Goal: Consume media (video, audio): Consume media (video, audio)

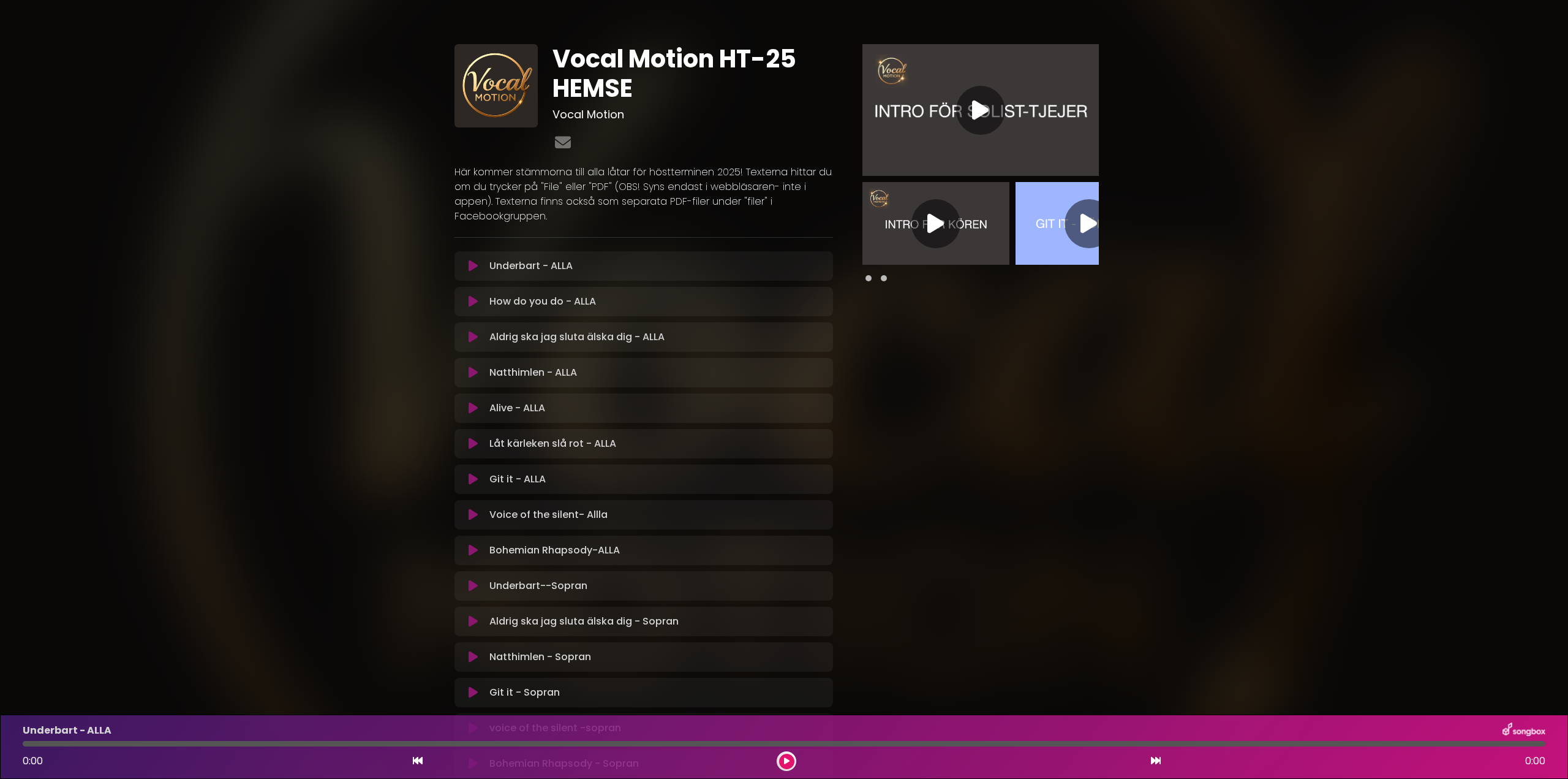
click at [932, 224] on icon at bounding box center [935, 223] width 16 height 22
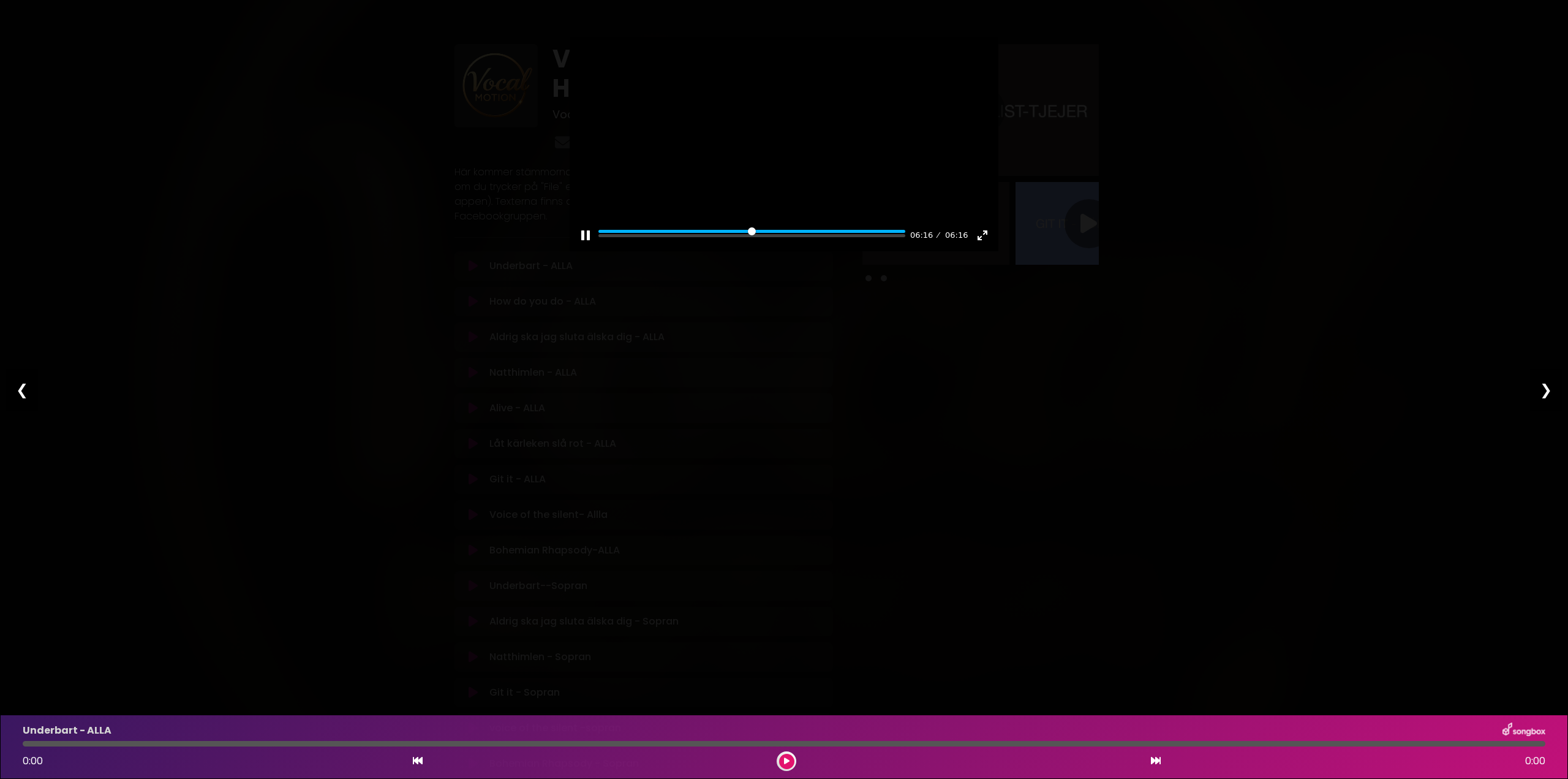
type input "***"
click at [20, 389] on div "❮" at bounding box center [22, 390] width 32 height 42
type input "****"
click at [20, 389] on div "❮" at bounding box center [22, 390] width 32 height 42
click at [863, 241] on input "Seek" at bounding box center [752, 236] width 307 height 12
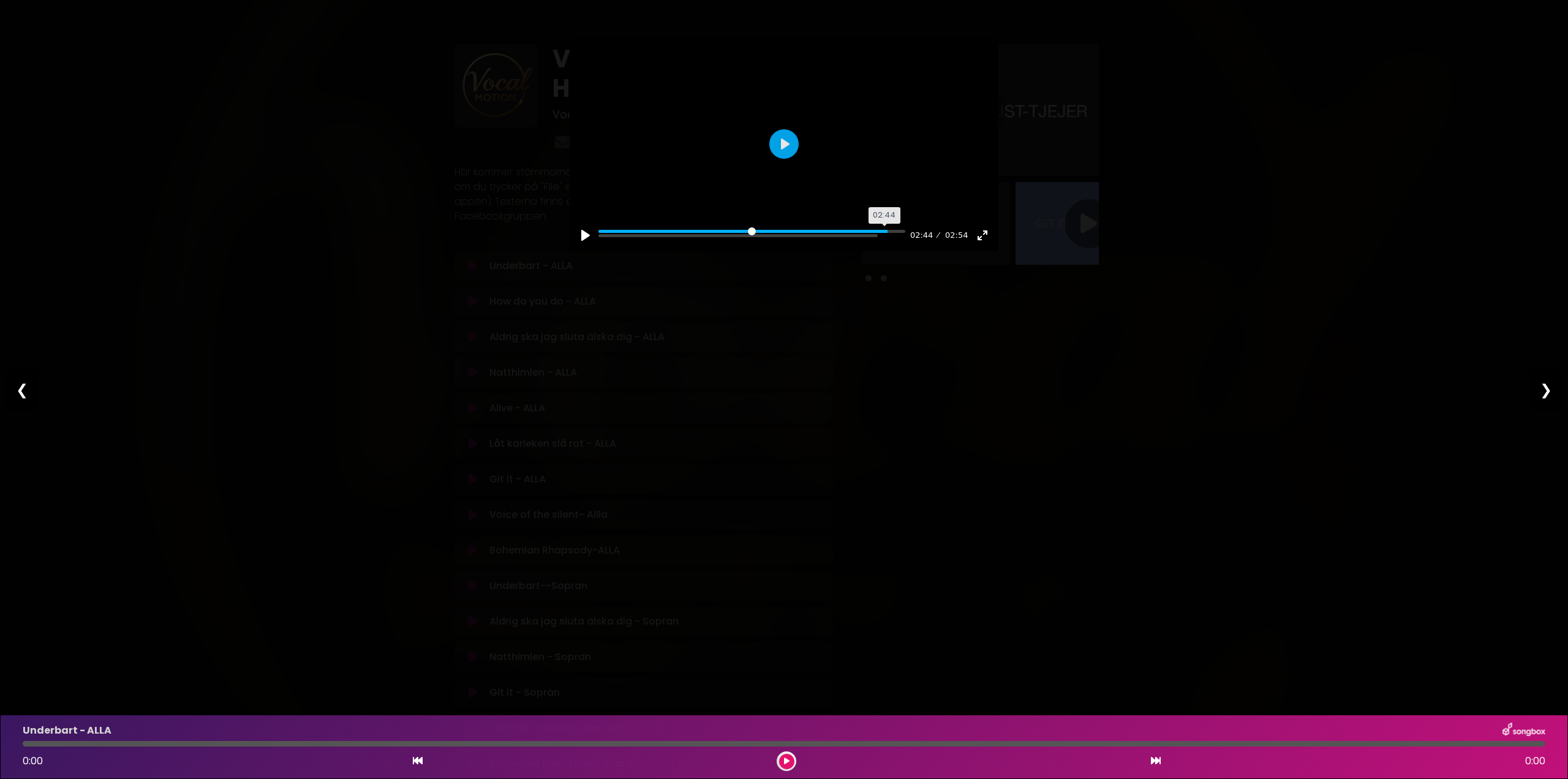
click at [892, 241] on input "Seek" at bounding box center [752, 236] width 307 height 12
click at [876, 241] on input "Seek" at bounding box center [752, 236] width 307 height 12
type input "***"
click at [17, 391] on div "❮" at bounding box center [22, 390] width 32 height 42
type input "****"
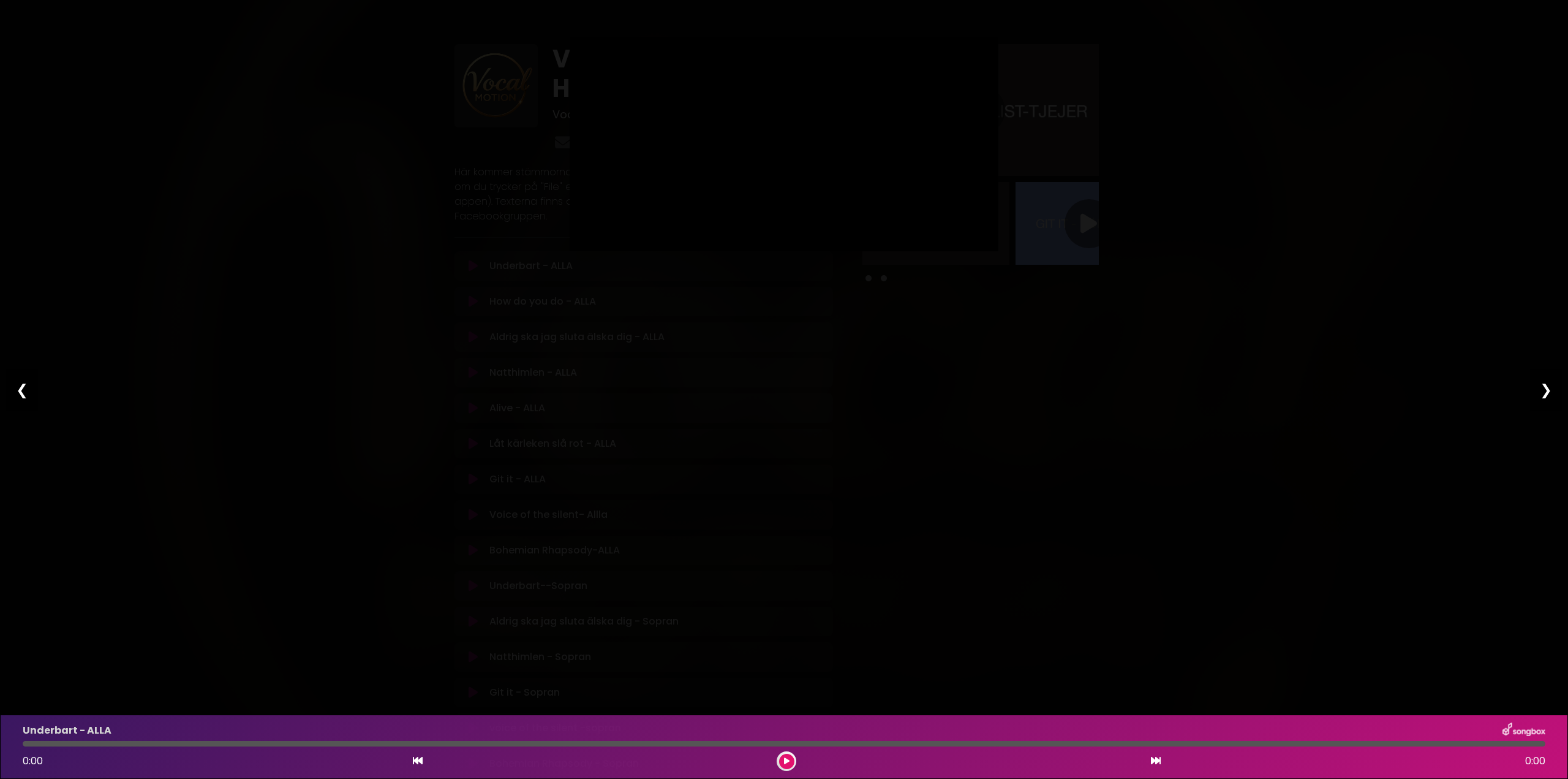
click at [18, 393] on div "❮" at bounding box center [22, 390] width 32 height 42
type input "****"
click at [18, 393] on div "❮" at bounding box center [22, 390] width 32 height 42
type input "****"
click at [19, 393] on div "❮" at bounding box center [22, 390] width 32 height 42
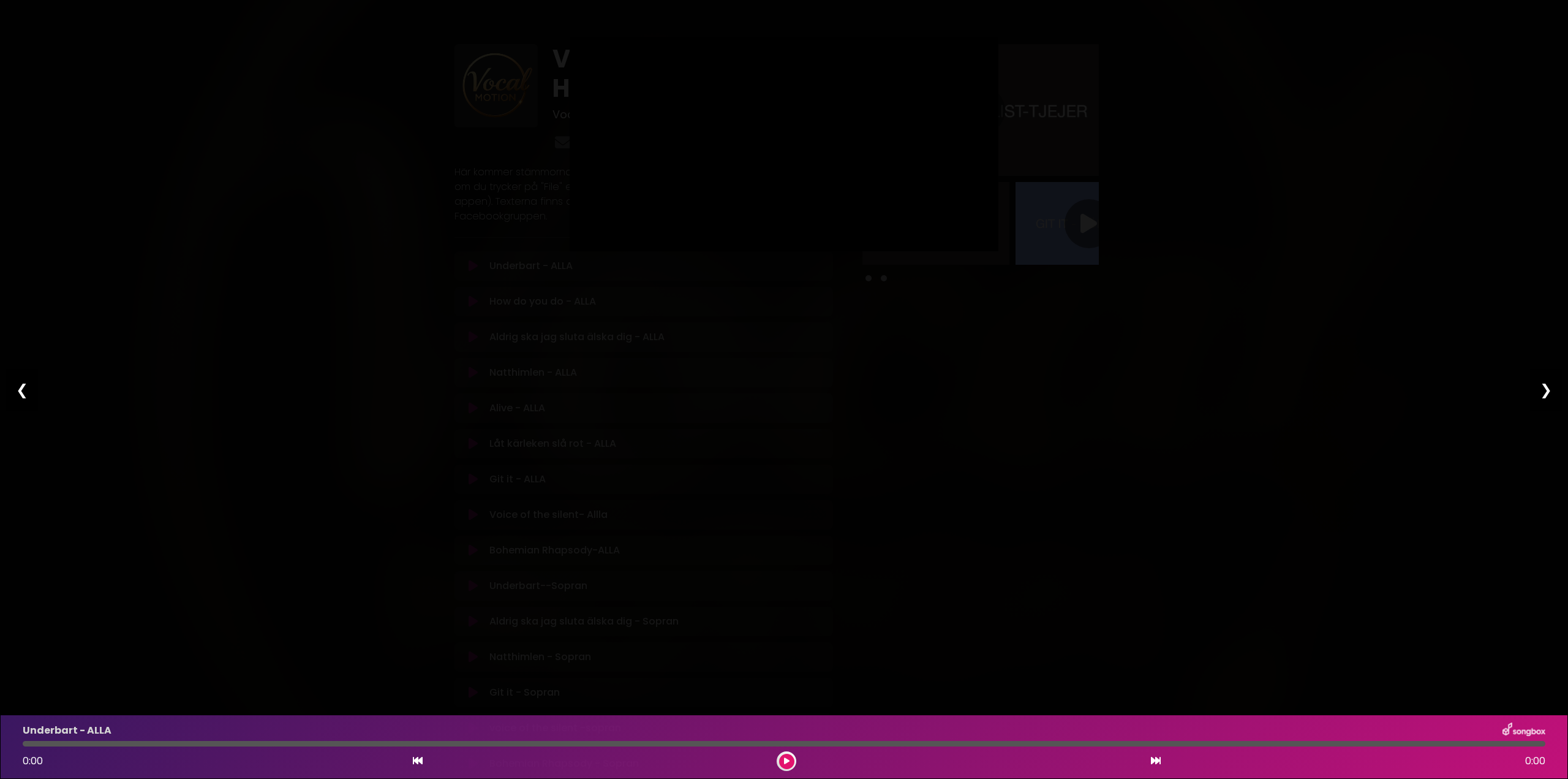
type input "****"
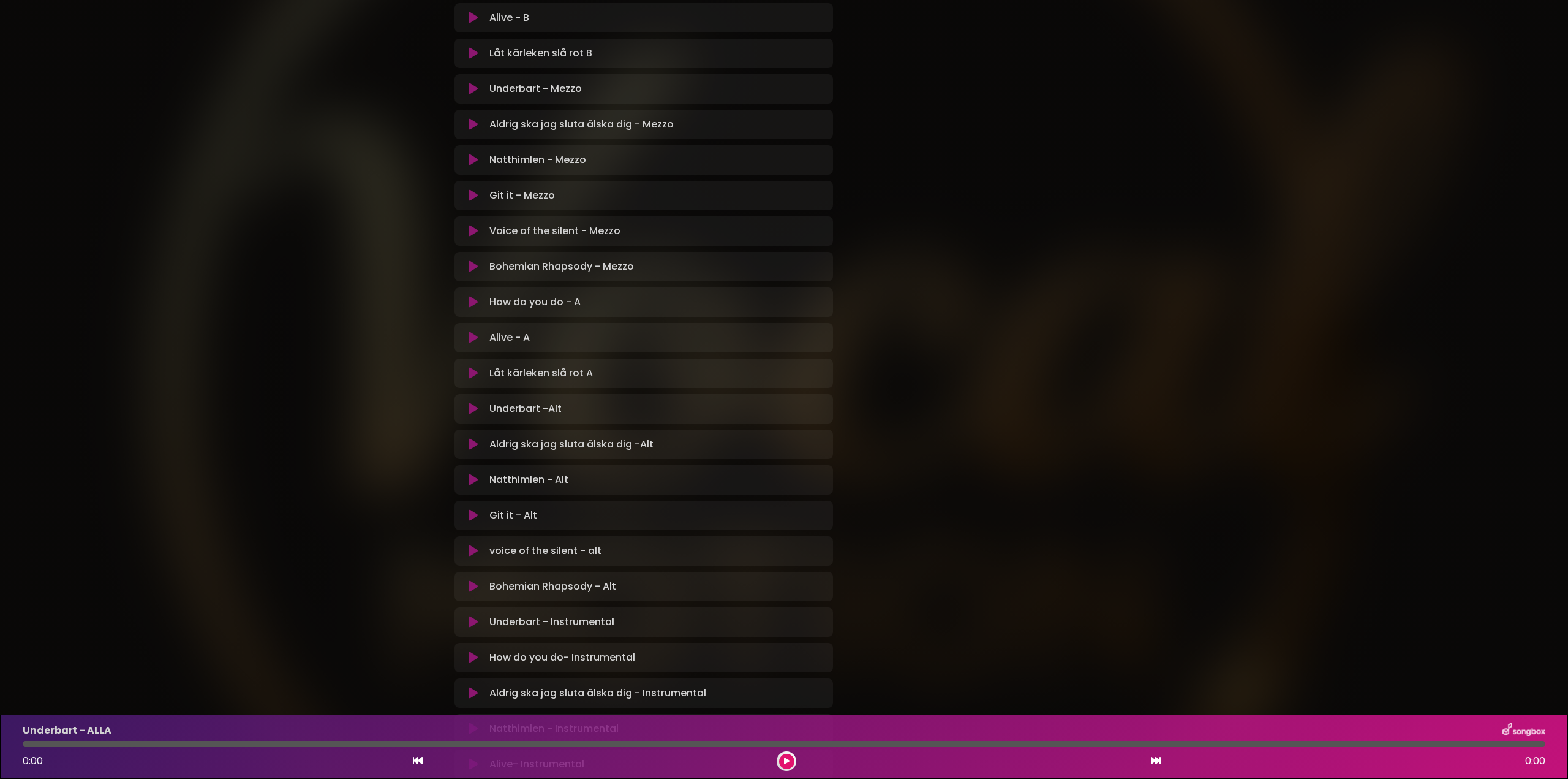
scroll to position [1139, 0]
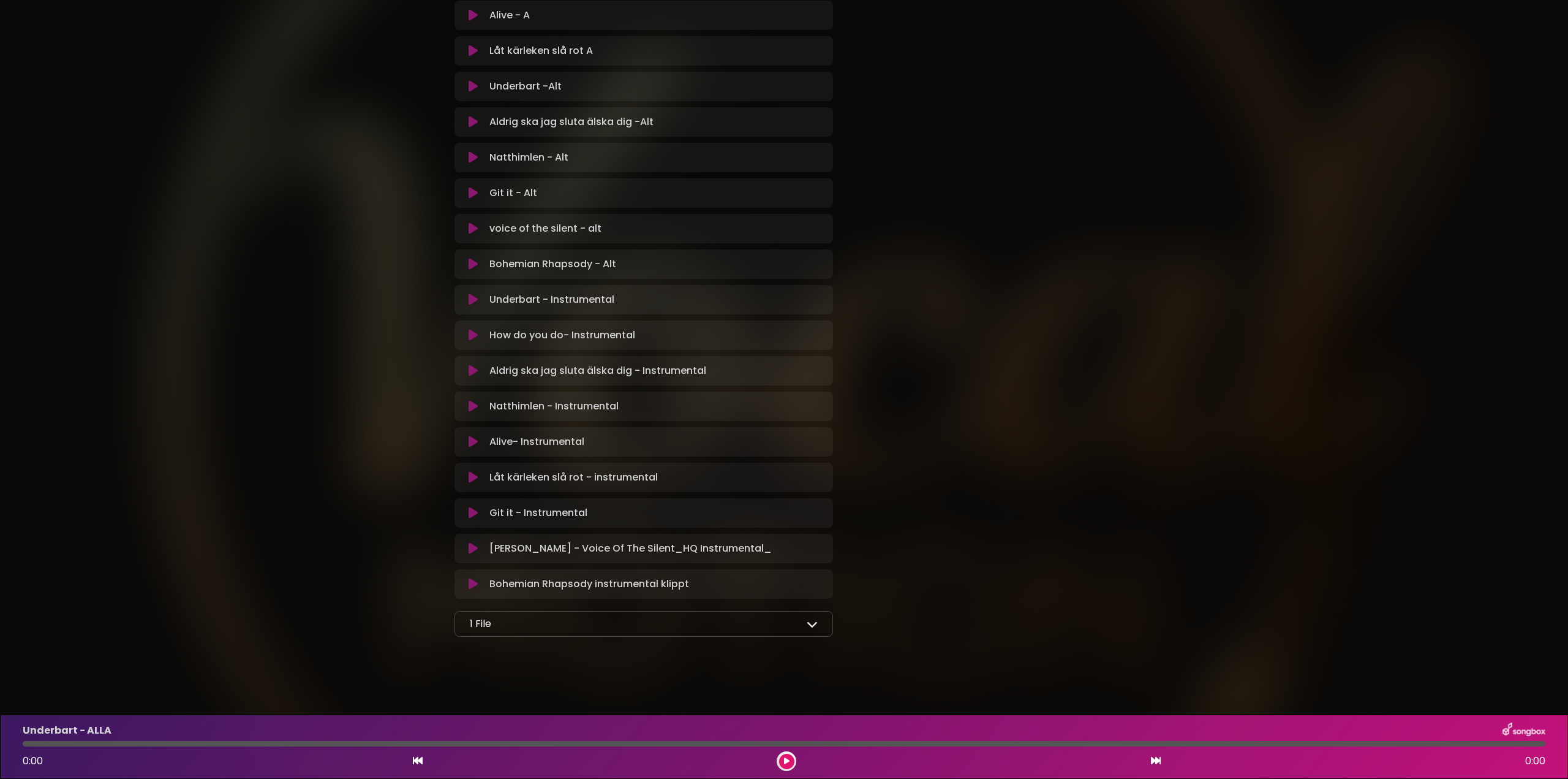
click at [816, 624] on icon at bounding box center [812, 623] width 11 height 11
click at [473, 653] on icon at bounding box center [475, 653] width 10 height 10
click at [812, 653] on icon at bounding box center [811, 653] width 12 height 10
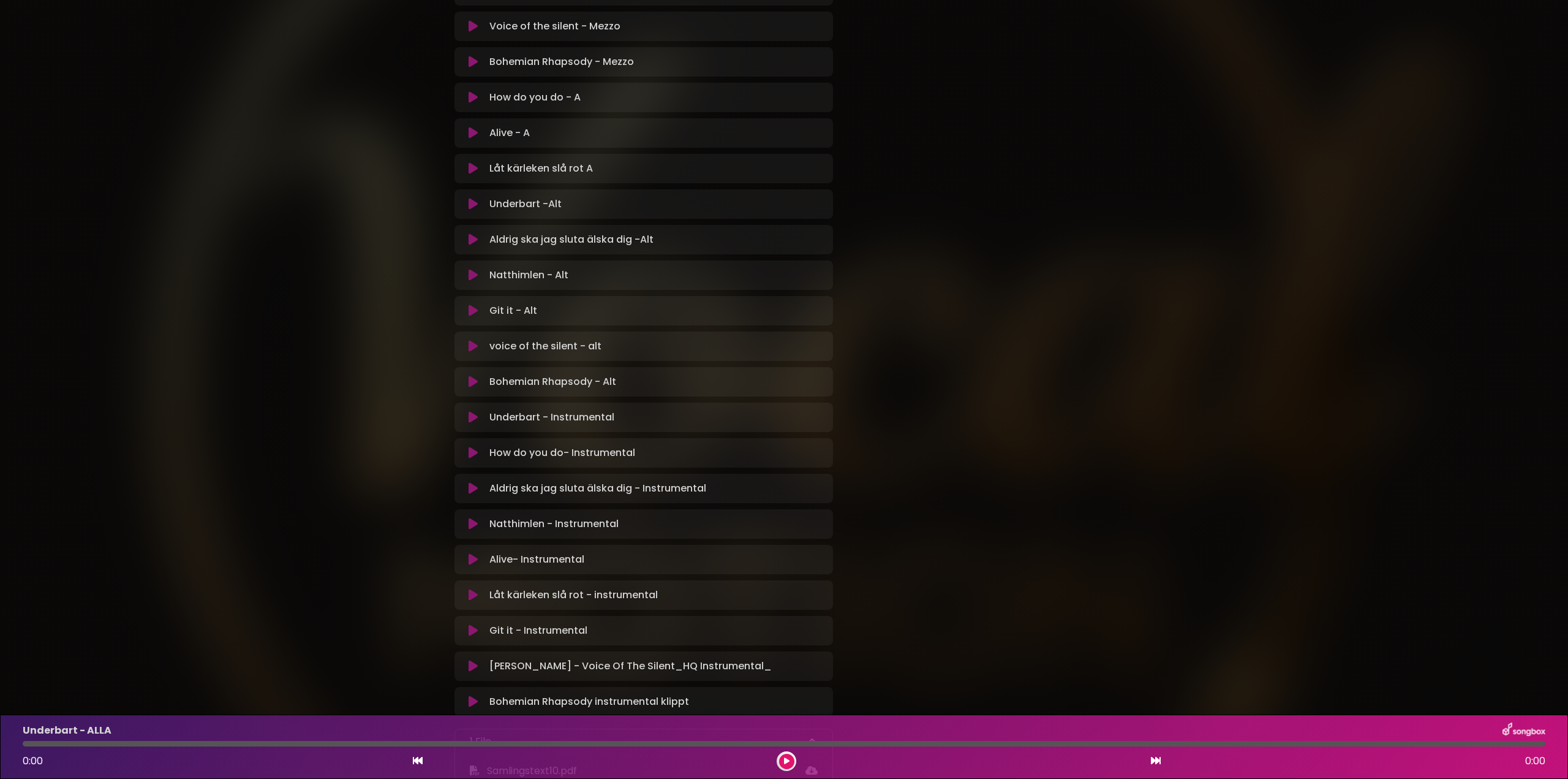
scroll to position [816, 0]
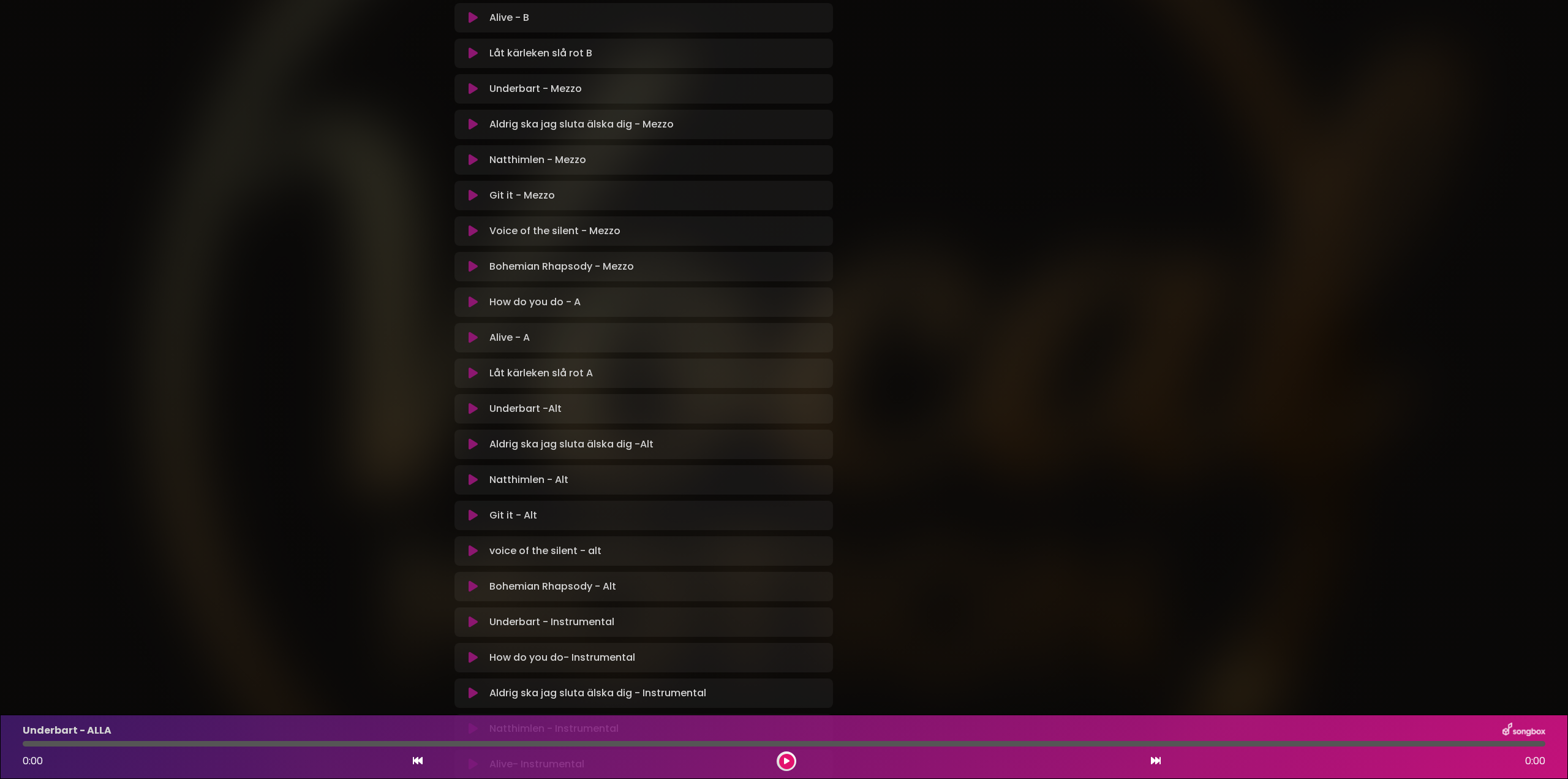
click at [475, 92] on icon at bounding box center [473, 88] width 9 height 12
click at [40, 743] on div at bounding box center [784, 743] width 1523 height 5
click at [34, 743] on div at bounding box center [784, 743] width 1523 height 5
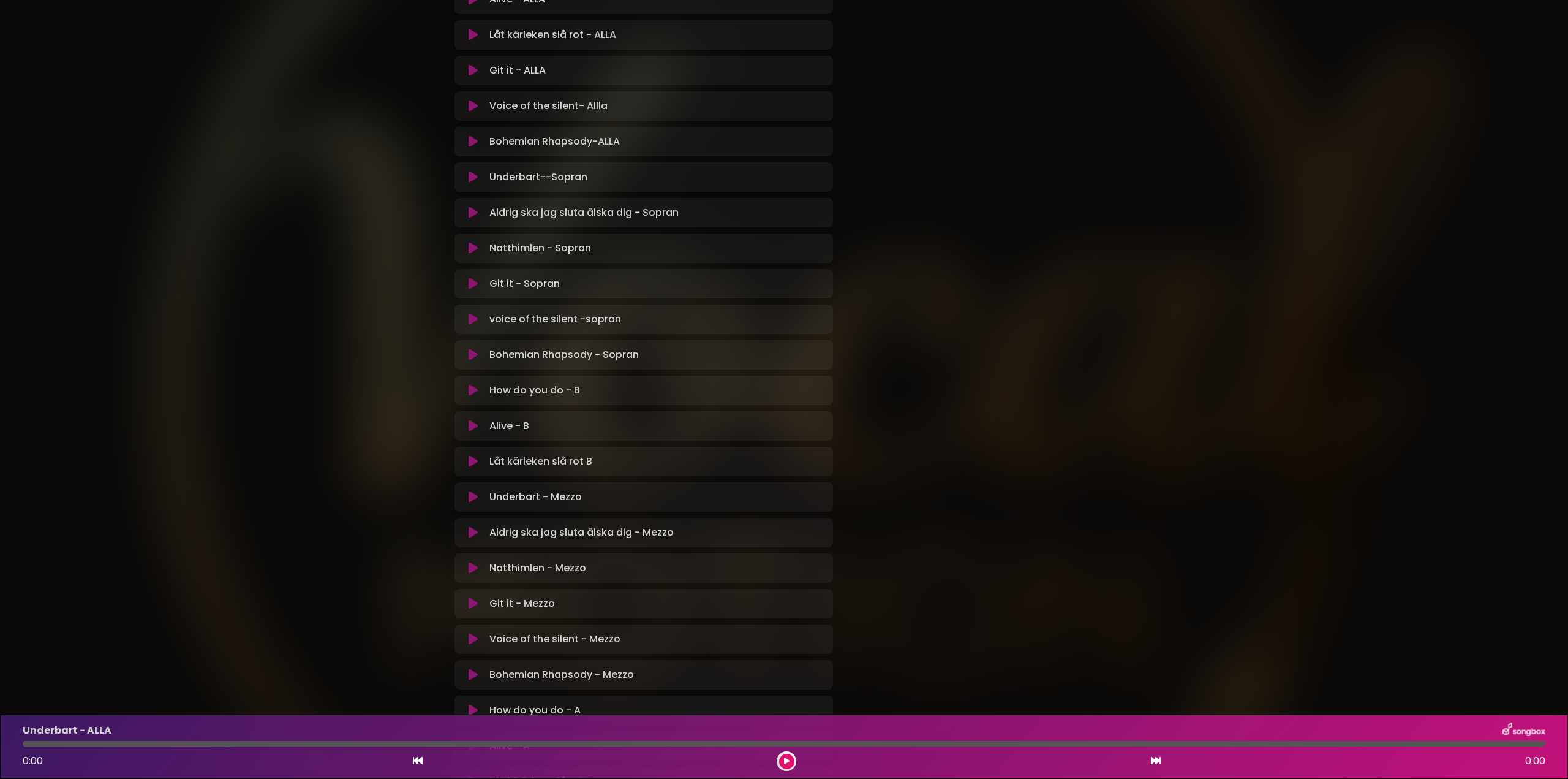
scroll to position [613, 0]
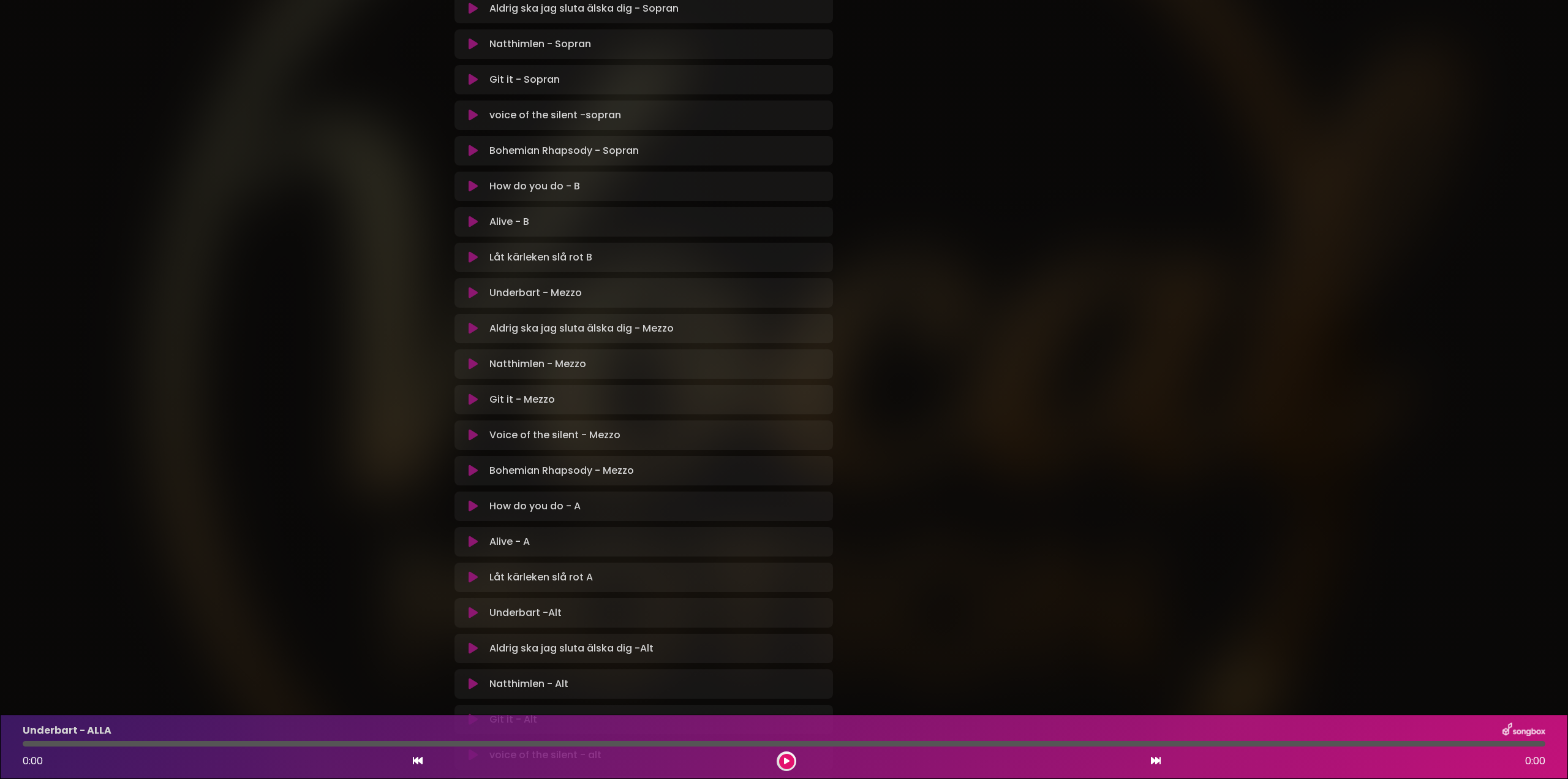
click at [471, 294] on icon at bounding box center [473, 293] width 9 height 12
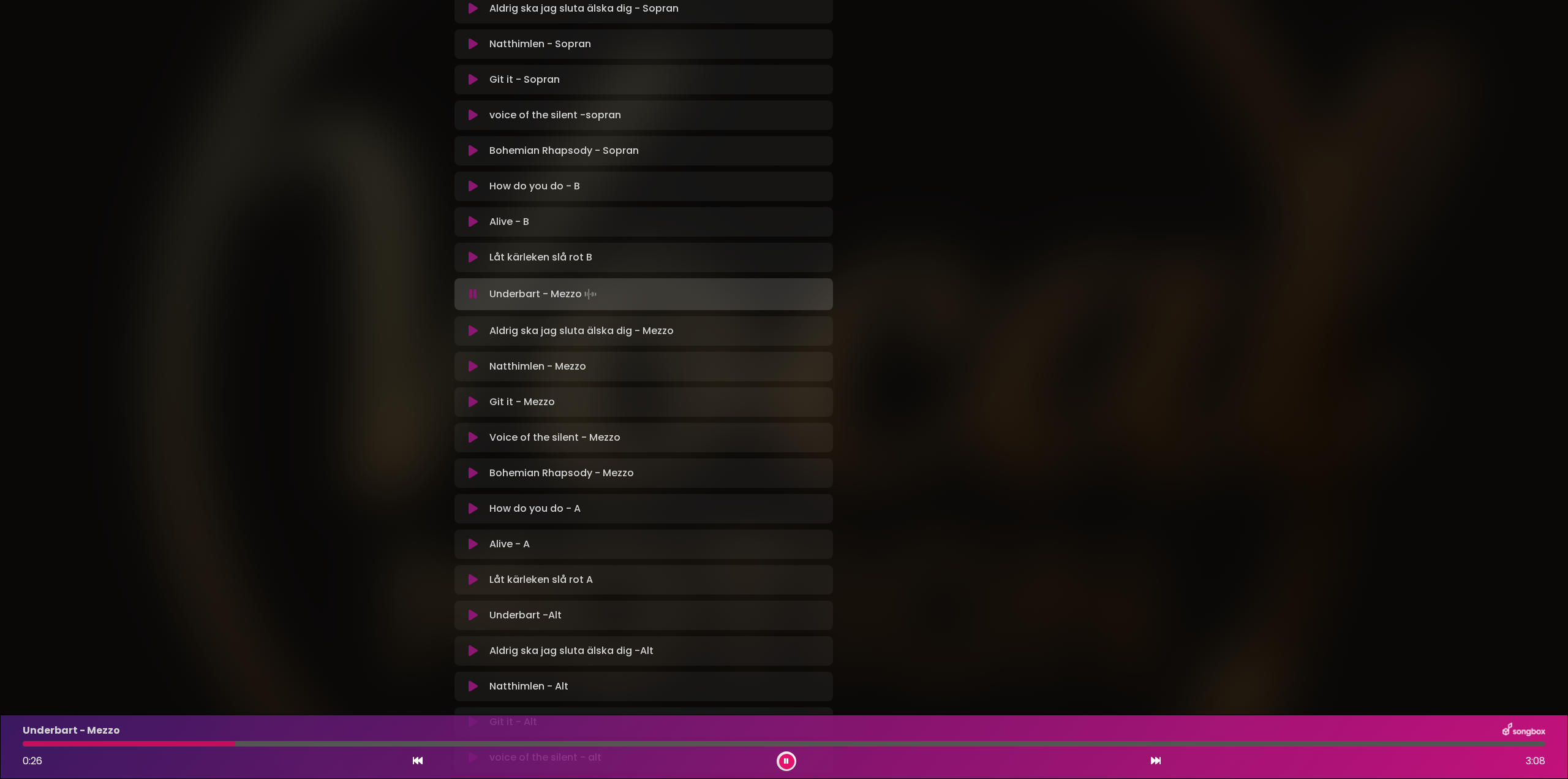
click at [790, 754] on button at bounding box center [787, 761] width 15 height 15
click at [791, 759] on button at bounding box center [787, 761] width 15 height 15
click at [529, 741] on div at bounding box center [277, 743] width 507 height 5
click at [503, 743] on div at bounding box center [286, 743] width 526 height 5
click at [465, 743] on div at bounding box center [273, 743] width 501 height 5
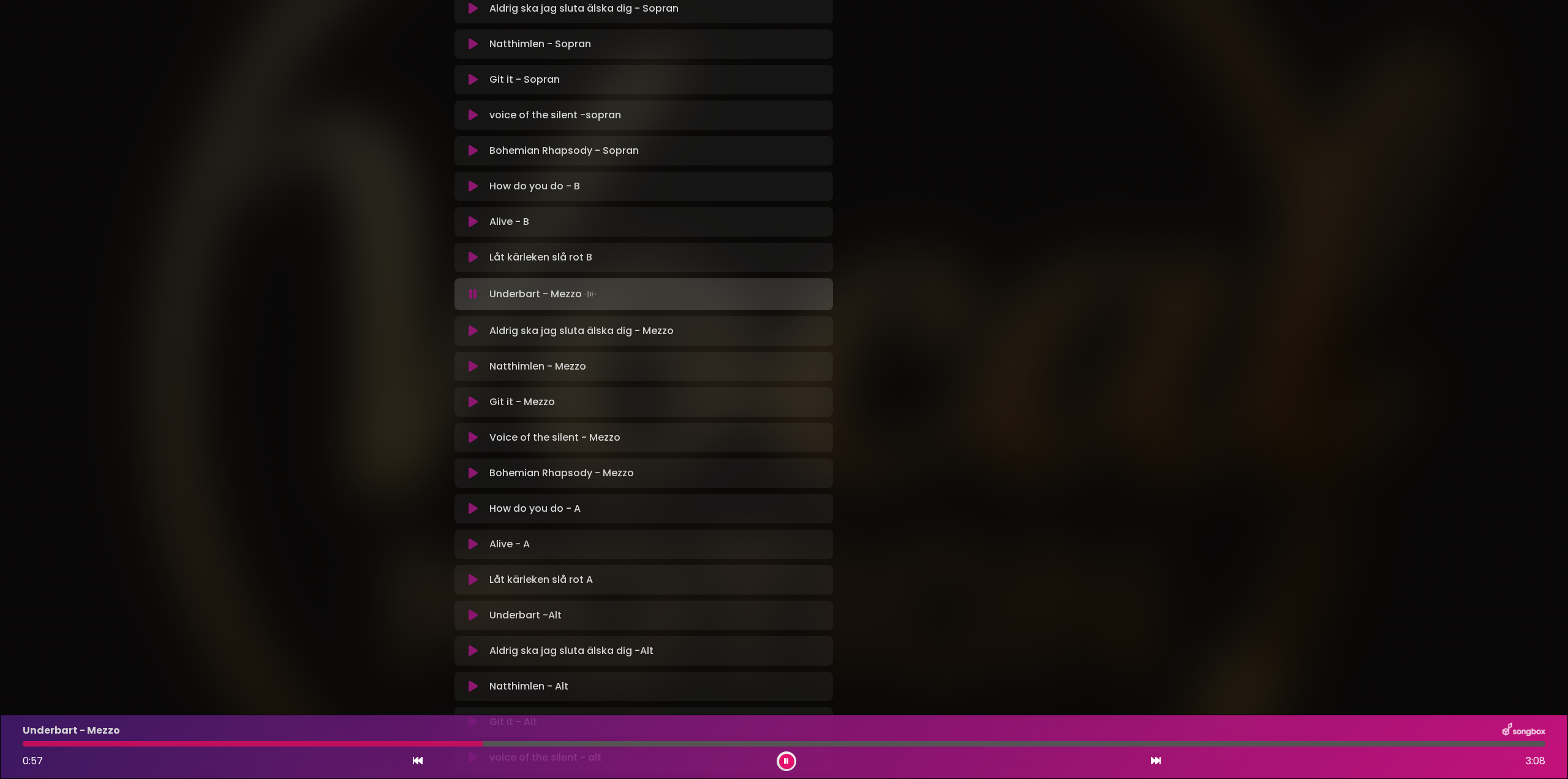
click at [465, 743] on div at bounding box center [253, 743] width 460 height 5
click at [453, 743] on div at bounding box center [246, 743] width 447 height 5
click at [452, 745] on div at bounding box center [267, 743] width 489 height 5
click at [631, 741] on div at bounding box center [350, 743] width 655 height 5
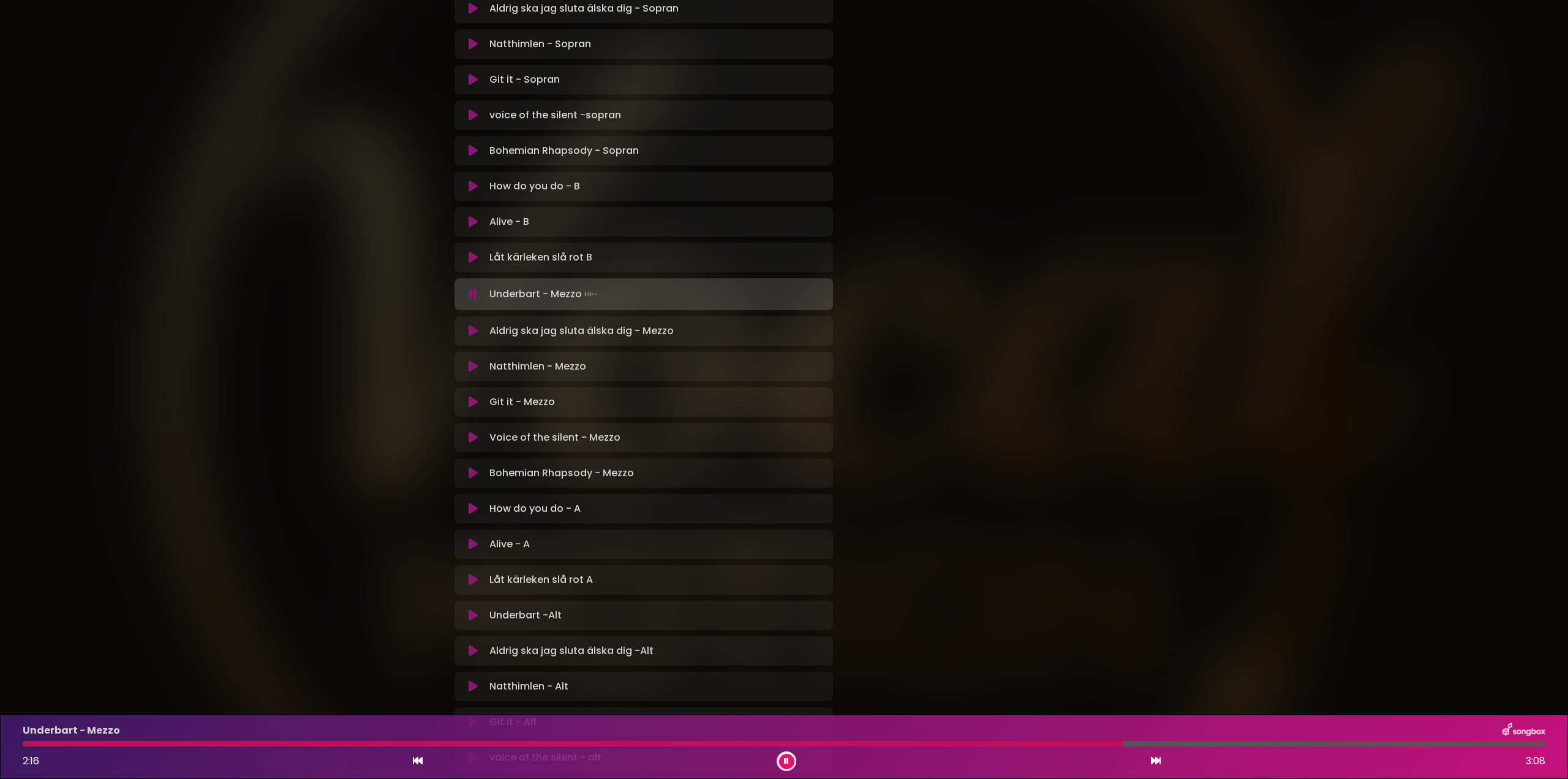
drag, startPoint x: 787, startPoint y: 667, endPoint x: 1204, endPoint y: 737, distance: 422.8
click at [790, 690] on div "Underbart - ALLA Loading Track... Your Feedback Name" at bounding box center [644, 401] width 378 height 1527
click at [1089, 744] on div at bounding box center [556, 743] width 1067 height 5
click at [1066, 742] on div at bounding box center [580, 743] width 1113 height 5
click at [783, 759] on button at bounding box center [787, 761] width 15 height 15
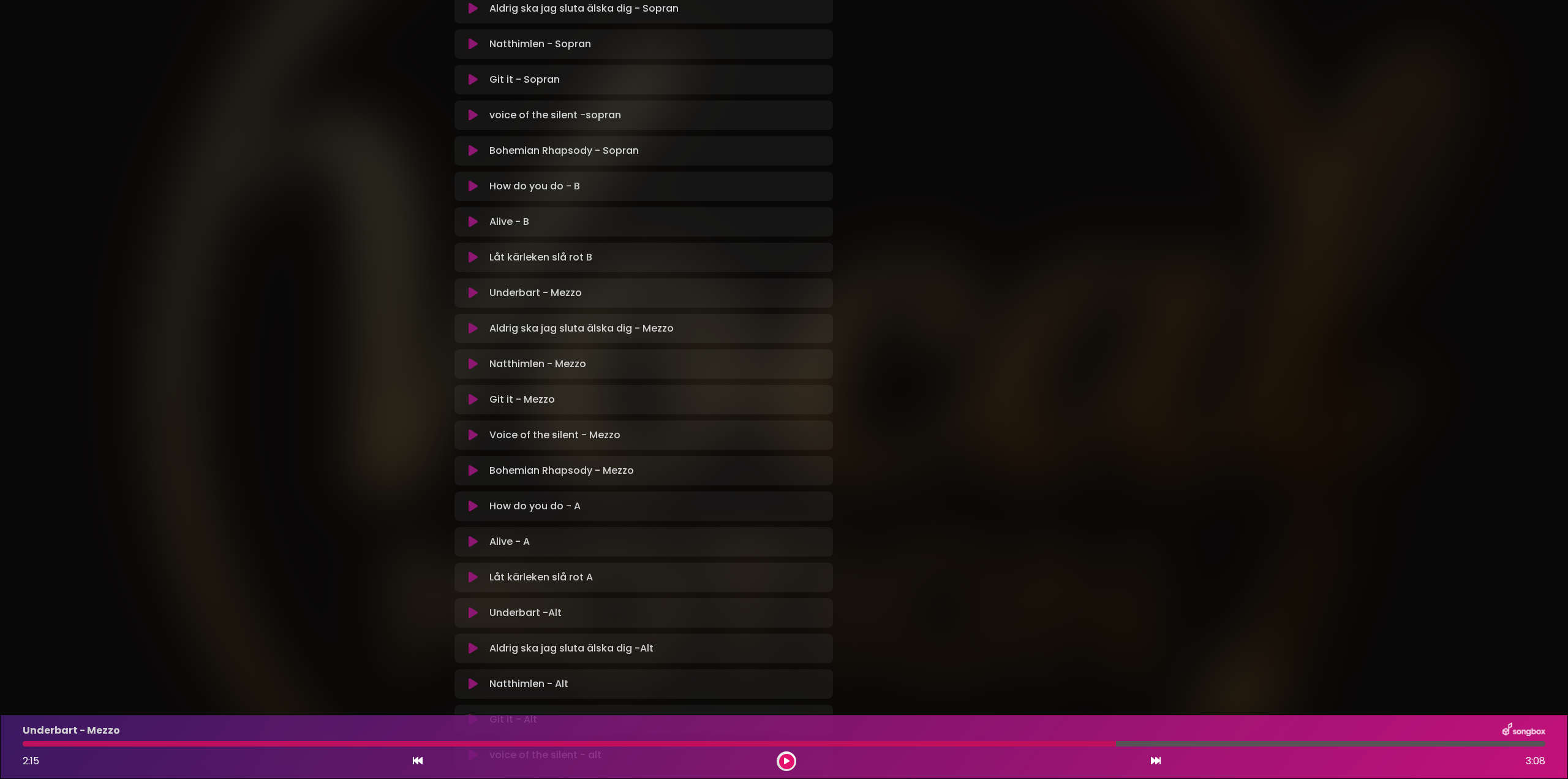
click at [1077, 746] on div at bounding box center [569, 743] width 1094 height 5
click at [1083, 742] on div at bounding box center [569, 743] width 1094 height 5
click at [796, 755] on div "2:15 3:08" at bounding box center [784, 760] width 1537 height 20
click at [784, 758] on icon at bounding box center [787, 760] width 5 height 8
click at [790, 757] on button at bounding box center [787, 761] width 15 height 15
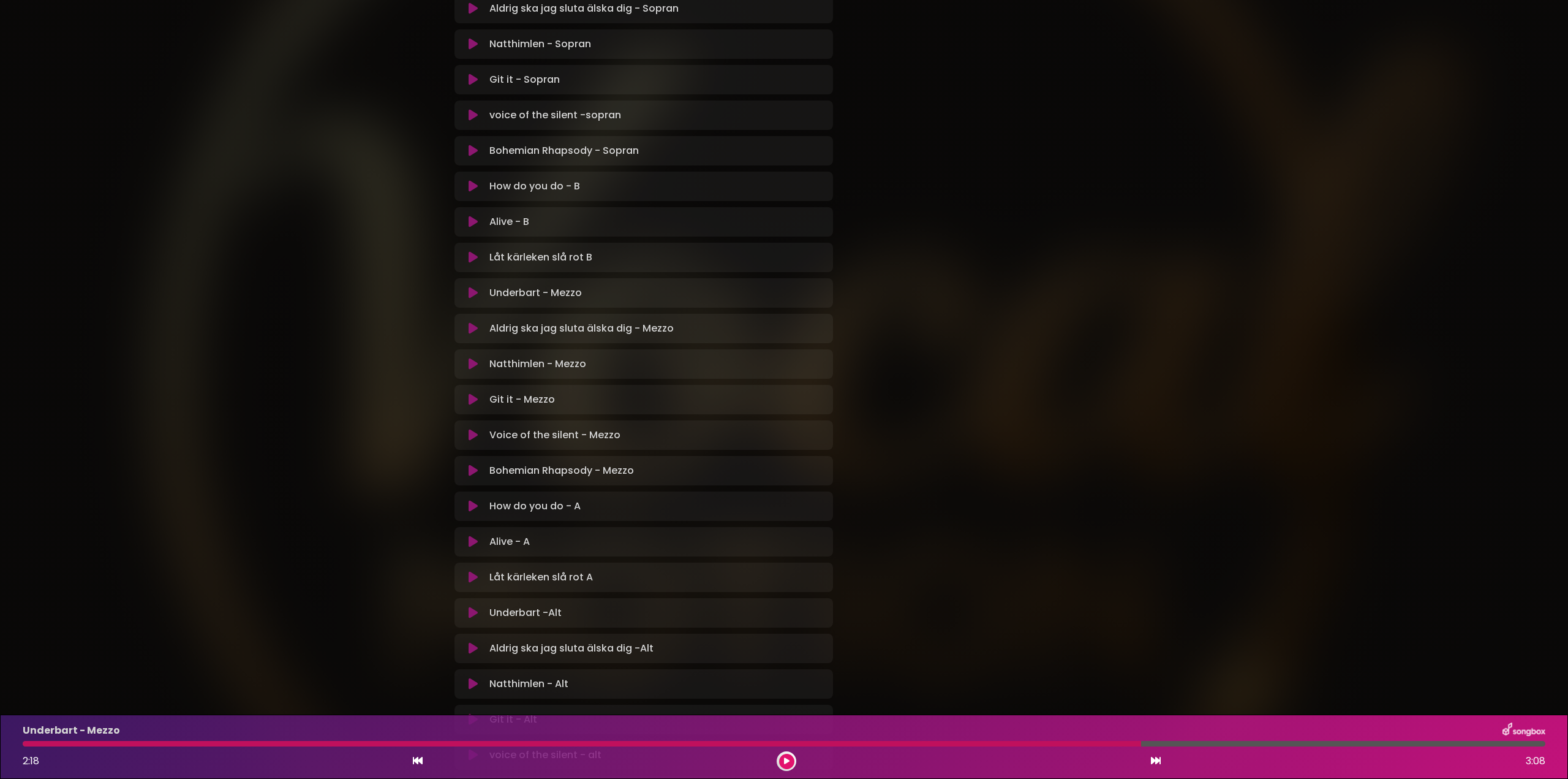
click at [1085, 743] on div at bounding box center [582, 743] width 1118 height 5
click at [785, 760] on icon at bounding box center [787, 760] width 5 height 8
click at [1076, 740] on div "Underbart - Mezzo 2:16 3:08" at bounding box center [784, 746] width 1537 height 48
click at [1085, 743] on div at bounding box center [579, 743] width 1112 height 5
click at [1047, 743] on div at bounding box center [535, 743] width 1025 height 5
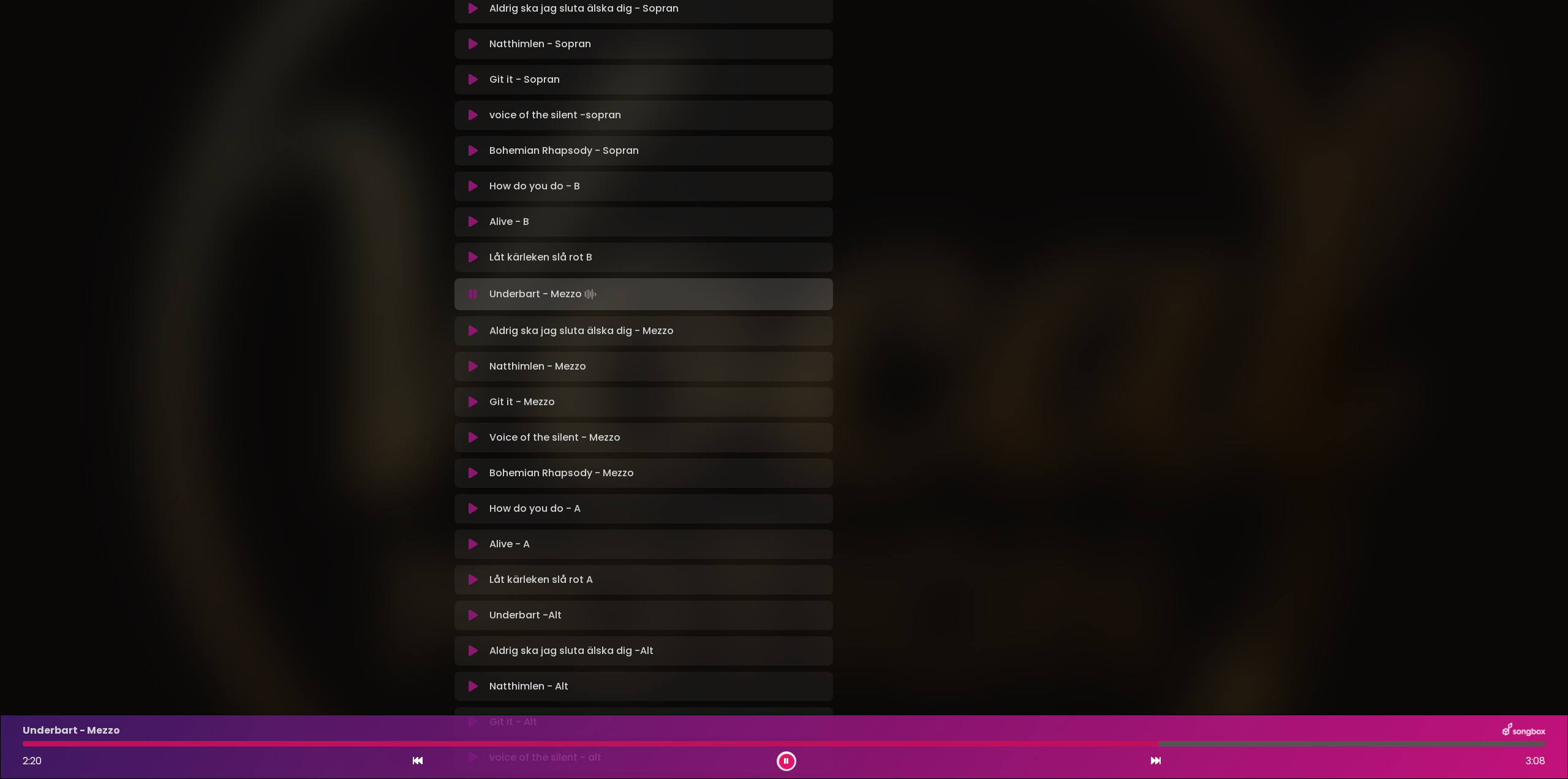
click at [1048, 743] on div at bounding box center [591, 743] width 1136 height 5
click at [1290, 741] on div at bounding box center [657, 743] width 1268 height 5
click at [1253, 743] on div at bounding box center [663, 743] width 1280 height 5
click at [1261, 743] on div at bounding box center [642, 743] width 1239 height 5
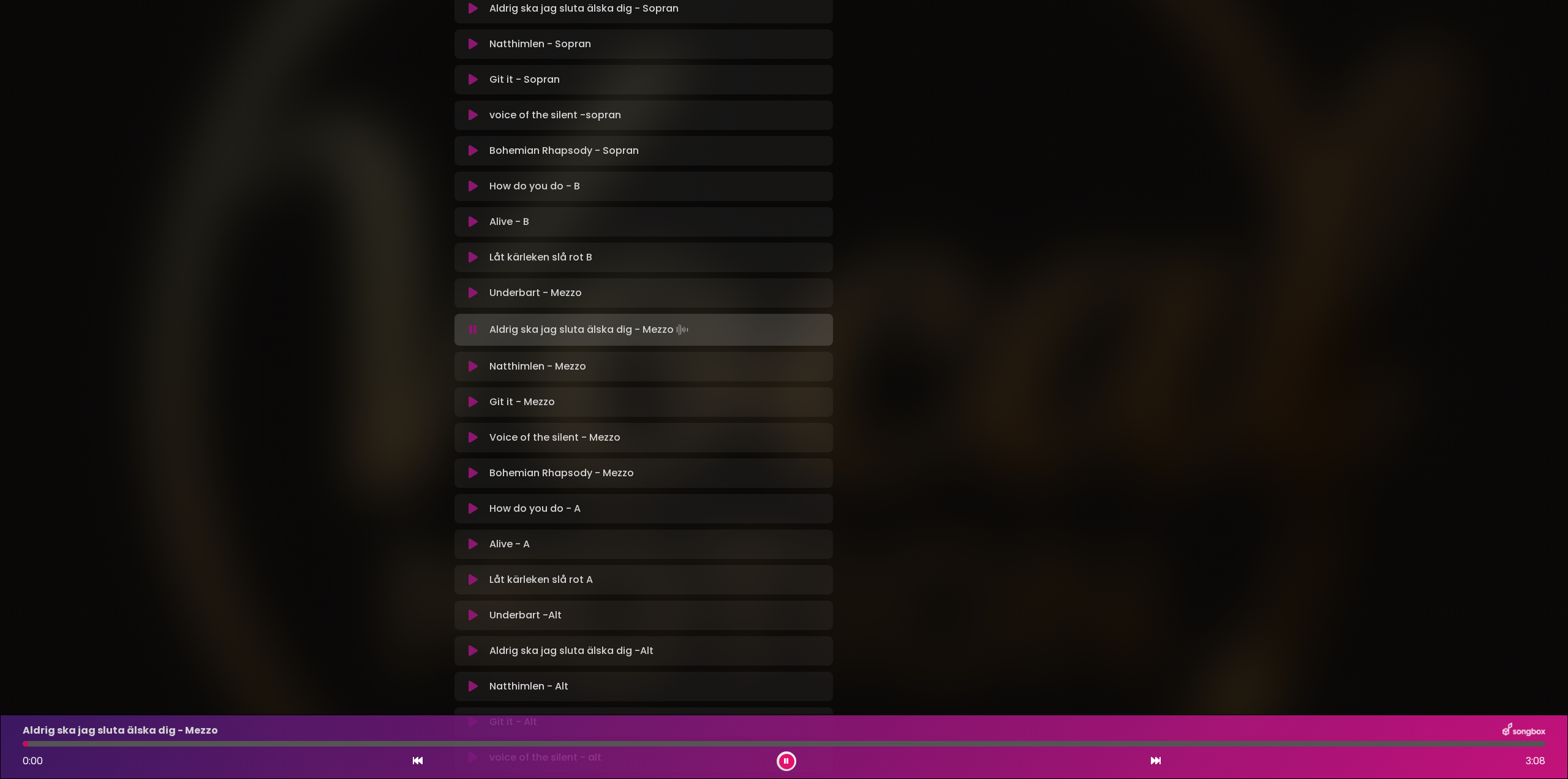
click at [786, 761] on icon at bounding box center [787, 760] width 5 height 8
click at [474, 289] on icon at bounding box center [473, 293] width 9 height 12
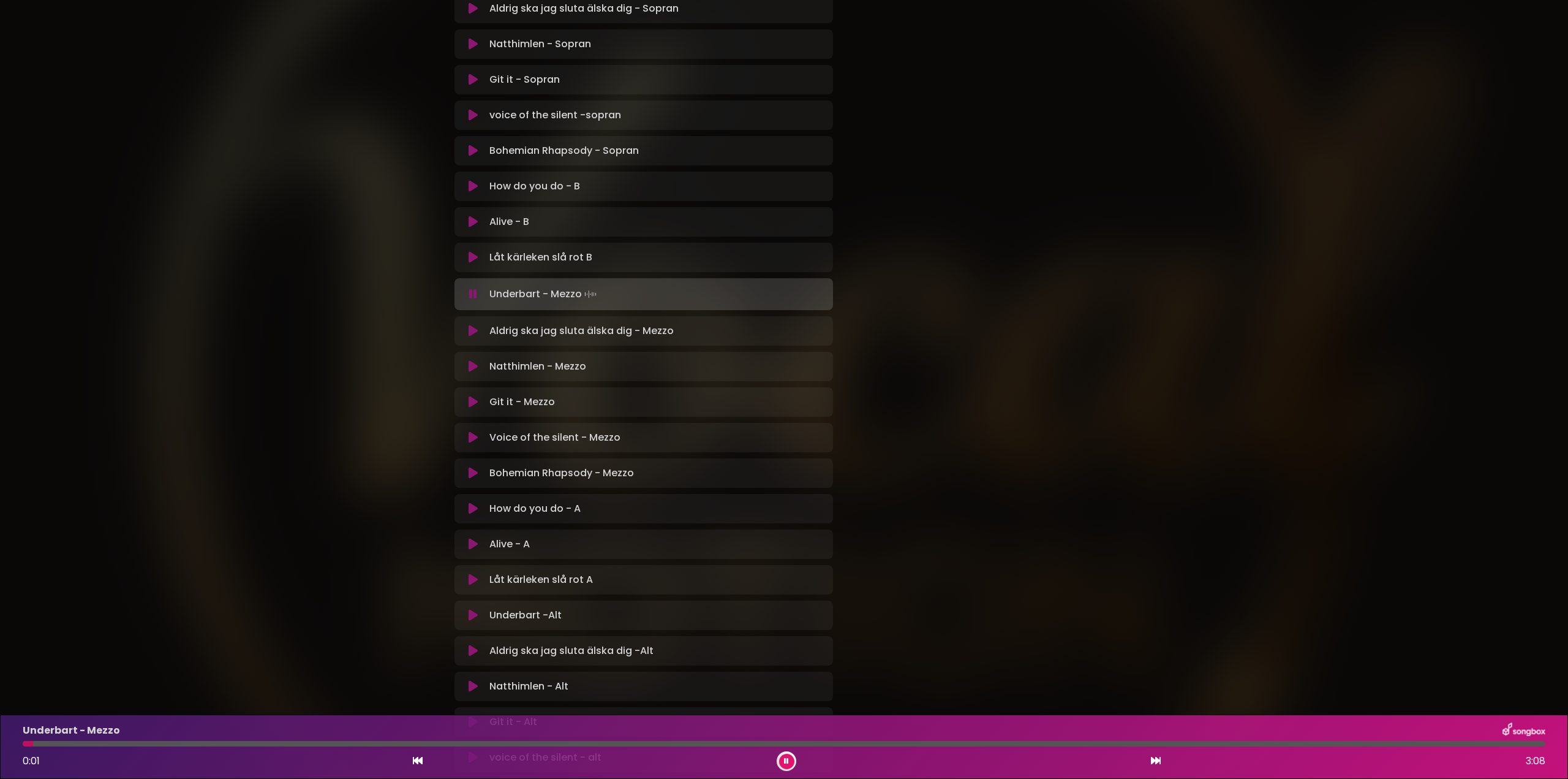
click at [1476, 743] on div at bounding box center [784, 743] width 1523 height 5
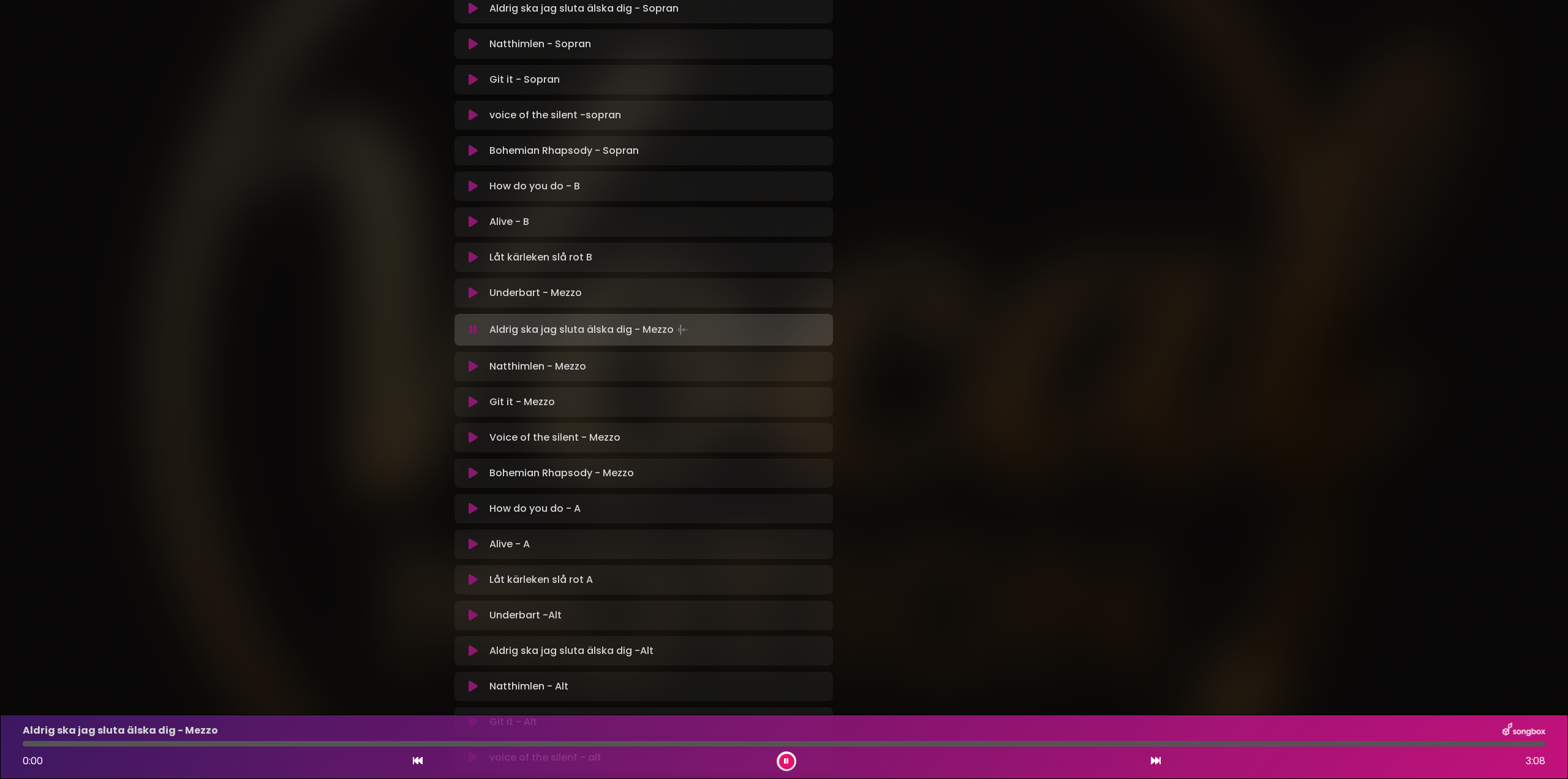
click at [1461, 739] on div "Aldrig ska jag sluta älska dig - Mezzo 0:00 3:08" at bounding box center [784, 746] width 1537 height 48
click at [534, 296] on p "Underbart - Mezzo Loading Track..." at bounding box center [535, 292] width 92 height 14
click at [474, 288] on icon at bounding box center [473, 293] width 9 height 12
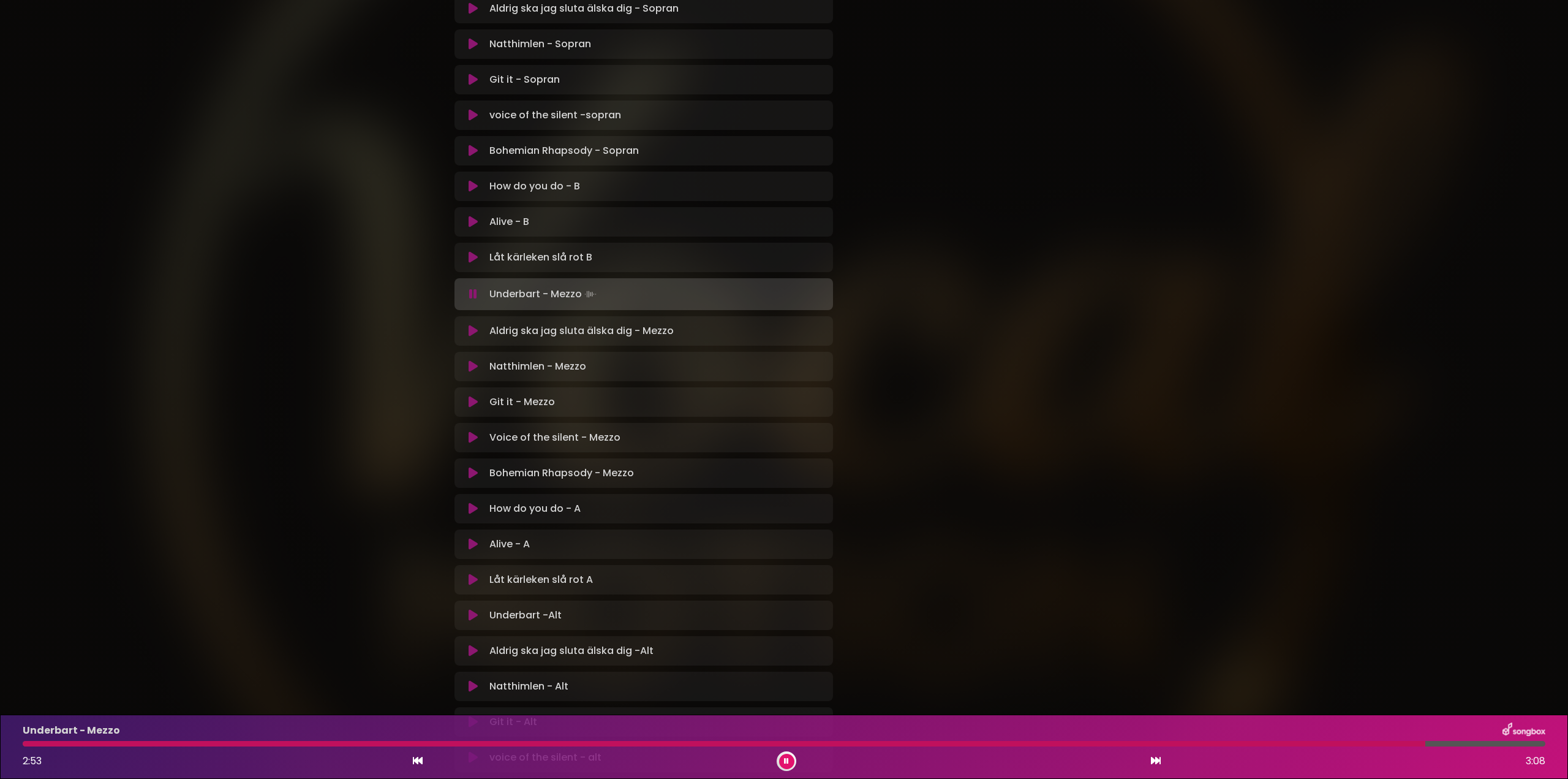
click at [1425, 743] on div at bounding box center [784, 743] width 1523 height 5
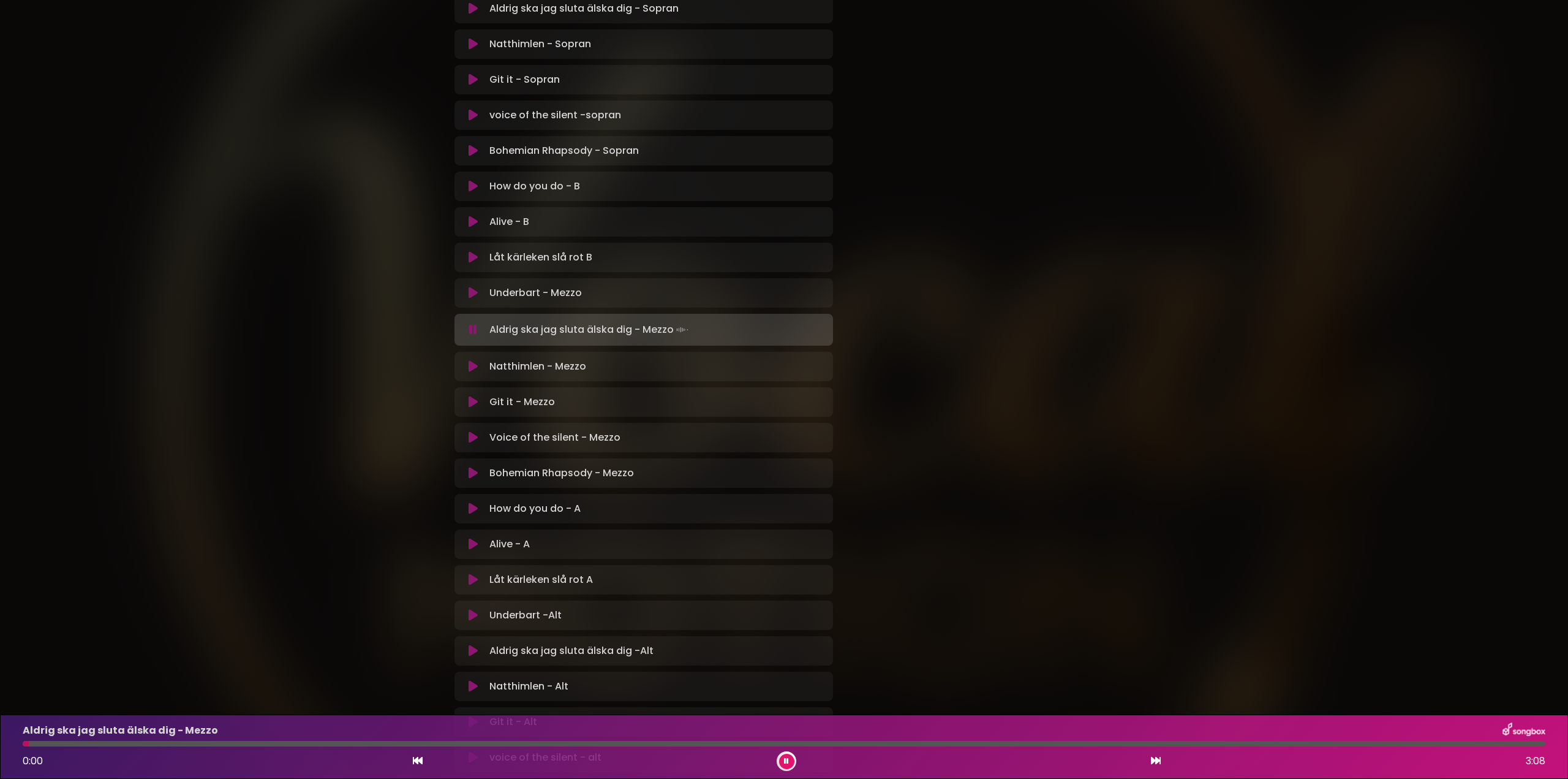
click at [790, 763] on button at bounding box center [787, 761] width 15 height 15
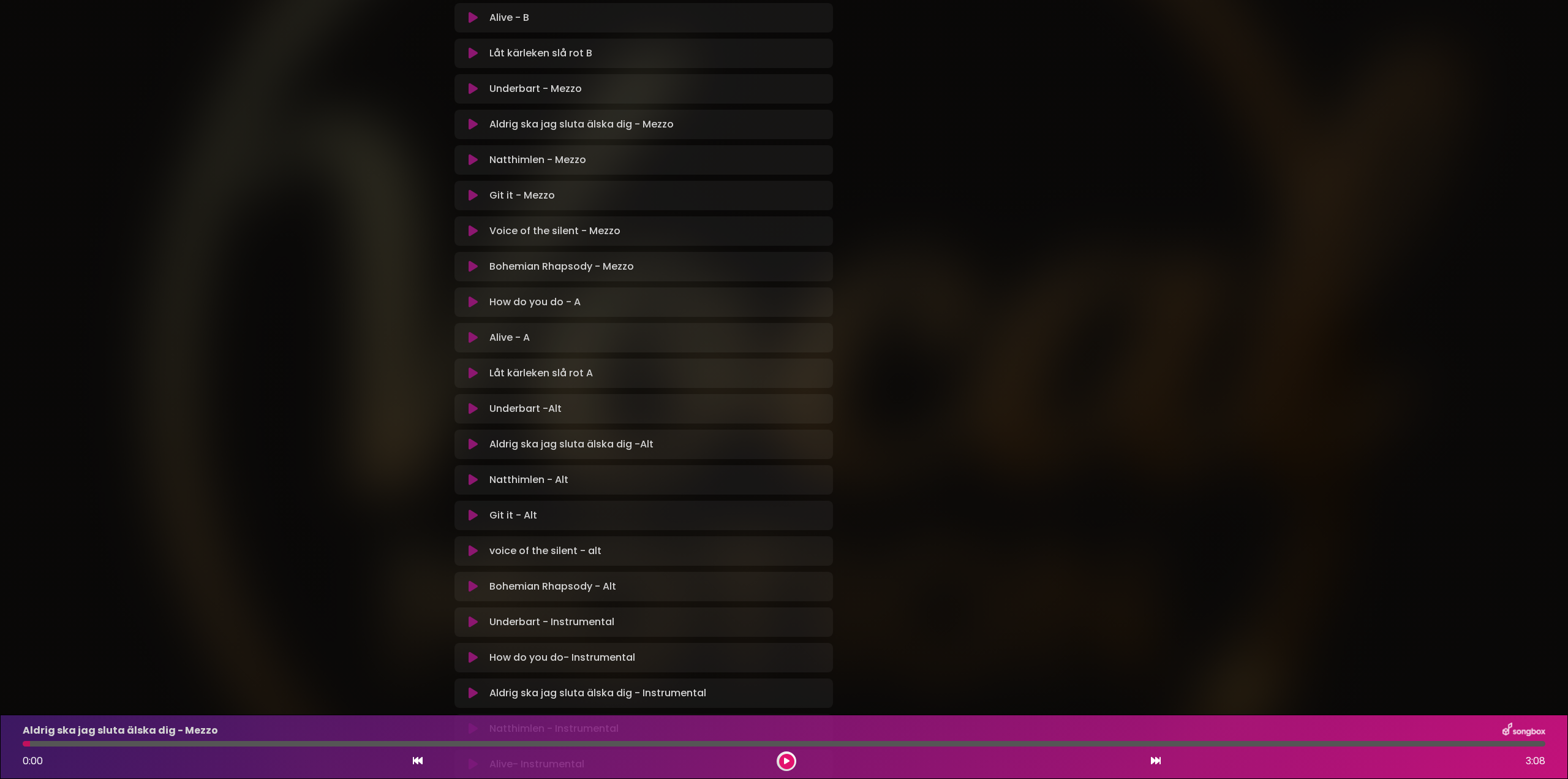
click at [473, 303] on icon at bounding box center [473, 302] width 9 height 12
click at [32, 743] on div at bounding box center [784, 743] width 1523 height 5
click at [468, 304] on button at bounding box center [473, 302] width 23 height 12
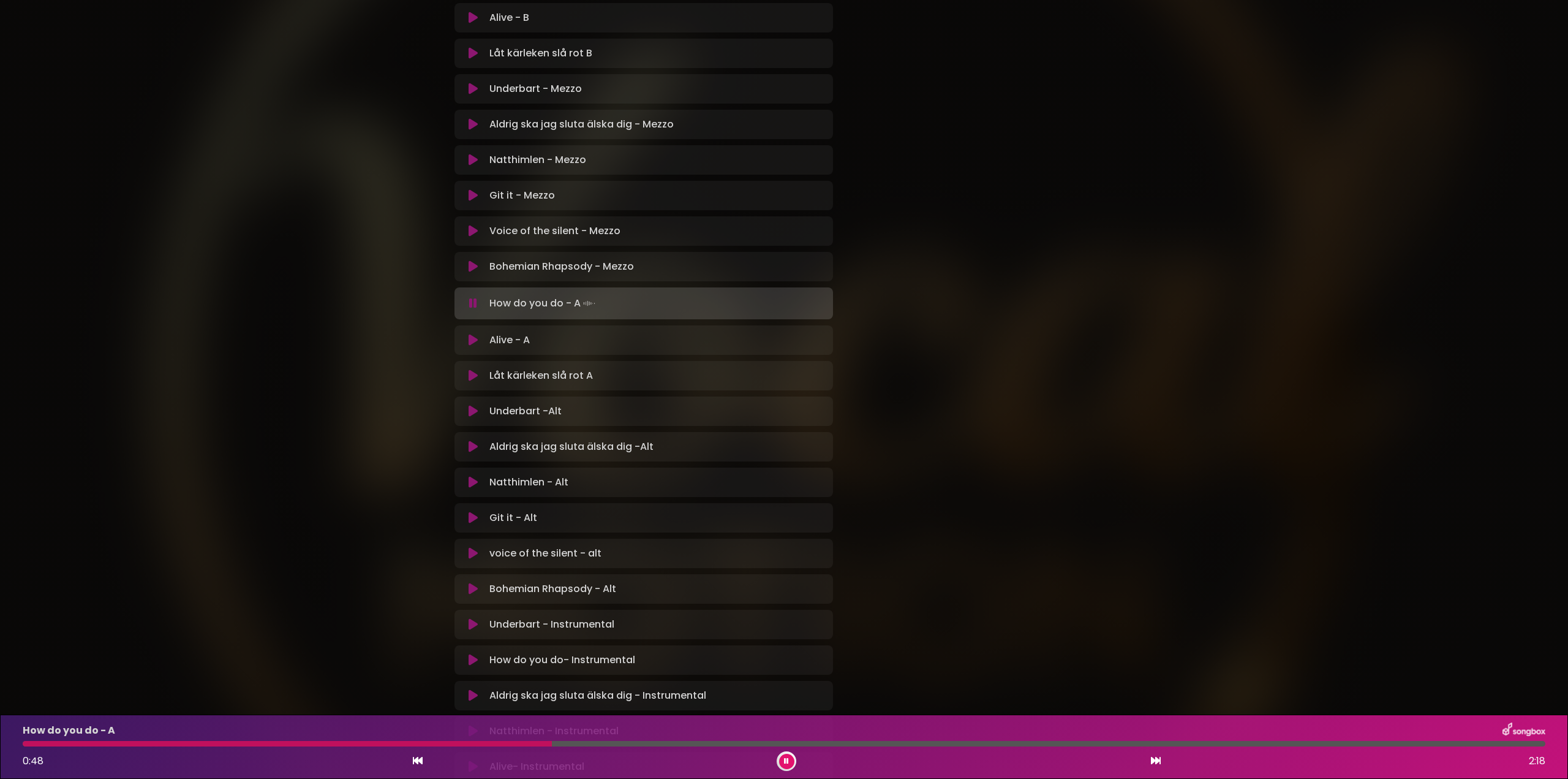
click at [470, 741] on div at bounding box center [288, 743] width 529 height 5
click at [458, 741] on div at bounding box center [240, 743] width 435 height 5
click at [429, 746] on div at bounding box center [266, 743] width 485 height 5
click at [809, 741] on div "How do you do - A 1:17 2:18" at bounding box center [784, 746] width 1537 height 48
click at [809, 744] on div at bounding box center [456, 743] width 867 height 5
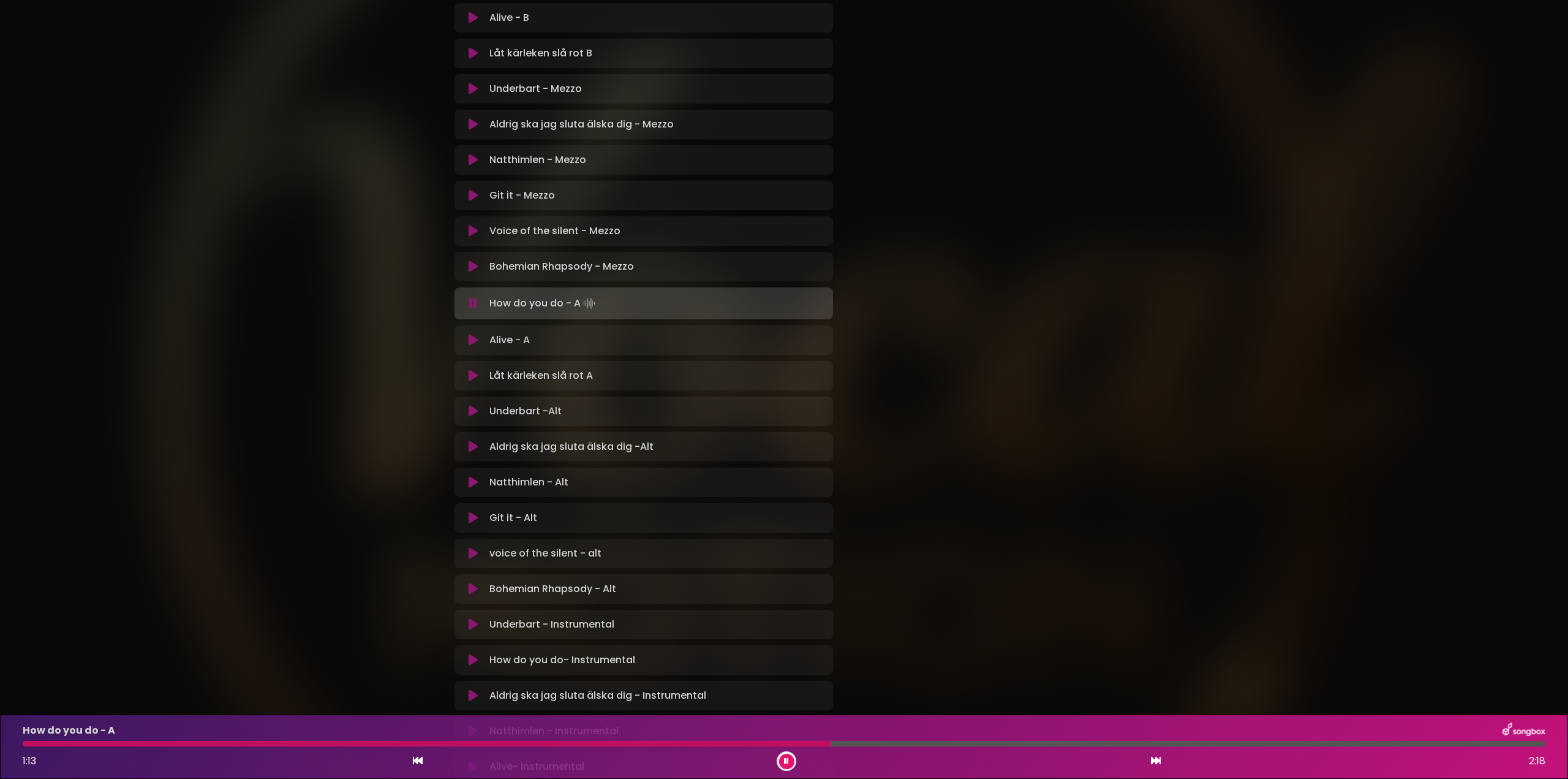
click at [790, 743] on div at bounding box center [427, 743] width 809 height 5
click at [781, 743] on div at bounding box center [401, 743] width 758 height 5
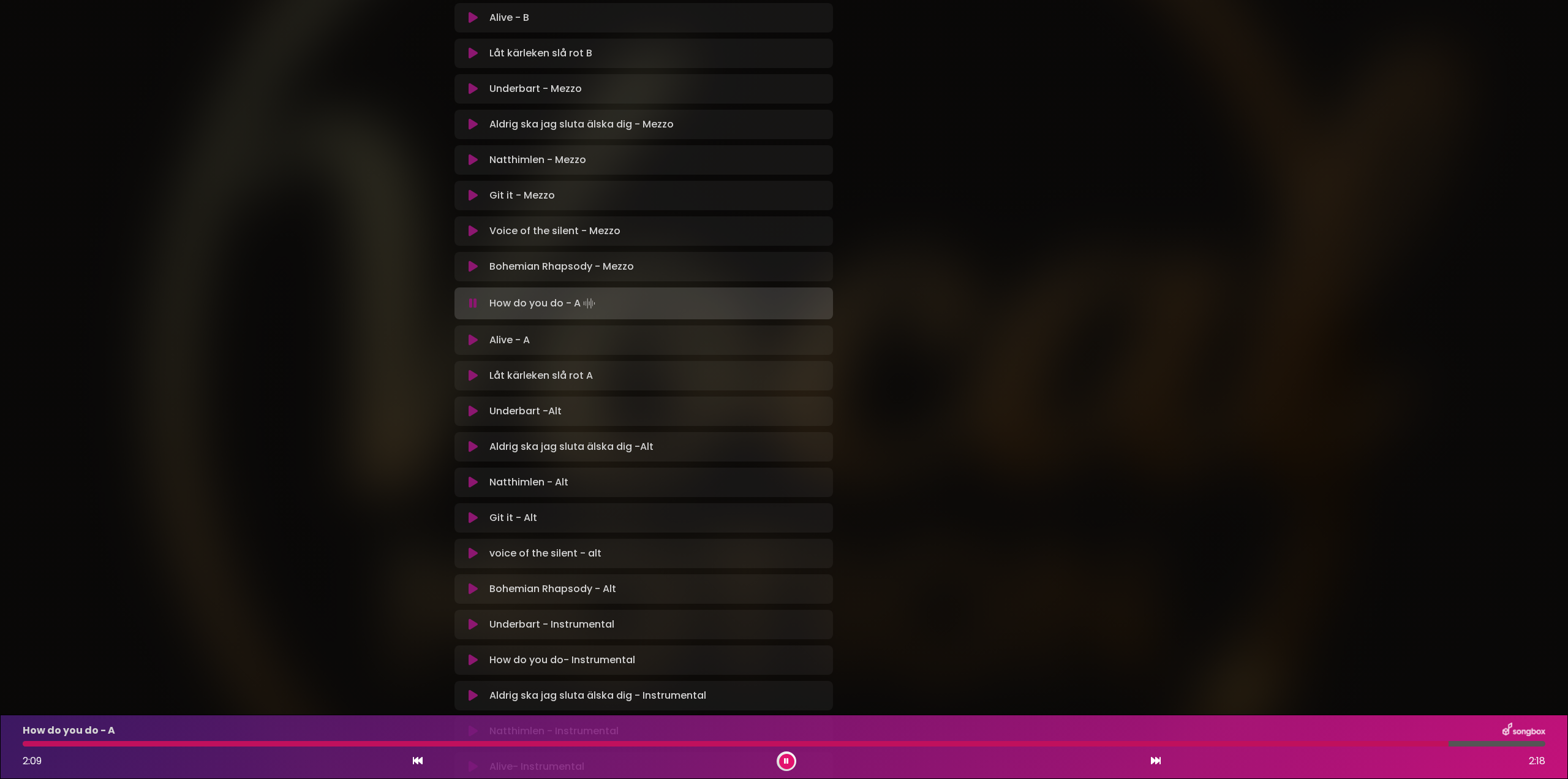
click at [33, 743] on div at bounding box center [736, 743] width 1426 height 5
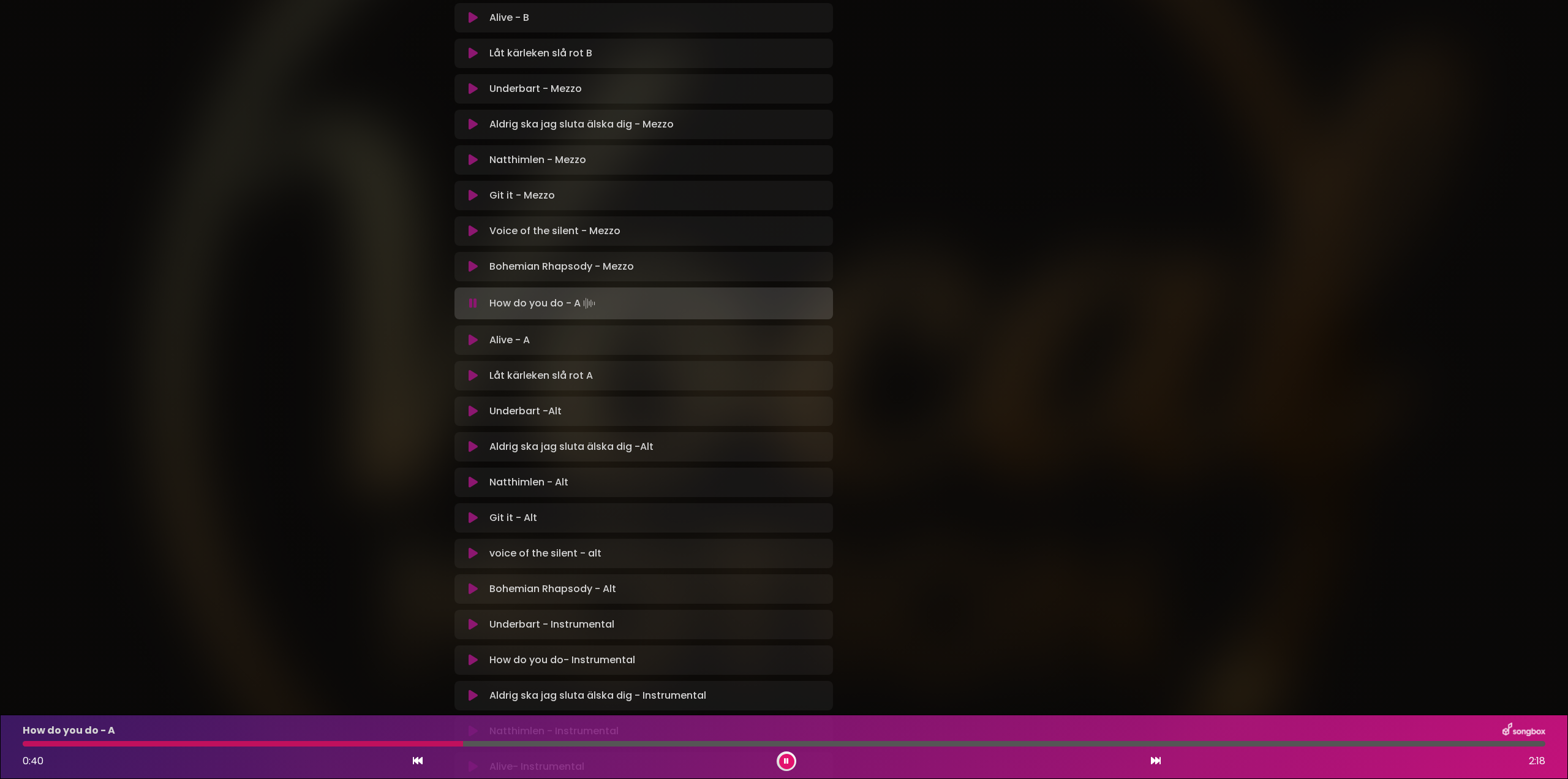
click at [790, 761] on button at bounding box center [787, 761] width 15 height 15
click at [327, 743] on div at bounding box center [244, 743] width 441 height 5
click at [791, 757] on button at bounding box center [787, 761] width 15 height 15
click at [791, 758] on button at bounding box center [787, 761] width 15 height 15
click at [438, 743] on div at bounding box center [291, 743] width 536 height 5
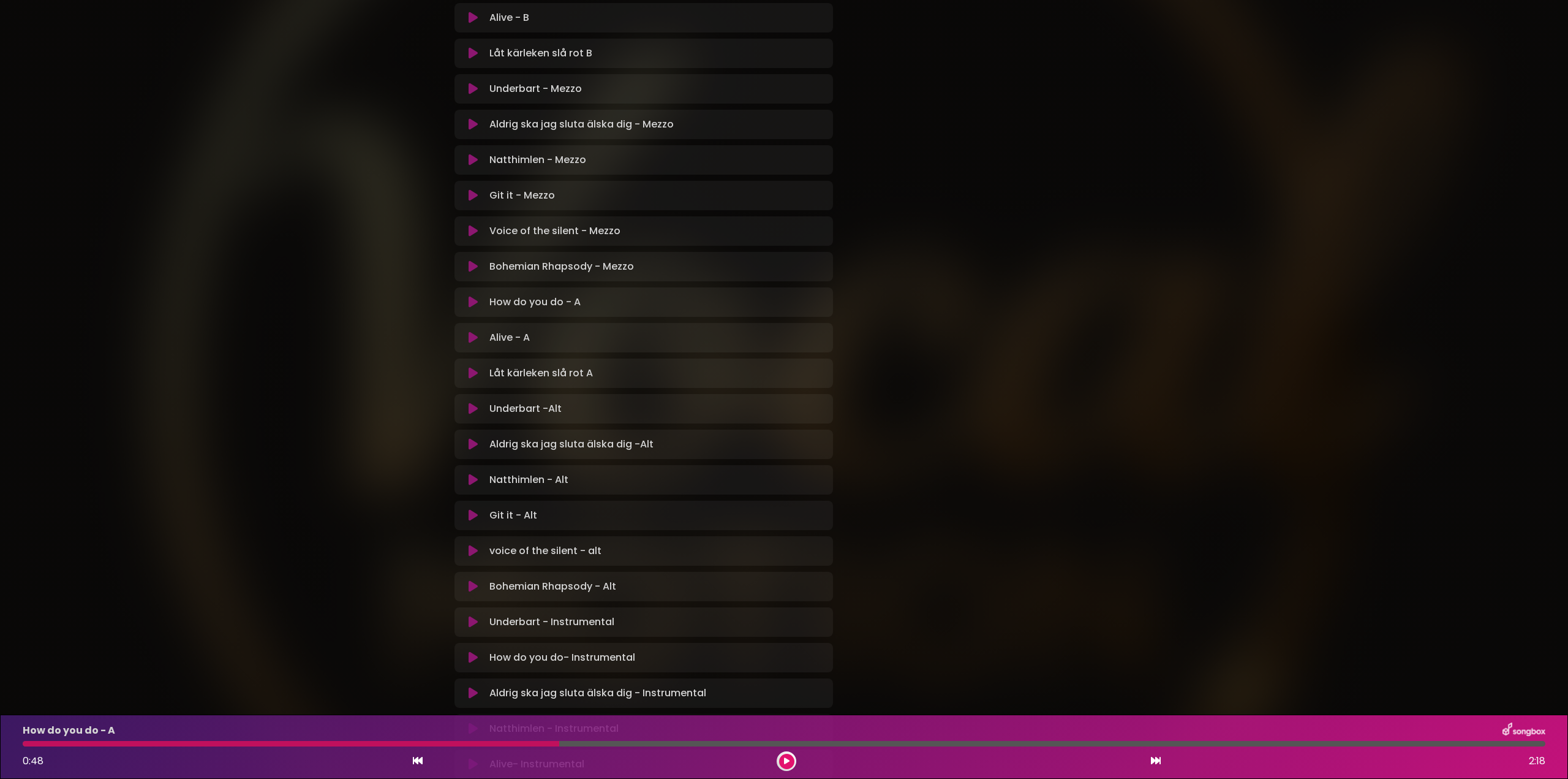
click at [788, 761] on icon at bounding box center [787, 761] width 9 height 9
click at [781, 761] on button at bounding box center [787, 761] width 15 height 15
click at [623, 743] on div at bounding box center [368, 743] width 691 height 5
drag, startPoint x: 791, startPoint y: 759, endPoint x: 784, endPoint y: 759, distance: 7.0
click at [787, 759] on button at bounding box center [787, 761] width 15 height 15
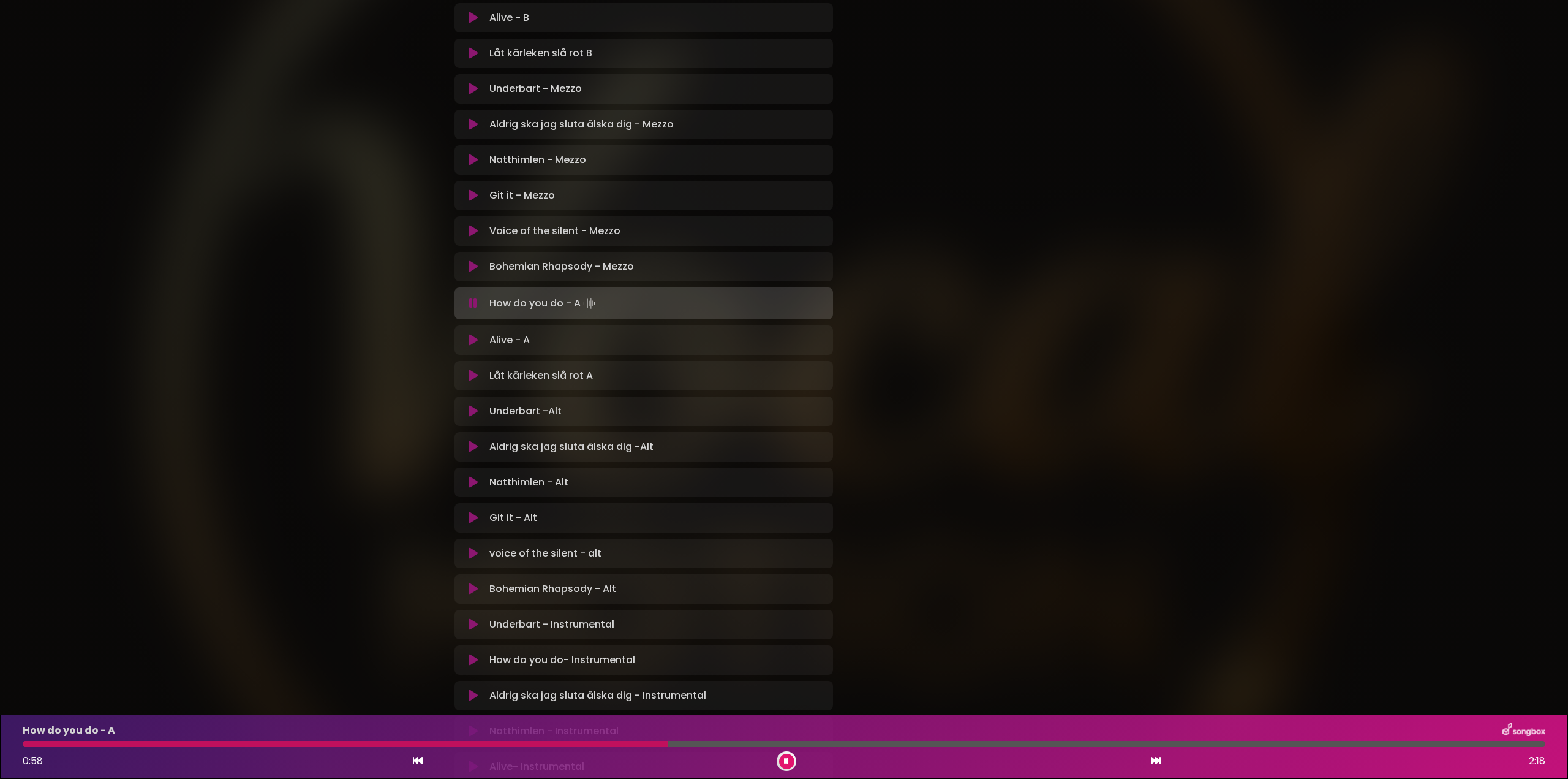
click at [782, 759] on button at bounding box center [787, 761] width 15 height 15
click at [782, 759] on button at bounding box center [787, 761] width 15 height 15
click at [664, 745] on div at bounding box center [364, 743] width 682 height 5
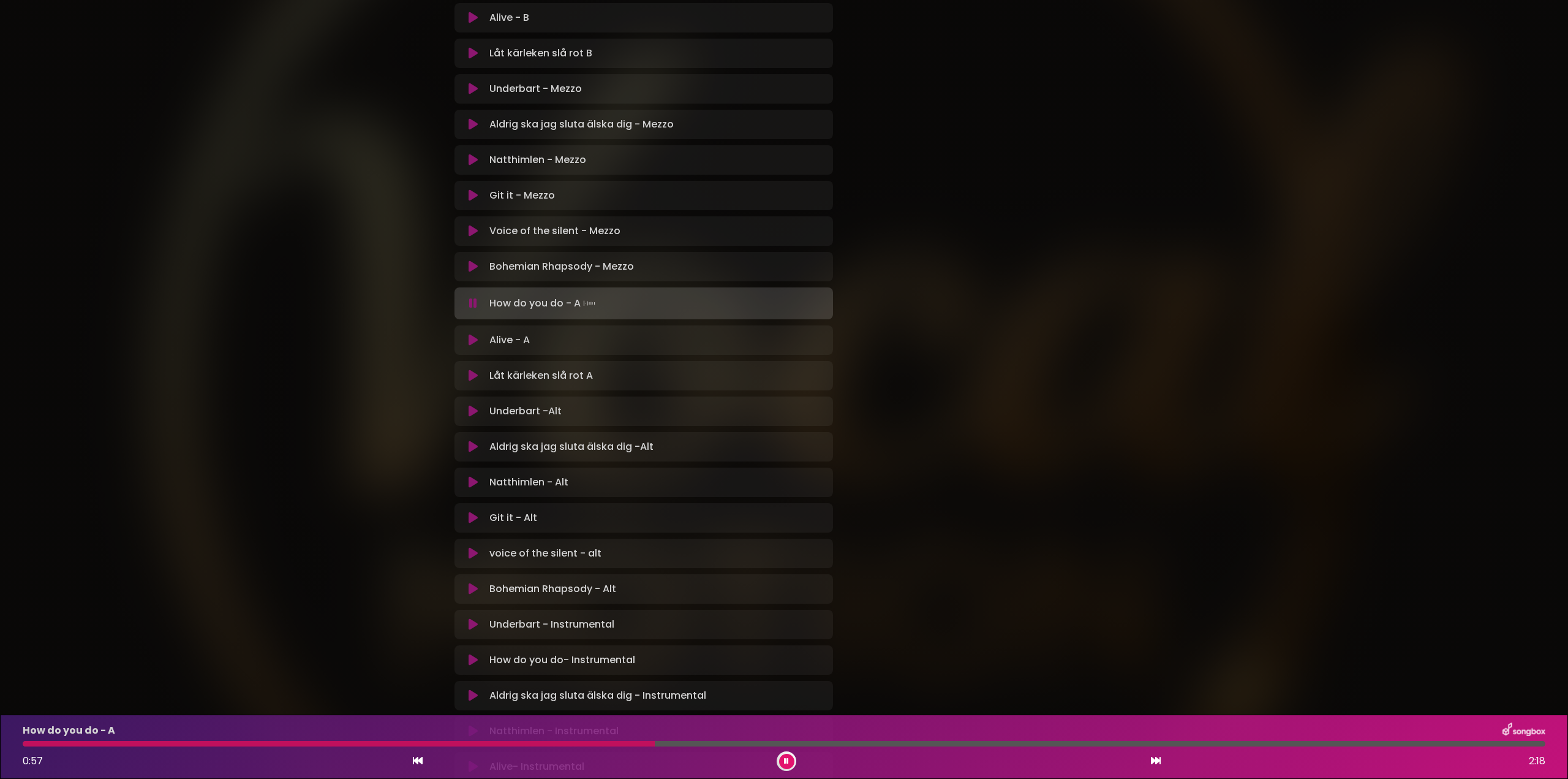
click at [654, 743] on div at bounding box center [339, 743] width 632 height 5
click at [653, 745] on div at bounding box center [339, 743] width 631 height 5
click at [662, 747] on div "How do you do - A 1:00 2:18" at bounding box center [784, 746] width 1537 height 48
click at [662, 745] on div at bounding box center [359, 743] width 673 height 5
click at [663, 741] on div at bounding box center [355, 743] width 664 height 5
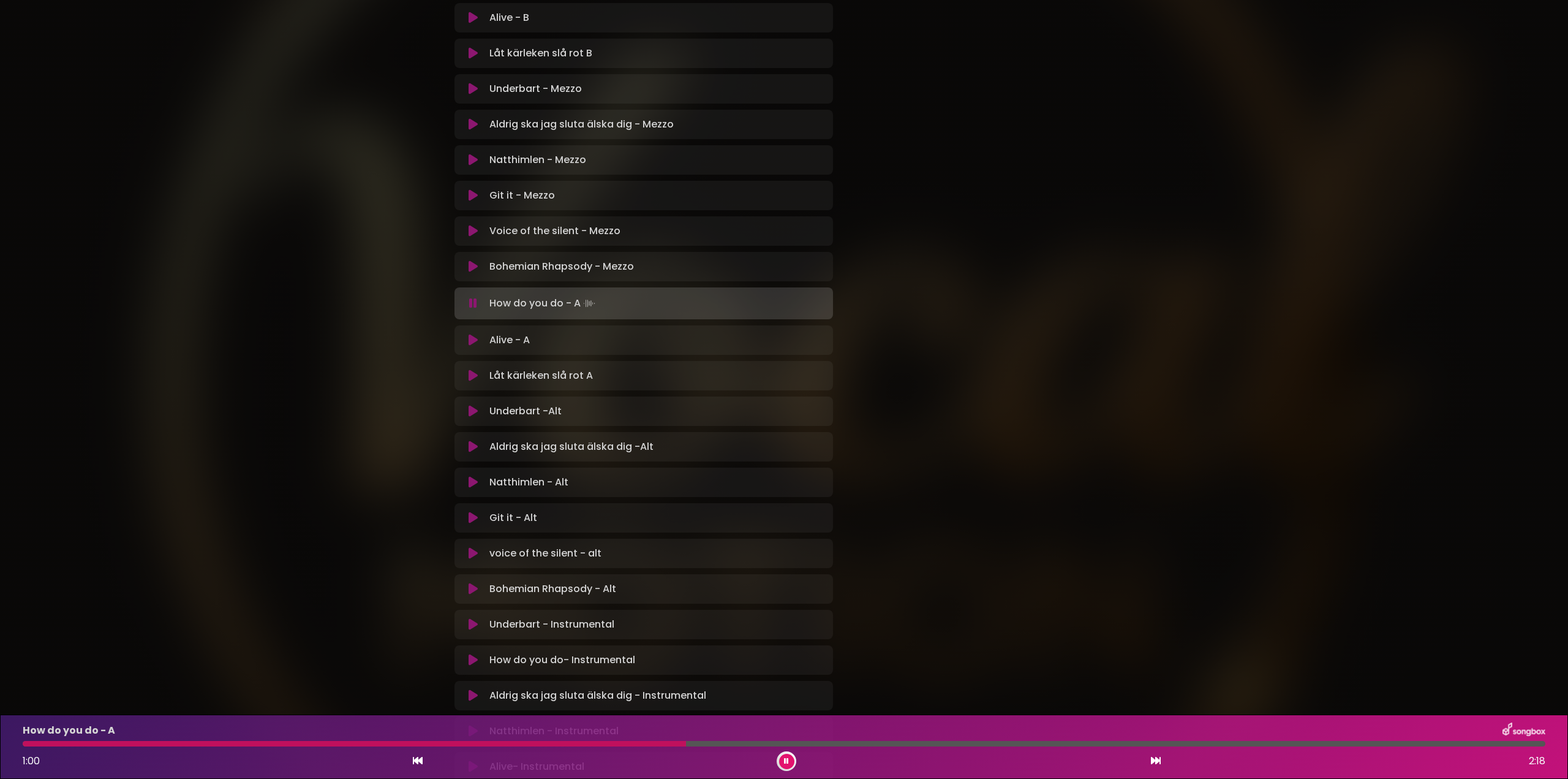
click at [663, 741] on div at bounding box center [355, 743] width 664 height 5
click at [663, 743] on div at bounding box center [343, 743] width 641 height 5
click at [695, 744] on div at bounding box center [374, 743] width 703 height 5
click at [695, 744] on div at bounding box center [376, 743] width 707 height 5
click at [695, 746] on div at bounding box center [376, 743] width 706 height 5
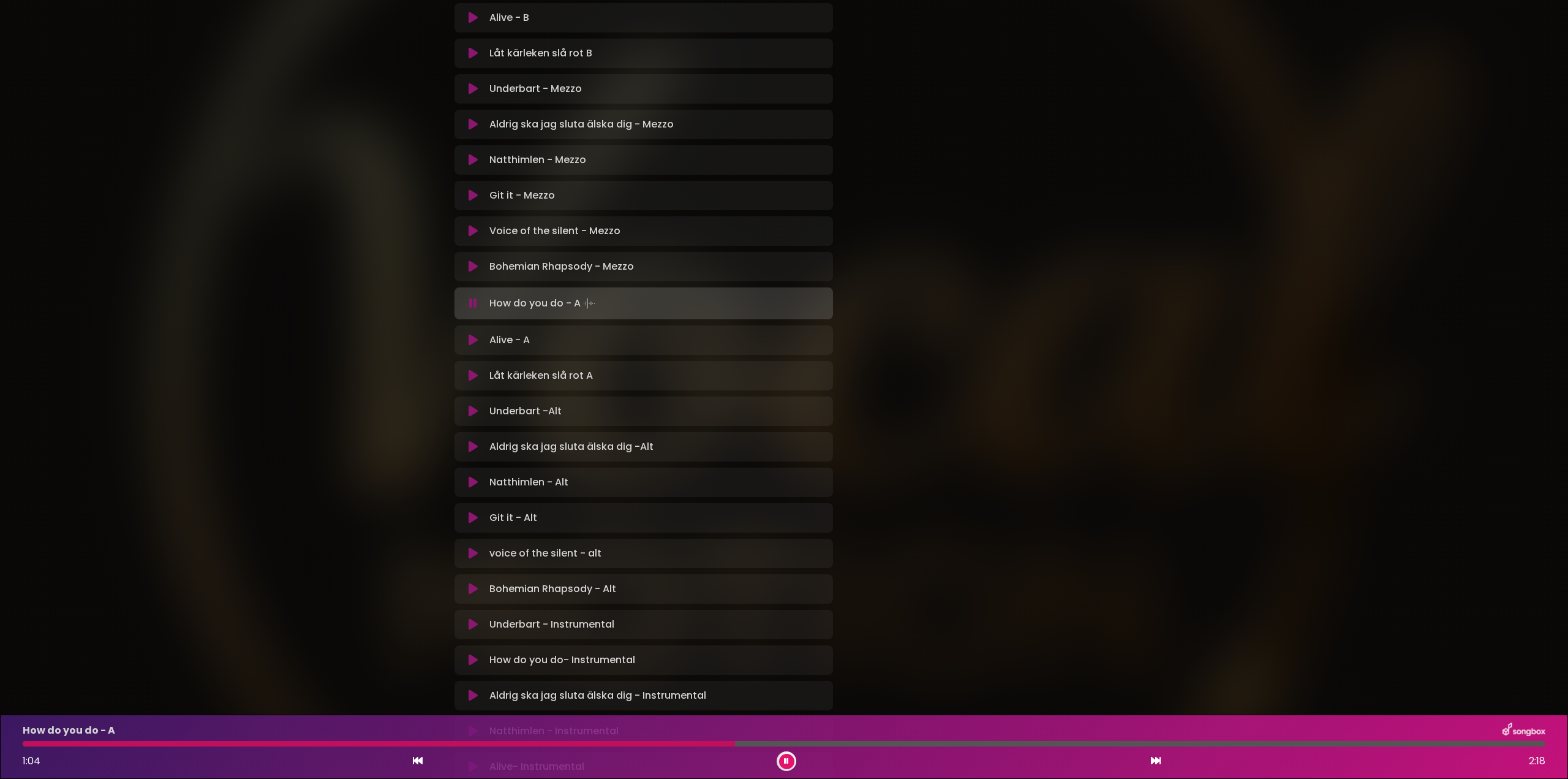
click at [689, 747] on div "How do you do - A 1:04 2:18" at bounding box center [784, 746] width 1537 height 48
click at [692, 745] on div at bounding box center [358, 743] width 670 height 5
click at [687, 743] on div at bounding box center [363, 743] width 681 height 5
click at [687, 744] on div at bounding box center [375, 743] width 705 height 5
click at [720, 741] on div at bounding box center [395, 743] width 746 height 5
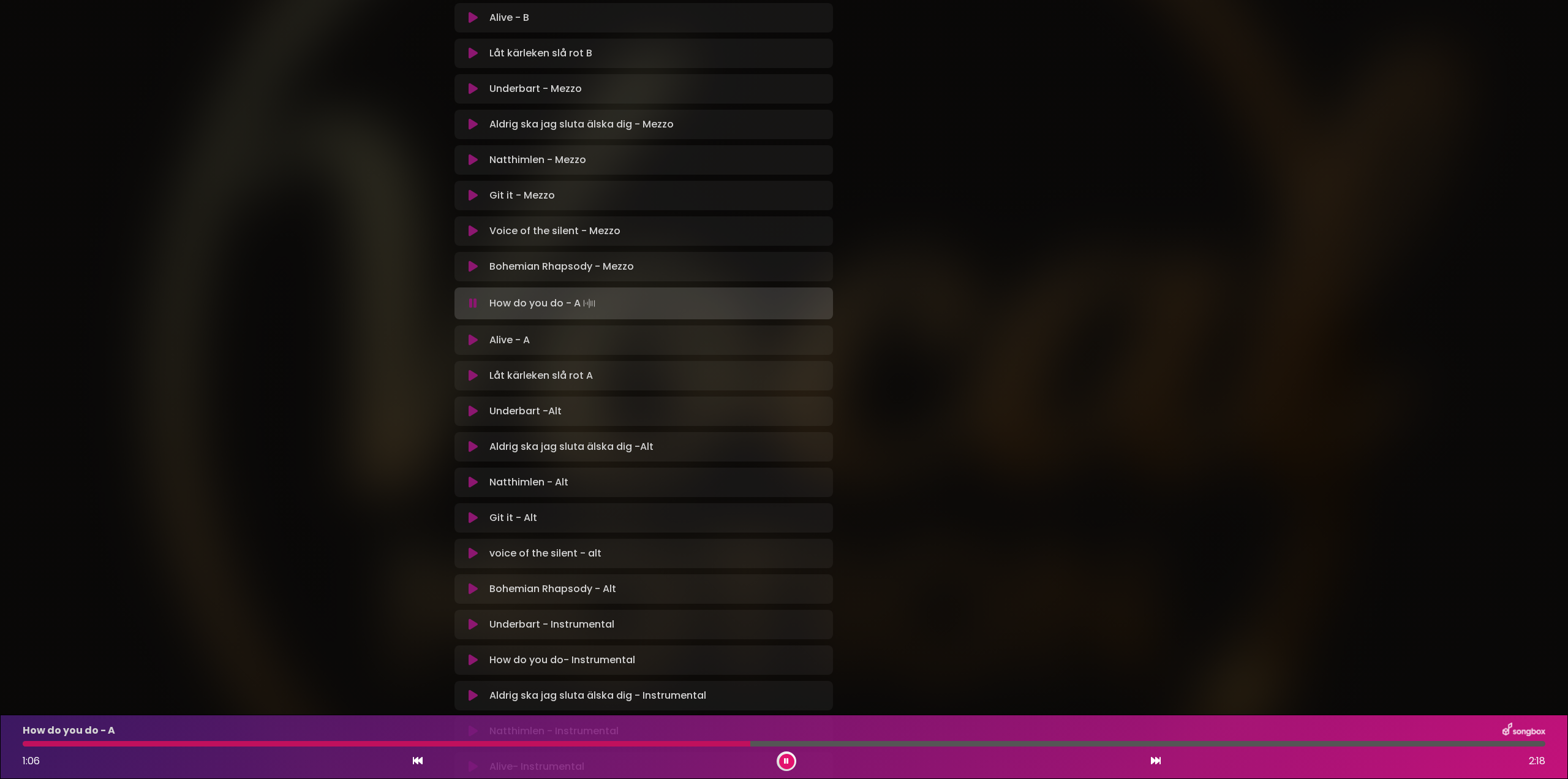
click at [730, 741] on div at bounding box center [387, 743] width 728 height 5
click at [730, 741] on div at bounding box center [398, 743] width 750 height 5
click at [730, 741] on div at bounding box center [396, 743] width 748 height 5
click at [730, 741] on div at bounding box center [395, 743] width 746 height 5
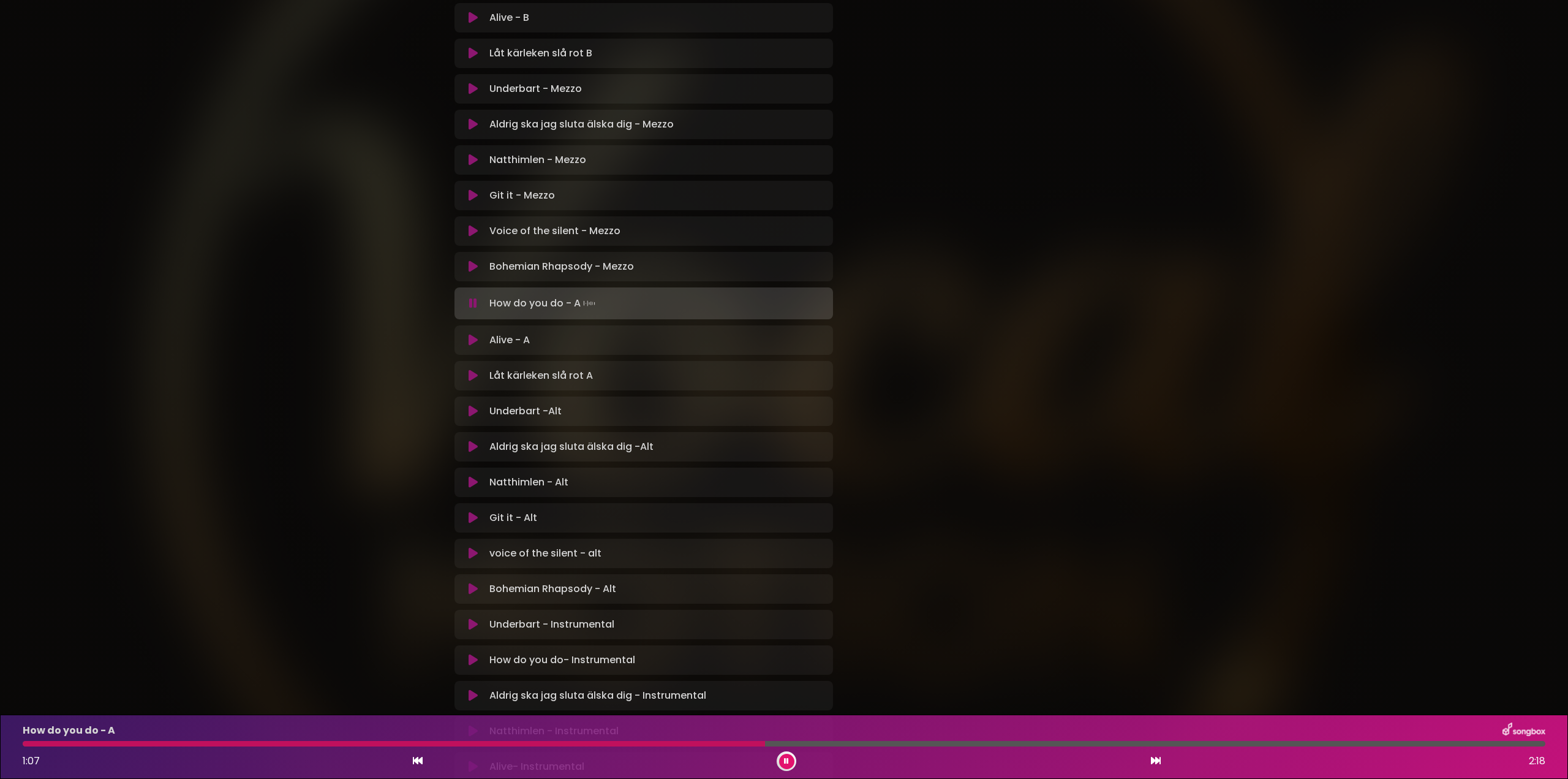
click at [505, 741] on div at bounding box center [394, 743] width 742 height 5
click at [506, 743] on div at bounding box center [406, 743] width 768 height 5
click at [651, 743] on div at bounding box center [374, 743] width 703 height 5
click at [788, 762] on button at bounding box center [787, 761] width 15 height 15
click at [784, 761] on icon at bounding box center [787, 761] width 8 height 8
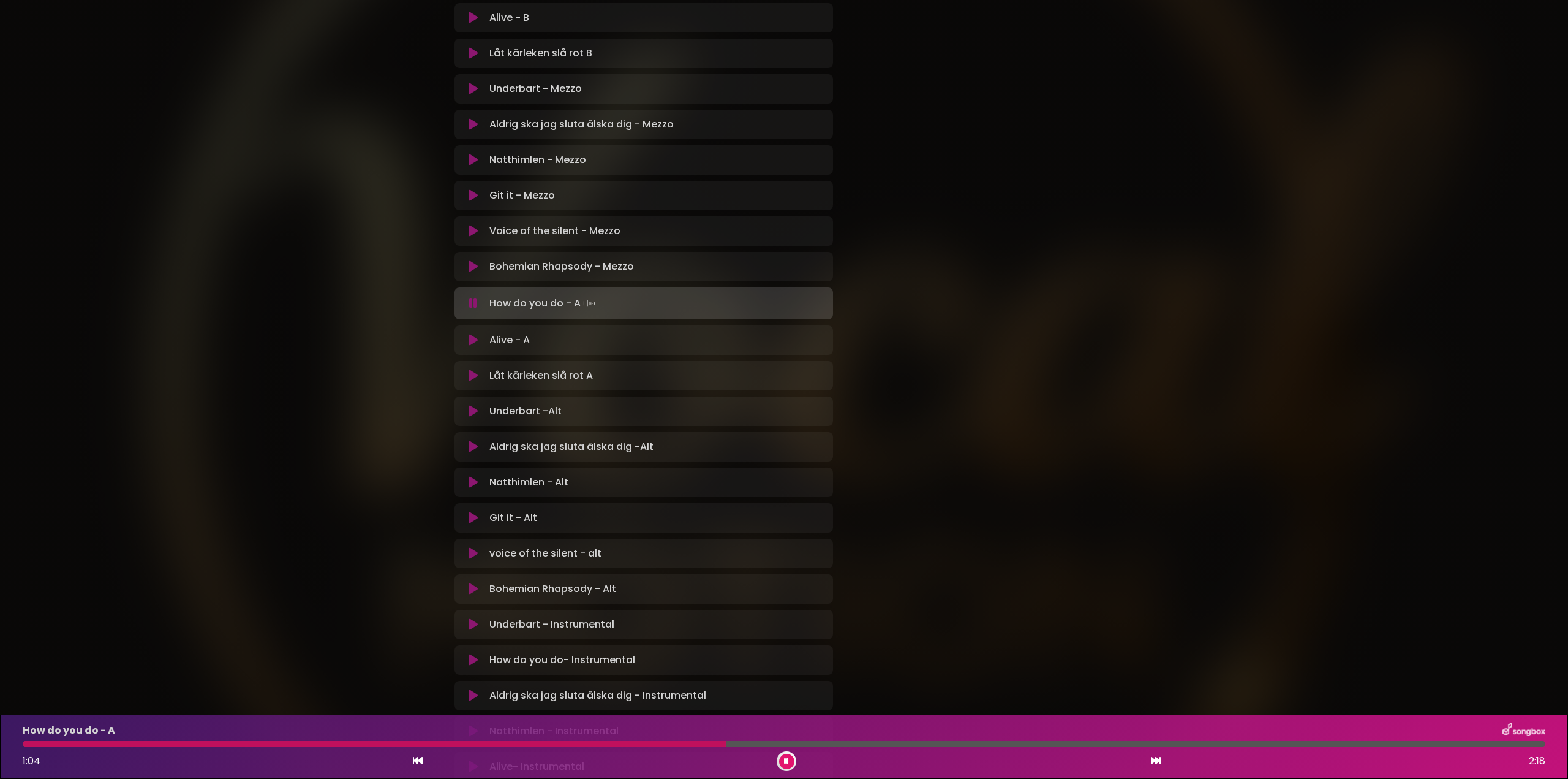
click at [784, 761] on icon at bounding box center [787, 761] width 7 height 8
click at [792, 757] on button at bounding box center [787, 761] width 15 height 15
click at [793, 754] on div at bounding box center [786, 760] width 20 height 20
click at [785, 763] on icon at bounding box center [786, 760] width 6 height 8
click at [528, 741] on div "How do you do - A 1:15 2:18" at bounding box center [784, 746] width 1537 height 48
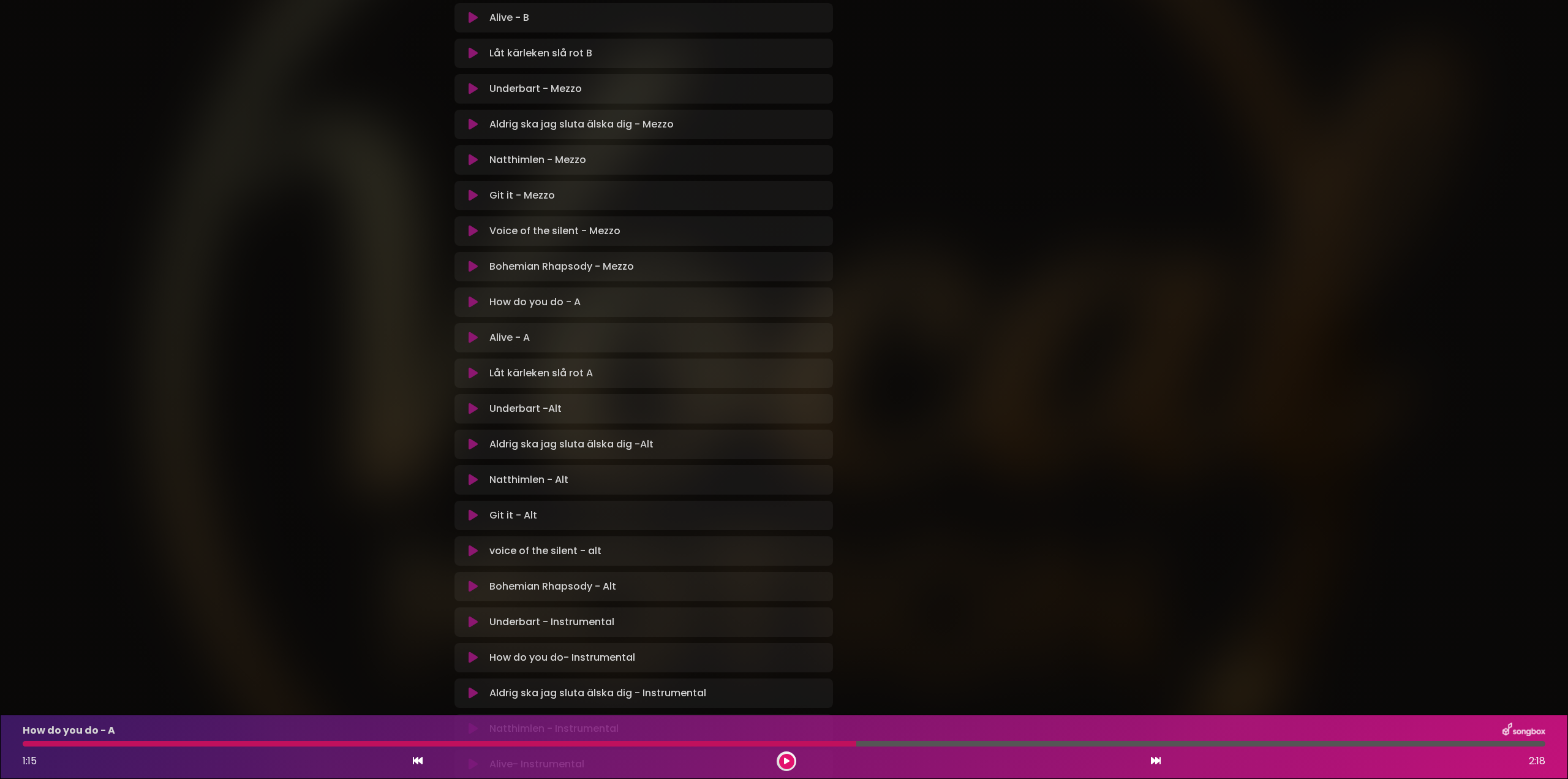
click at [792, 759] on button at bounding box center [787, 761] width 15 height 15
click at [622, 743] on div at bounding box center [456, 743] width 867 height 5
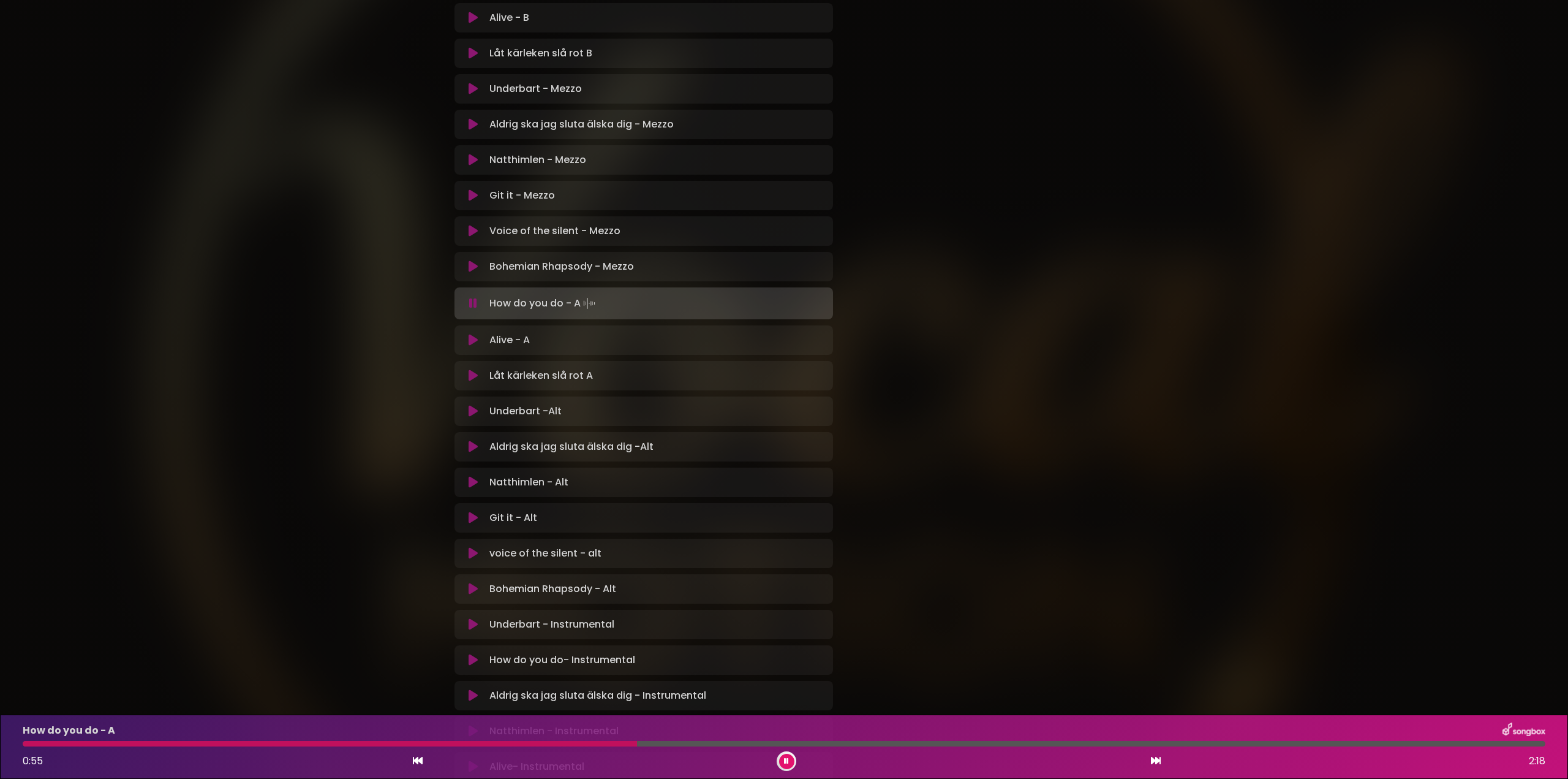
click at [584, 742] on div at bounding box center [330, 743] width 614 height 5
click at [563, 743] on div at bounding box center [316, 743] width 587 height 5
click at [496, 743] on div at bounding box center [299, 743] width 552 height 5
click at [472, 743] on div at bounding box center [266, 743] width 485 height 5
click at [454, 742] on div at bounding box center [276, 743] width 507 height 5
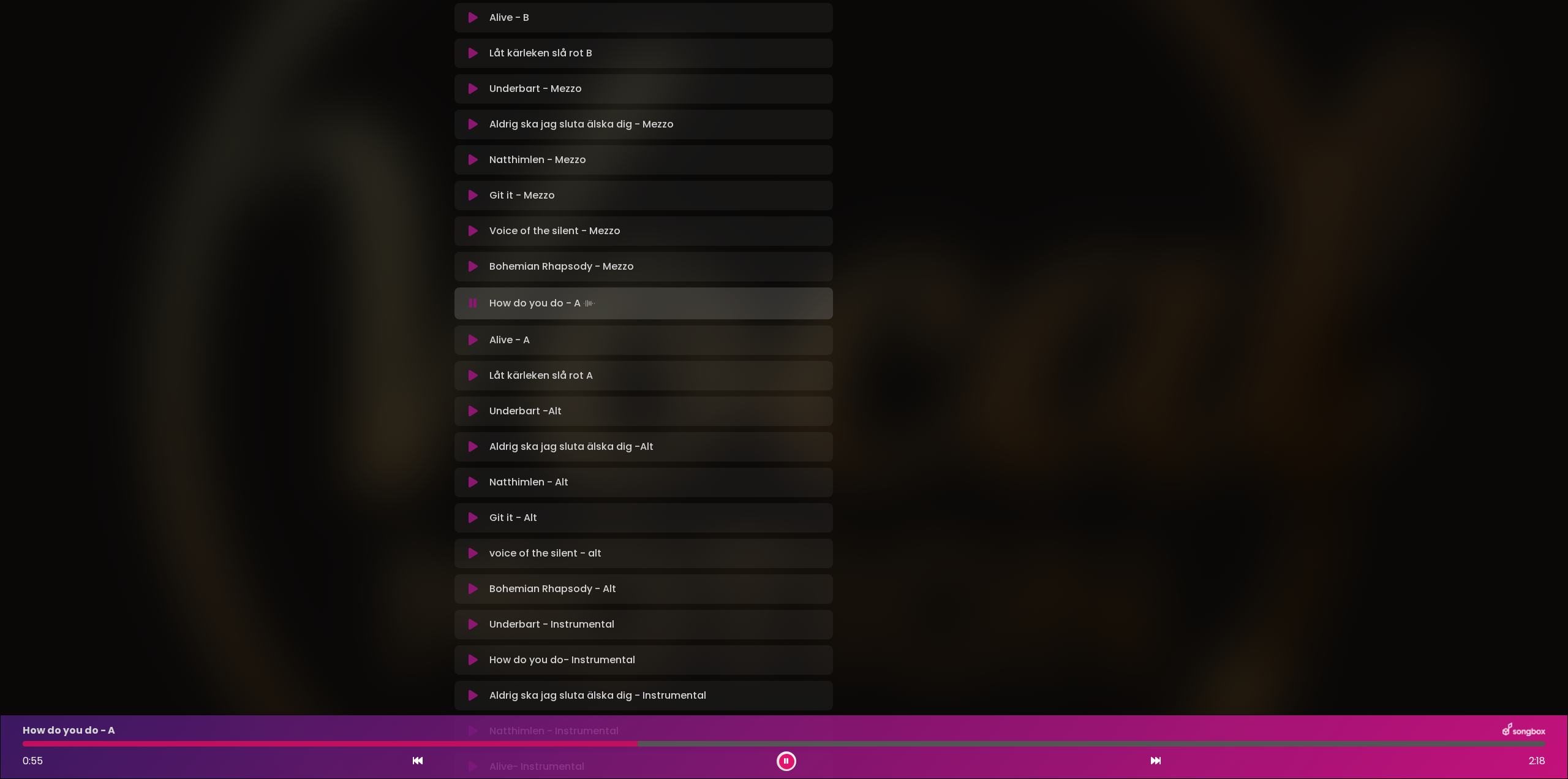
click at [781, 759] on button at bounding box center [787, 761] width 15 height 15
click at [457, 742] on div at bounding box center [331, 743] width 617 height 5
click at [459, 745] on div at bounding box center [331, 743] width 617 height 5
click at [787, 759] on icon at bounding box center [787, 761] width 8 height 8
click at [684, 746] on div at bounding box center [402, 743] width 759 height 5
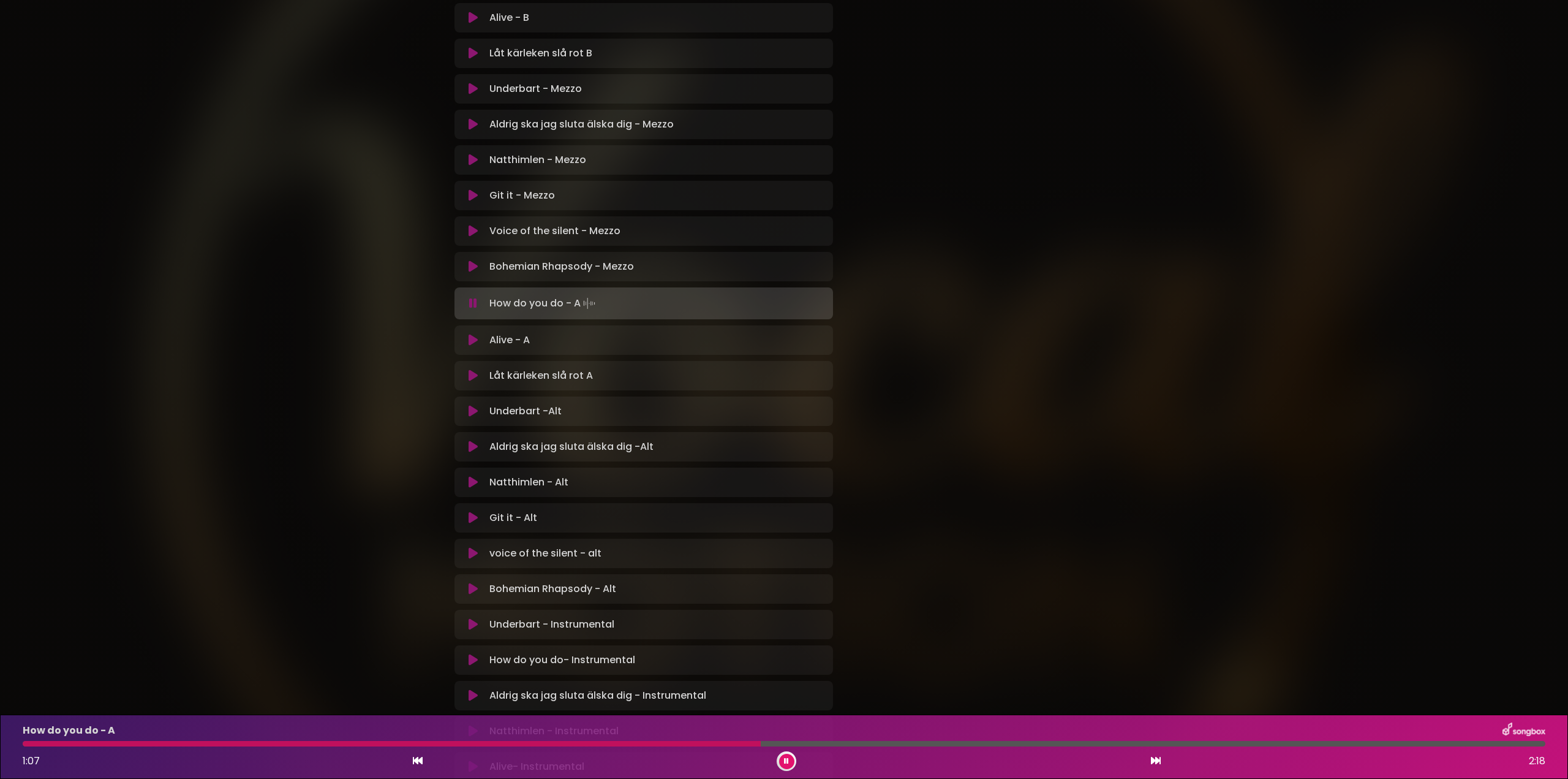
click at [673, 741] on div at bounding box center [392, 743] width 738 height 5
click at [725, 742] on div at bounding box center [395, 743] width 745 height 5
click at [518, 745] on div at bounding box center [417, 743] width 787 height 5
click at [460, 743] on div at bounding box center [284, 743] width 524 height 5
click at [565, 743] on div at bounding box center [294, 743] width 543 height 5
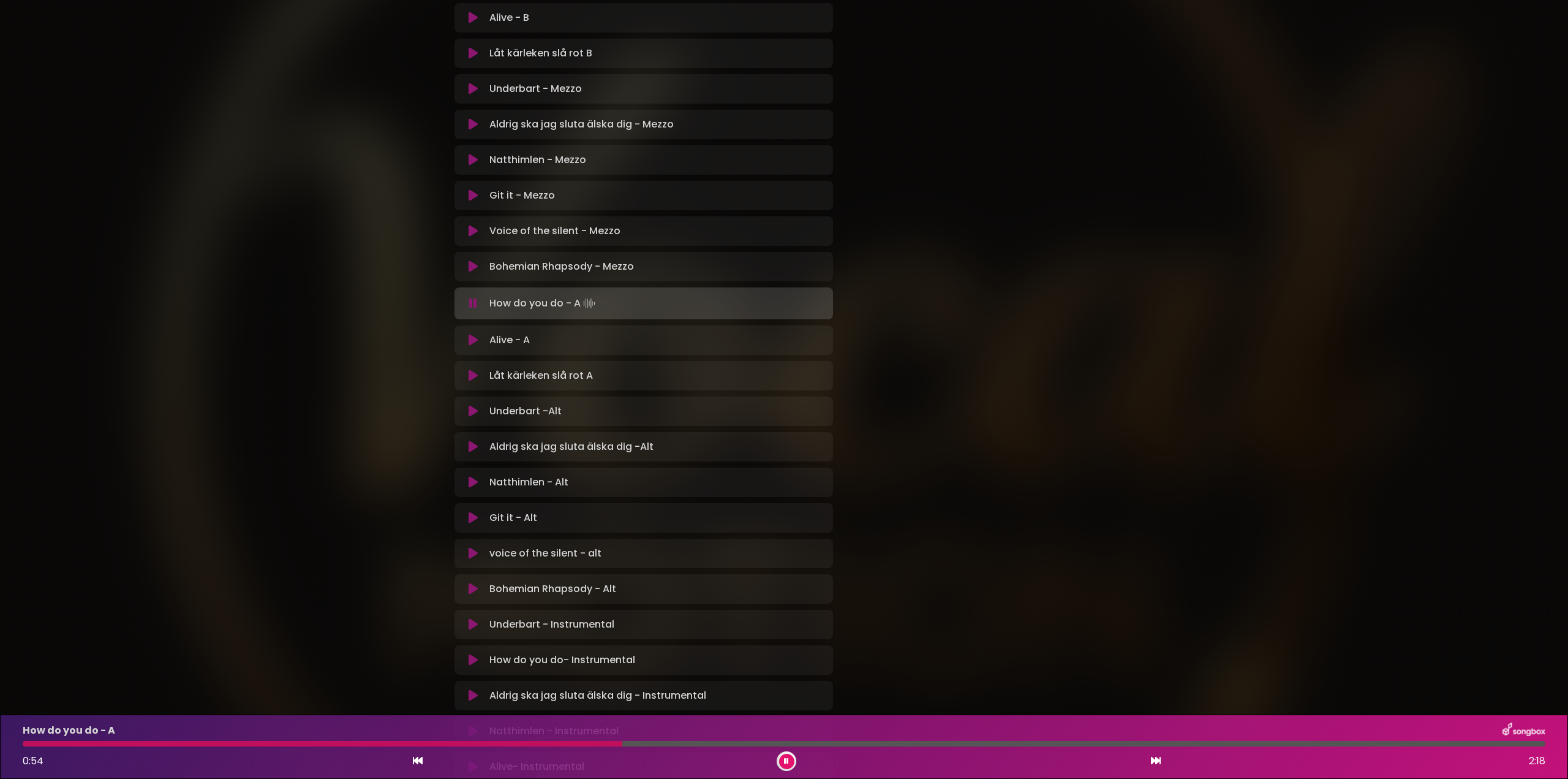
click at [562, 741] on div at bounding box center [322, 743] width 600 height 5
click at [574, 746] on div at bounding box center [325, 743] width 605 height 5
click at [552, 739] on div "How do you do - A 0:51 2:18" at bounding box center [784, 746] width 1537 height 48
click at [552, 740] on div "How do you do - A 0:52 2:18" at bounding box center [784, 746] width 1537 height 48
click at [547, 745] on div at bounding box center [315, 743] width 584 height 5
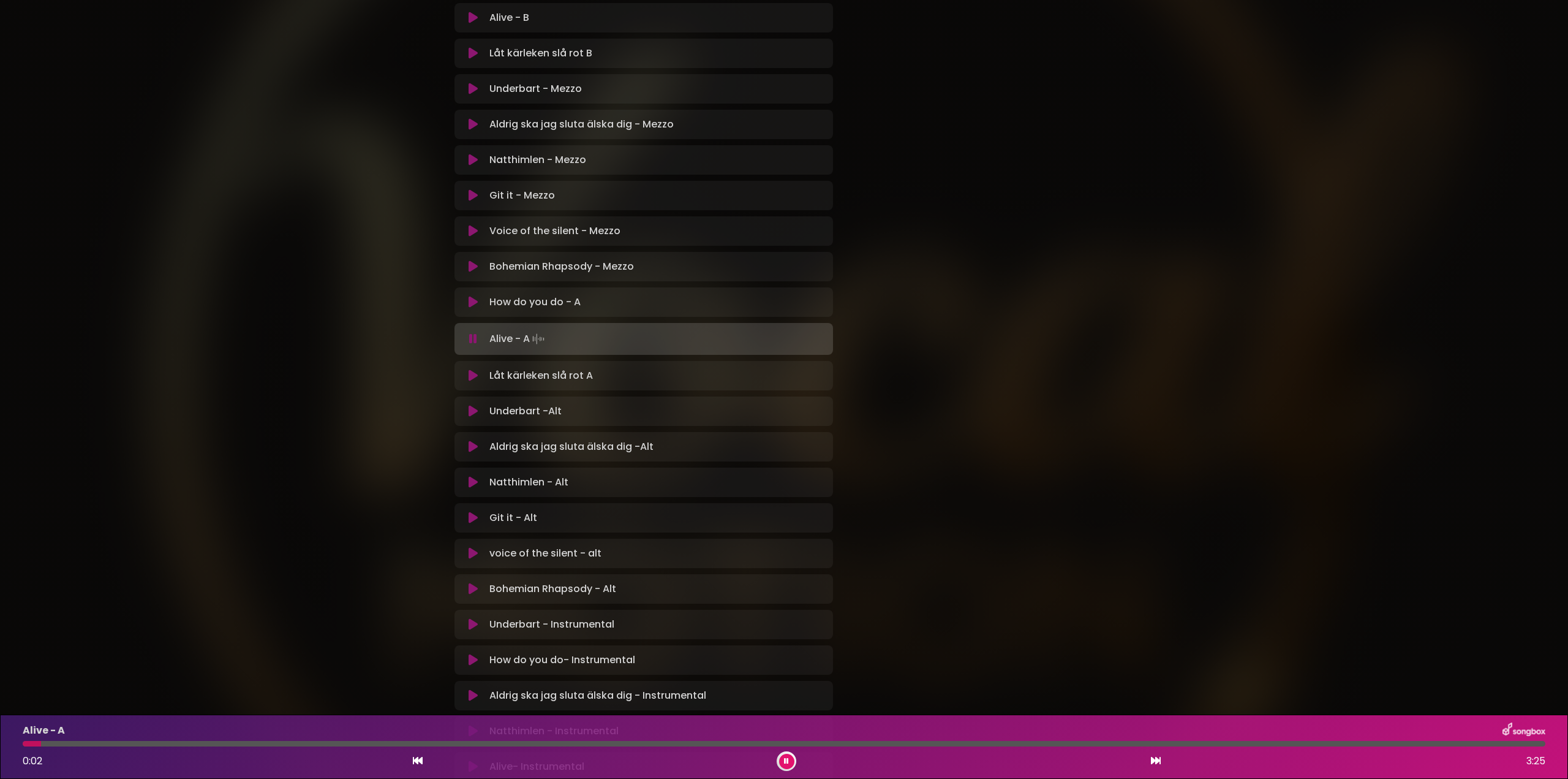
click at [474, 300] on icon at bounding box center [473, 302] width 9 height 12
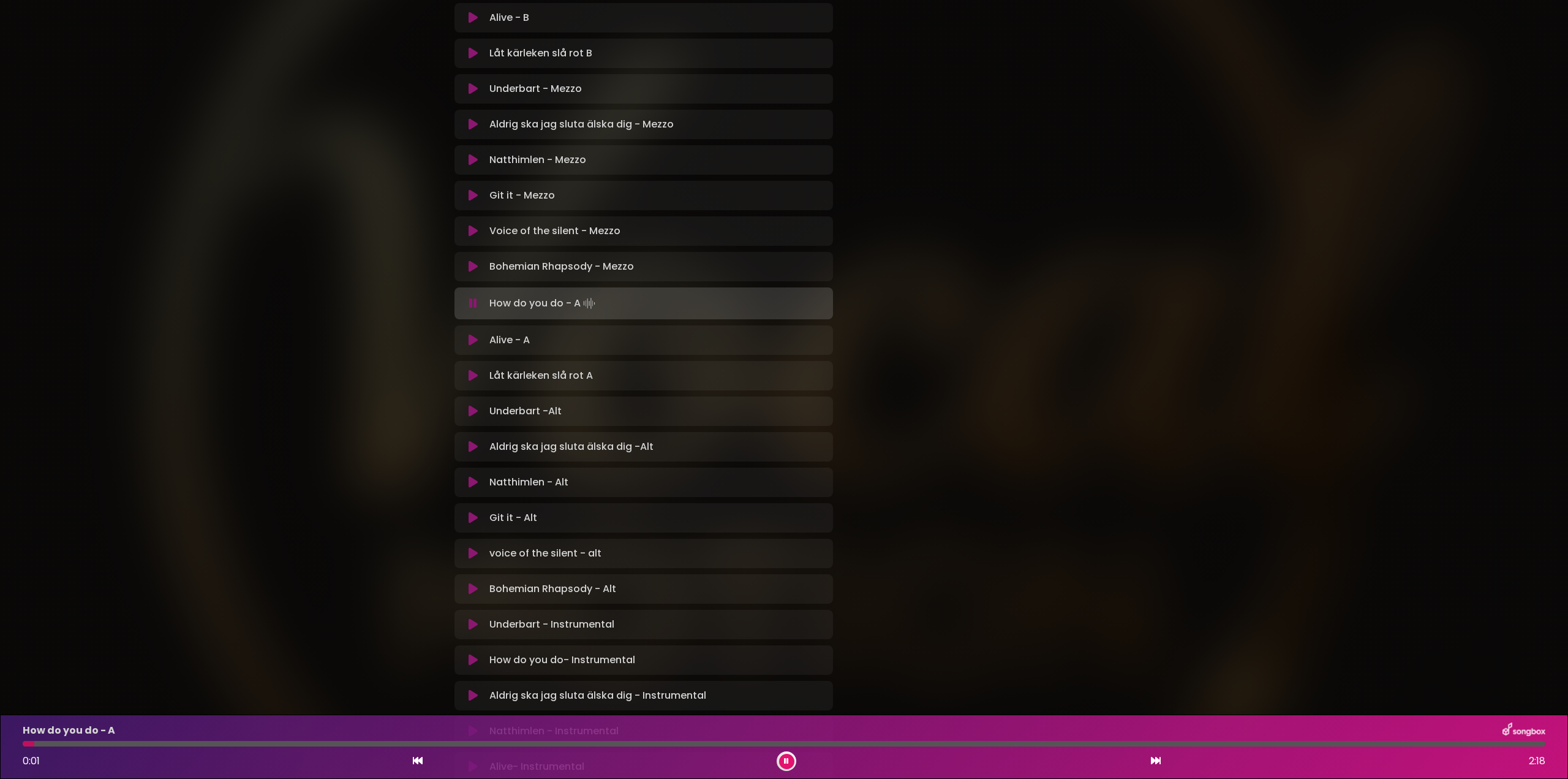
click at [788, 762] on icon at bounding box center [786, 761] width 8 height 8
click at [786, 755] on button at bounding box center [787, 761] width 15 height 15
click at [45, 744] on div at bounding box center [34, 743] width 23 height 5
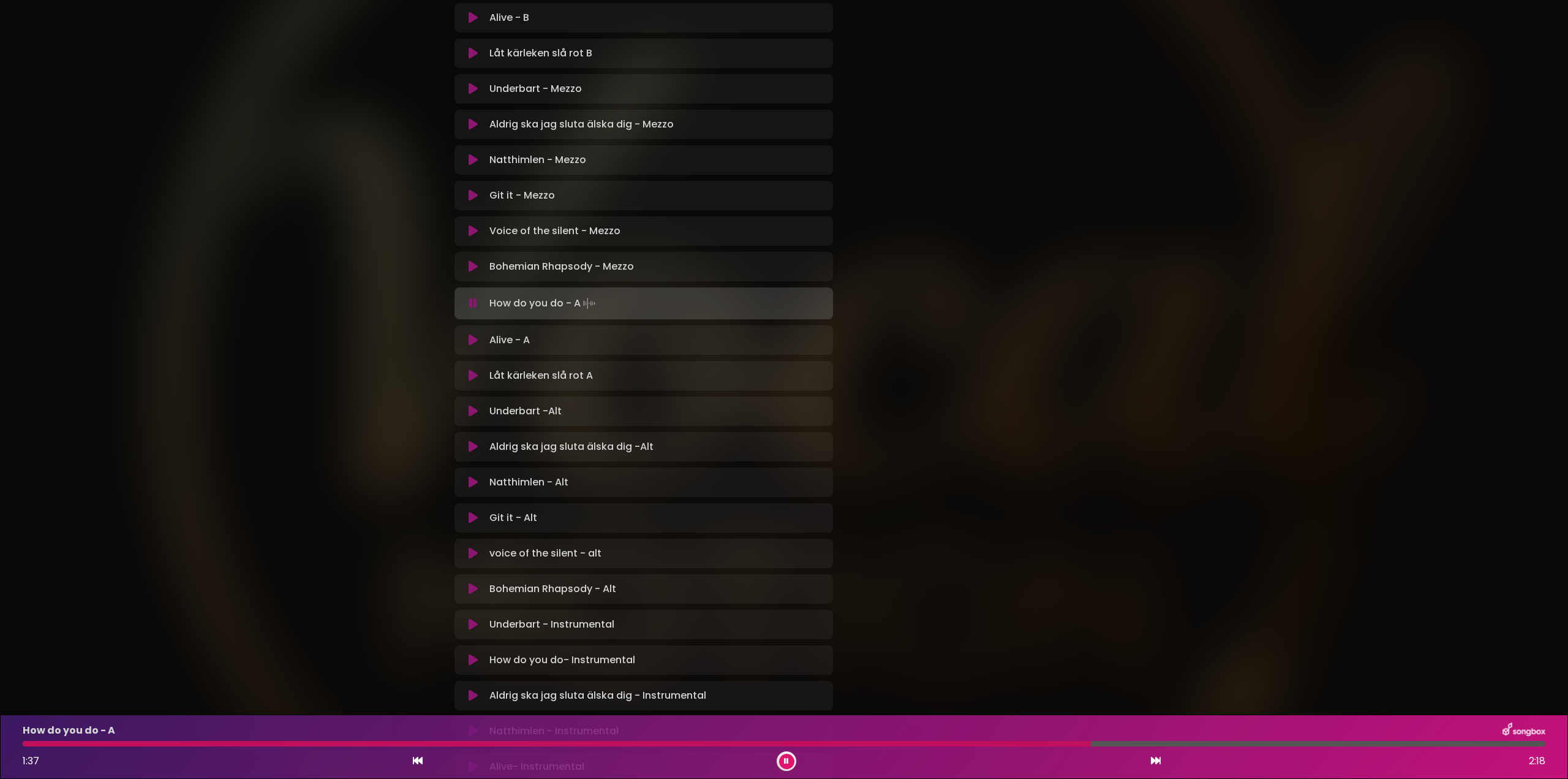
click at [1025, 743] on div at bounding box center [784, 743] width 1523 height 5
click at [980, 743] on div at bounding box center [501, 743] width 957 height 5
click at [959, 744] on div at bounding box center [784, 743] width 1523 height 5
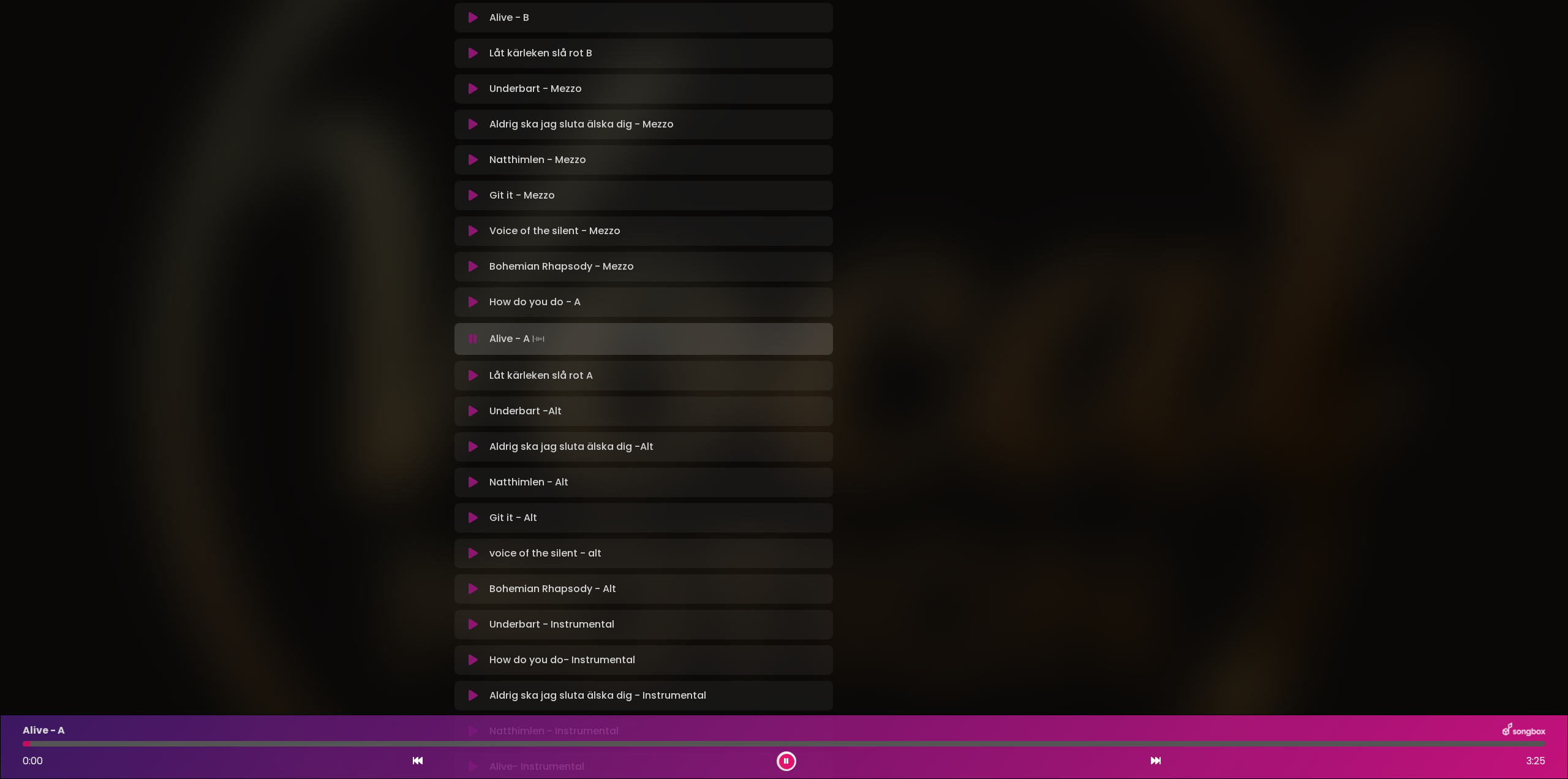
click at [789, 758] on button at bounding box center [787, 761] width 15 height 15
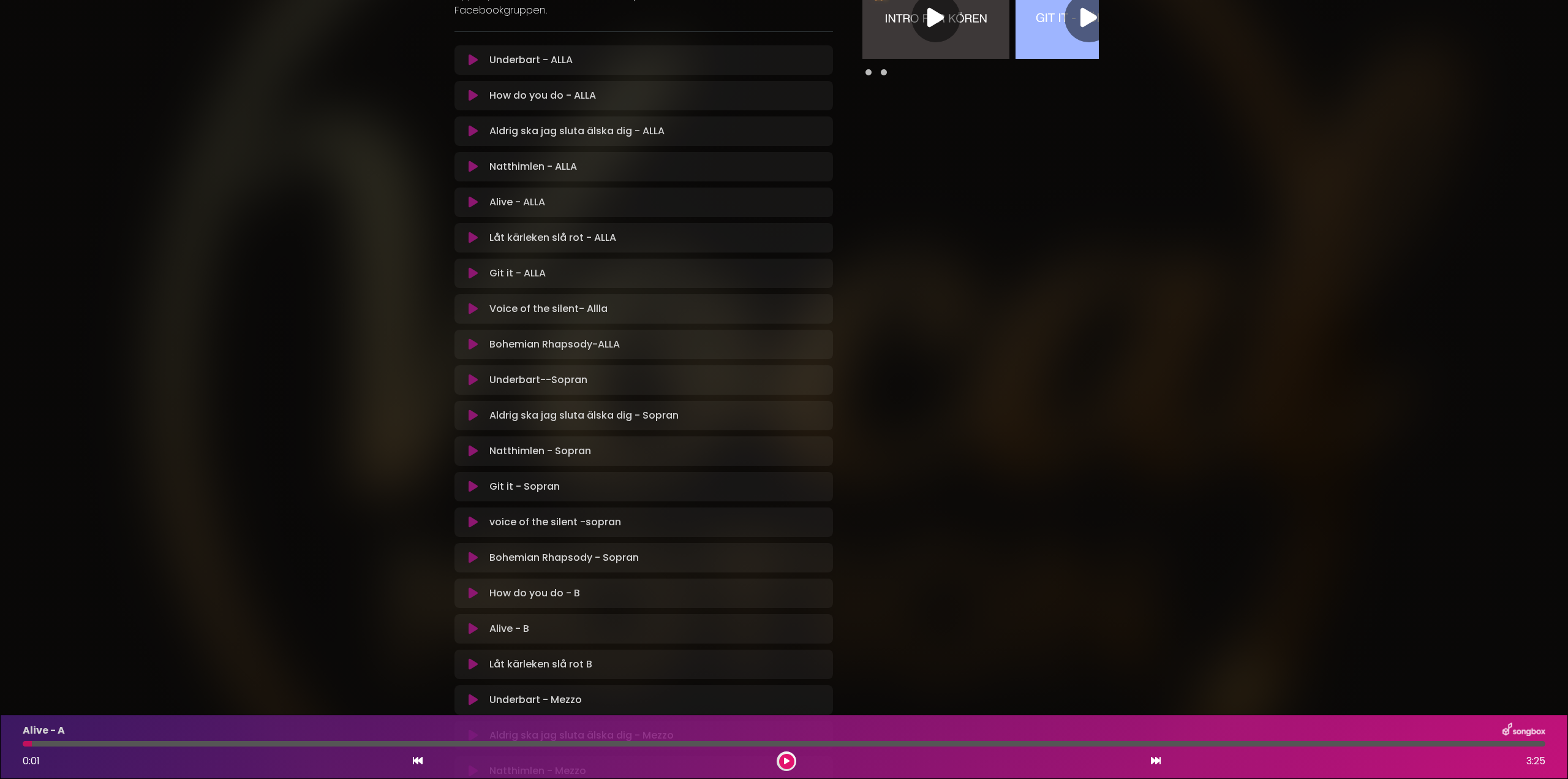
scroll to position [204, 0]
click at [474, 345] on icon at bounding box center [473, 346] width 9 height 12
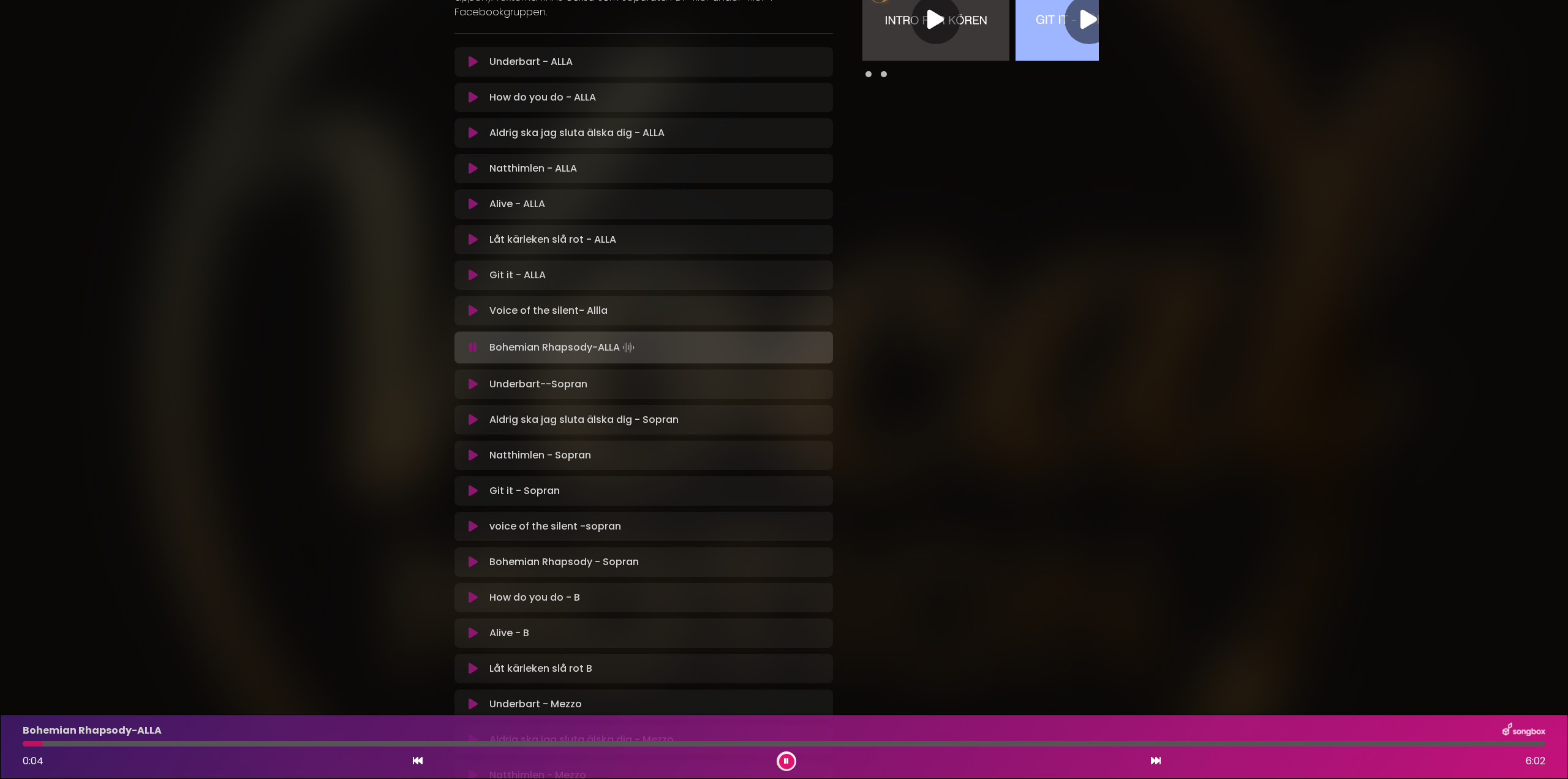
click at [821, 743] on div at bounding box center [784, 743] width 1523 height 5
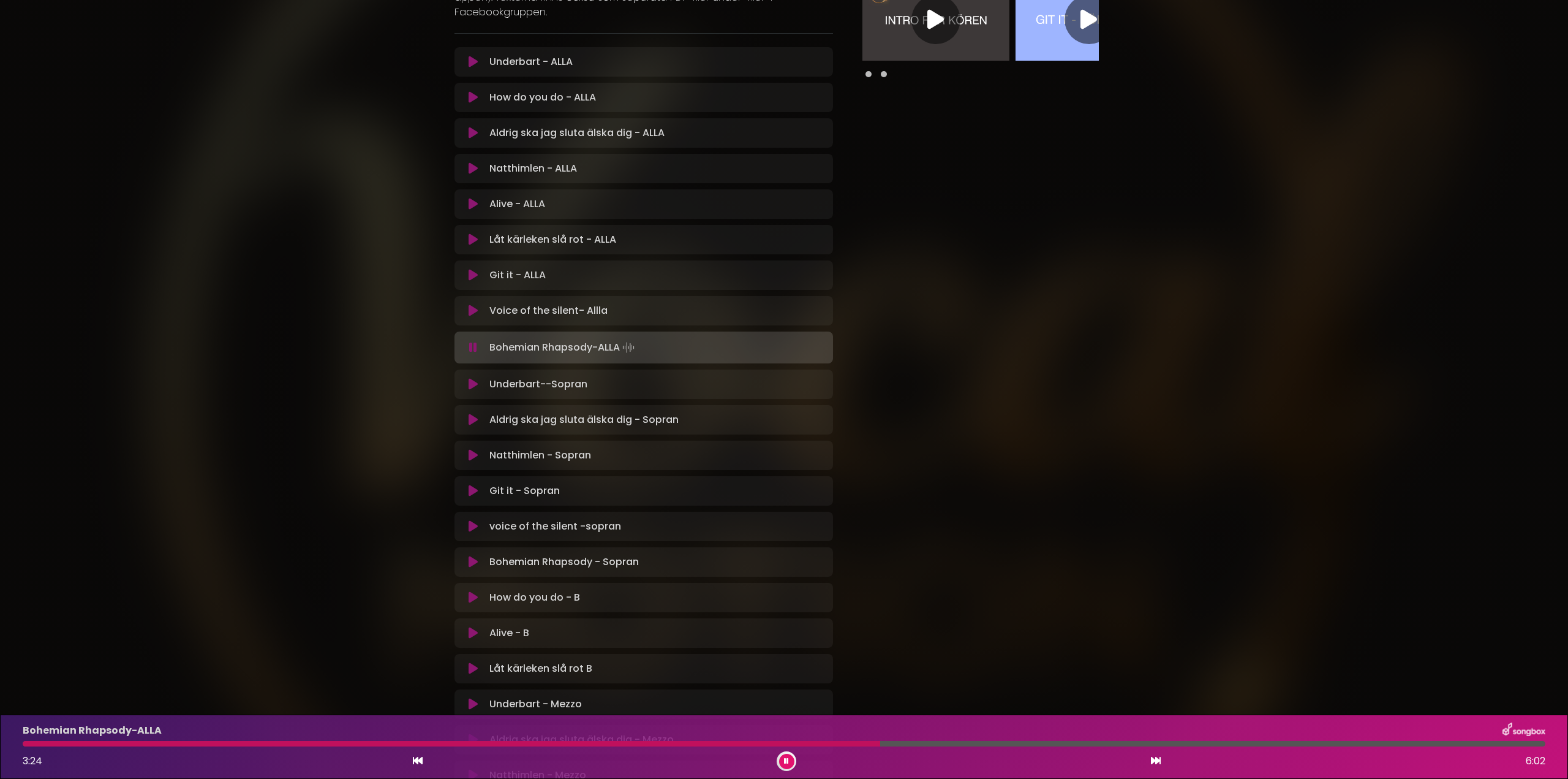
click at [862, 743] on div at bounding box center [451, 743] width 858 height 5
click at [809, 745] on div at bounding box center [417, 743] width 787 height 5
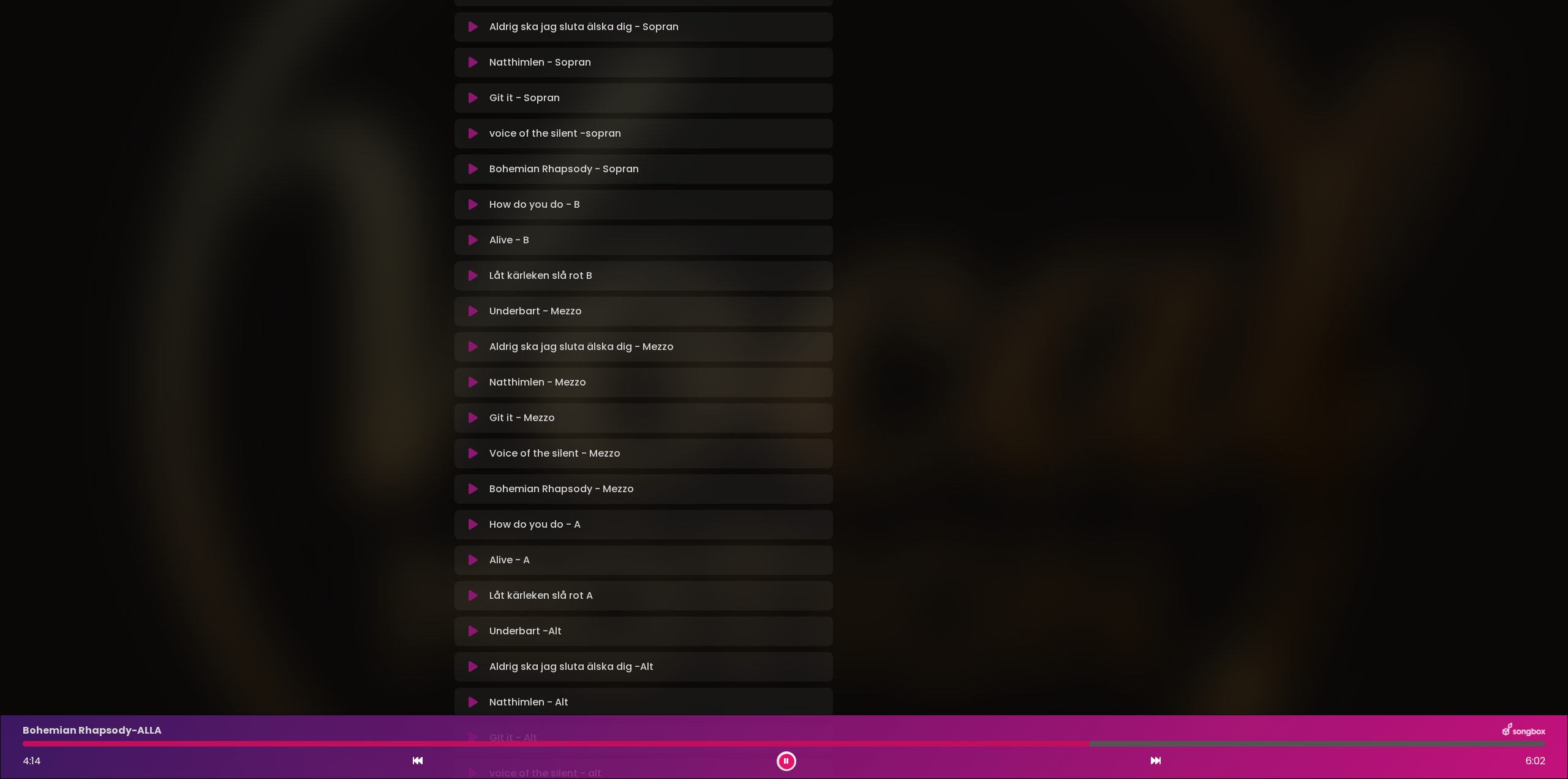
scroll to position [613, 0]
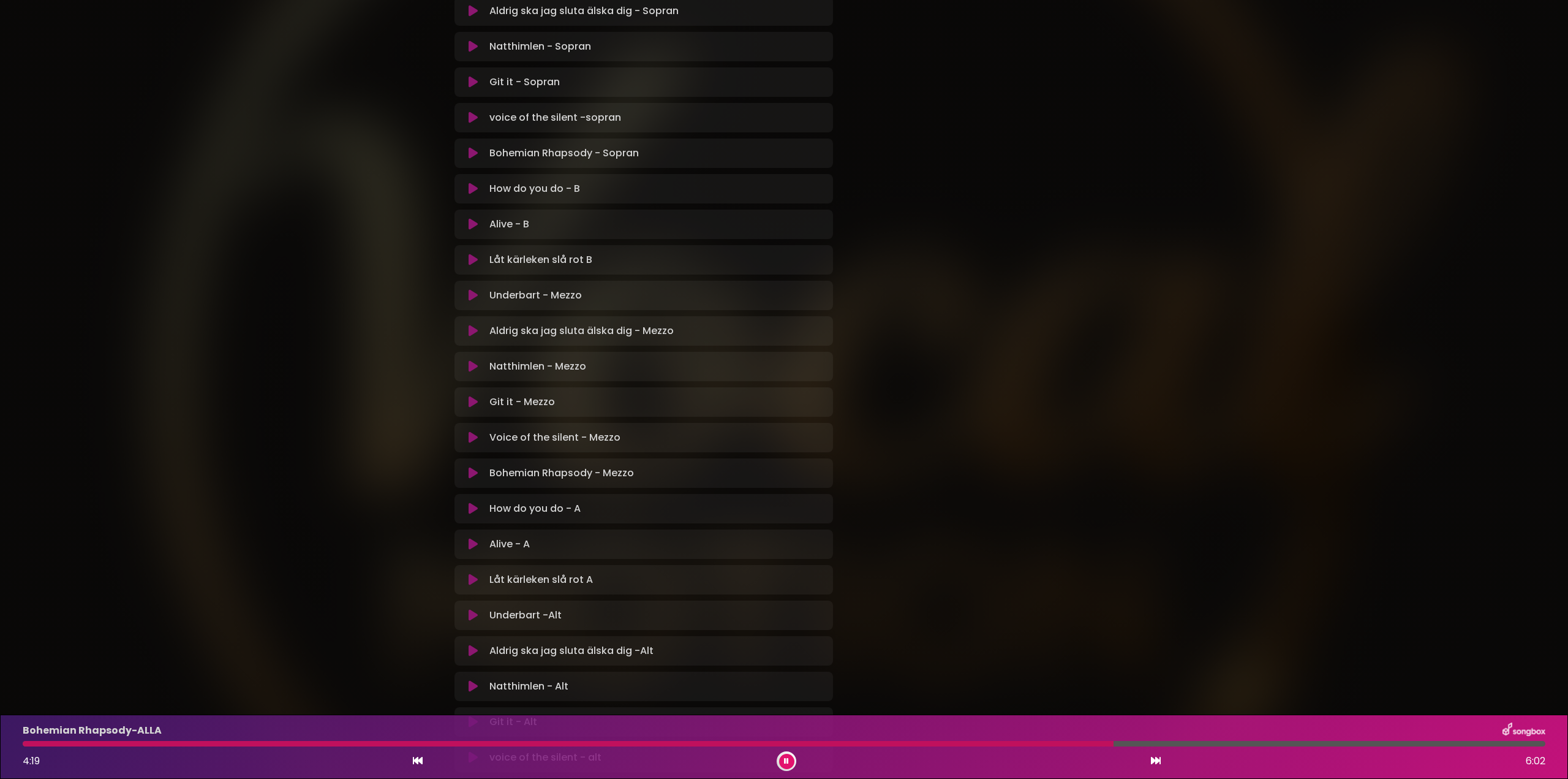
click at [470, 473] on icon at bounding box center [473, 473] width 9 height 12
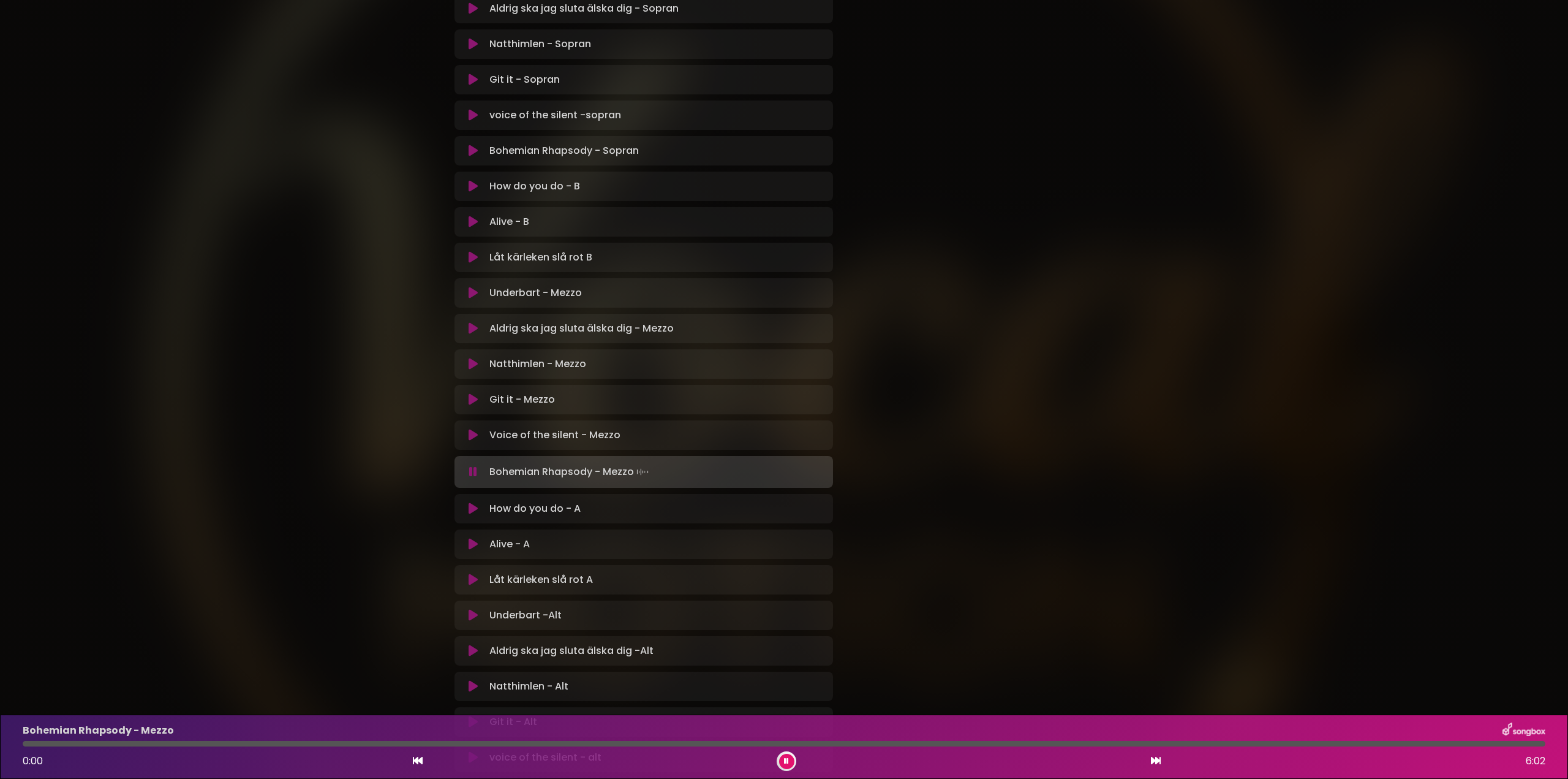
scroll to position [610, 0]
click at [477, 475] on icon at bounding box center [473, 474] width 8 height 12
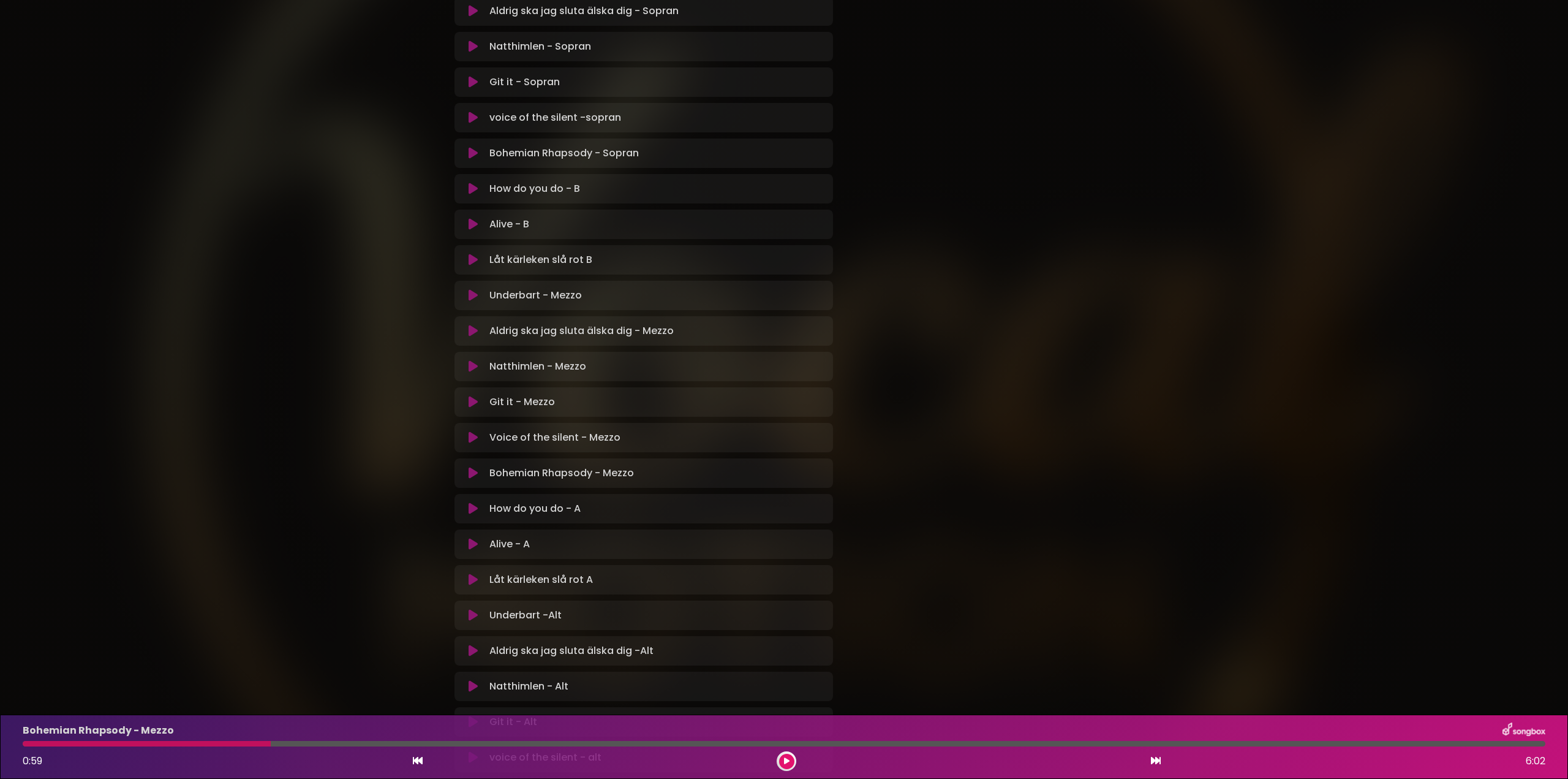
click at [472, 294] on icon at bounding box center [473, 295] width 9 height 12
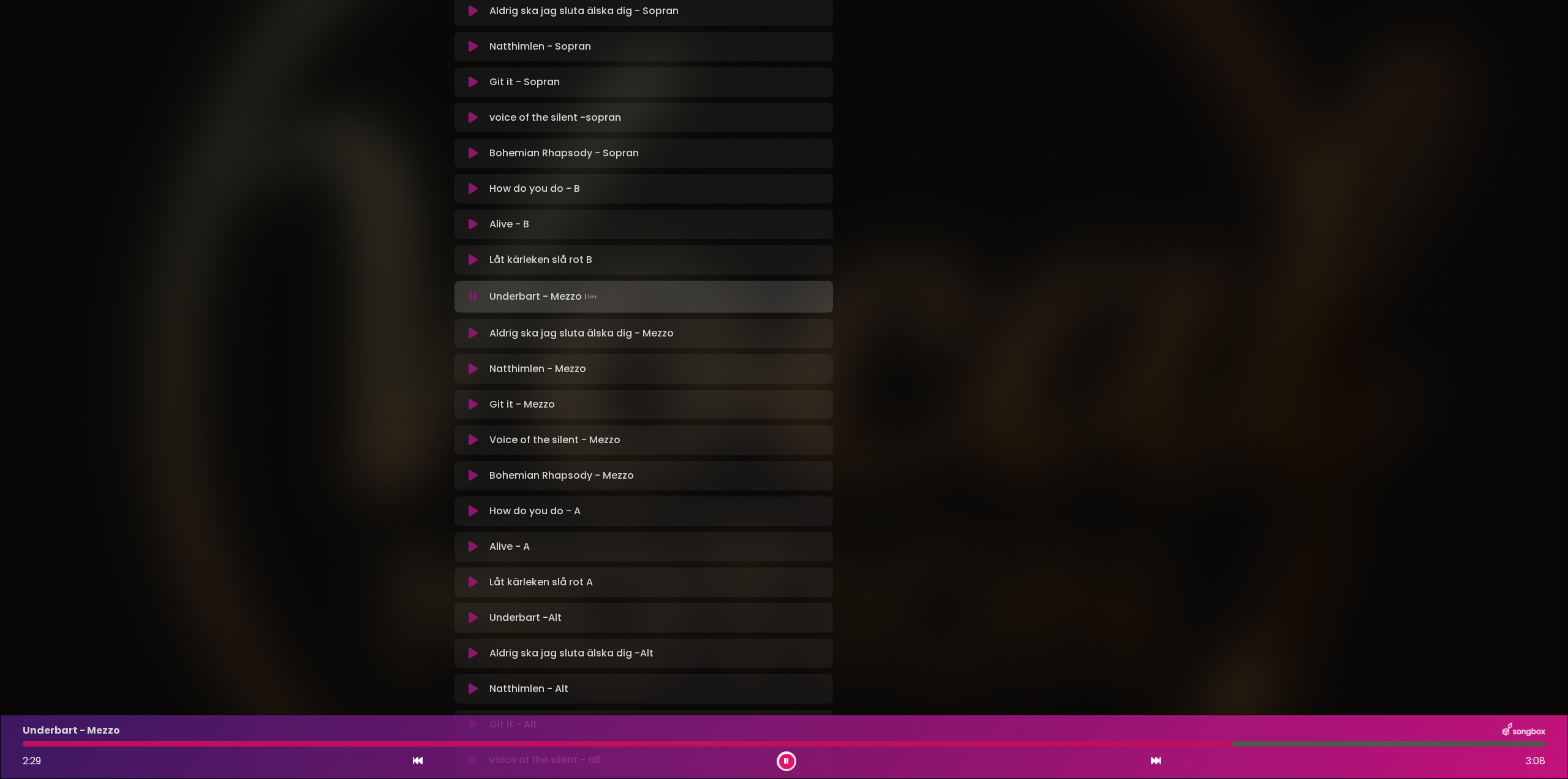
click at [1232, 742] on div at bounding box center [628, 743] width 1210 height 5
click at [1229, 746] on div "Underbart - Mezzo 2:37 3:08" at bounding box center [784, 746] width 1537 height 48
click at [1229, 743] on div at bounding box center [626, 743] width 1207 height 5
click at [1229, 742] on div at bounding box center [667, 743] width 1288 height 5
click at [794, 763] on div at bounding box center [786, 760] width 20 height 20
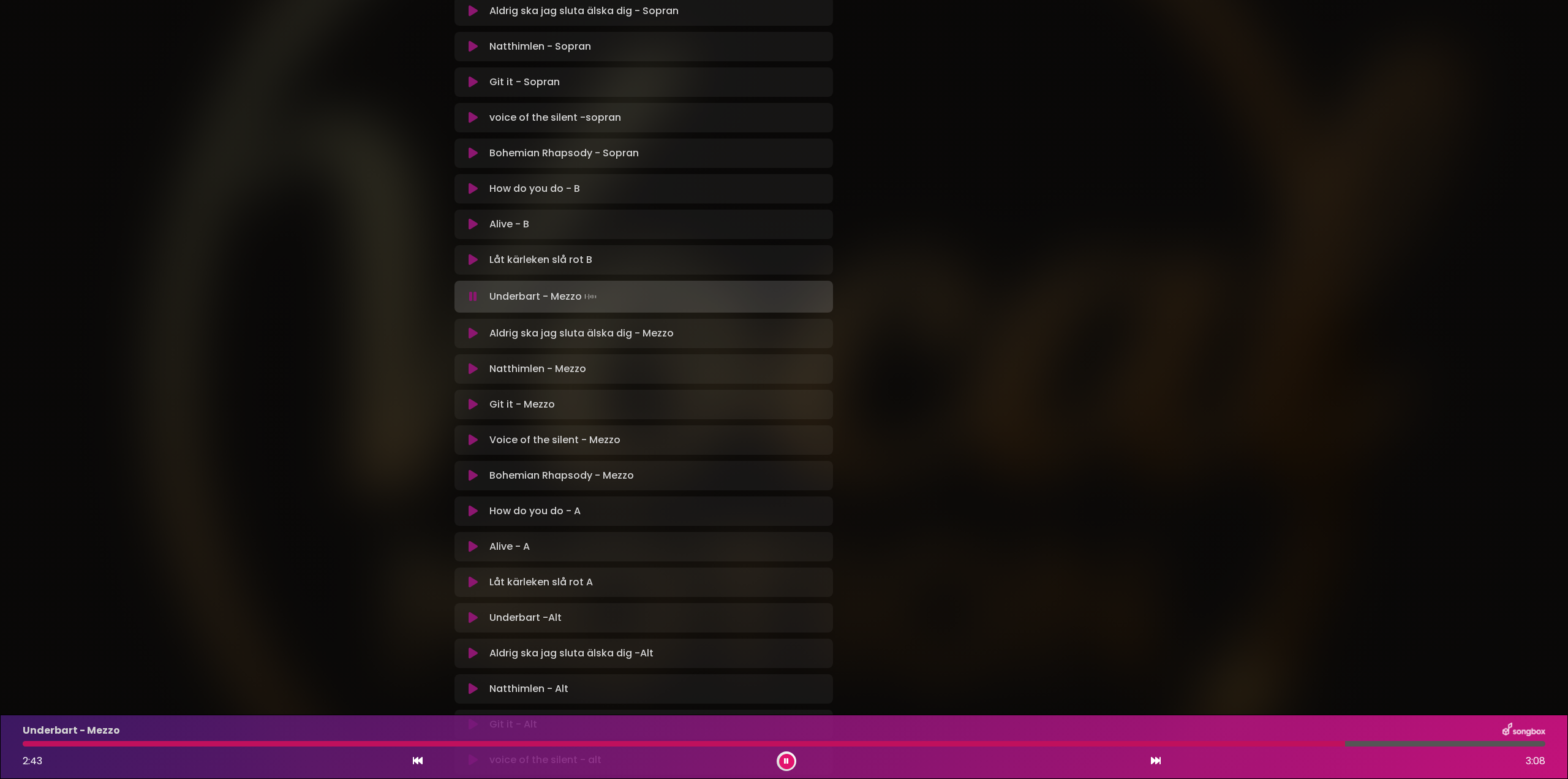
click at [781, 754] on div at bounding box center [786, 760] width 20 height 20
click at [787, 759] on icon at bounding box center [787, 761] width 7 height 8
click at [787, 760] on icon at bounding box center [787, 761] width 9 height 9
click at [1210, 743] on div at bounding box center [617, 743] width 1188 height 5
click at [1218, 741] on div at bounding box center [784, 743] width 1523 height 5
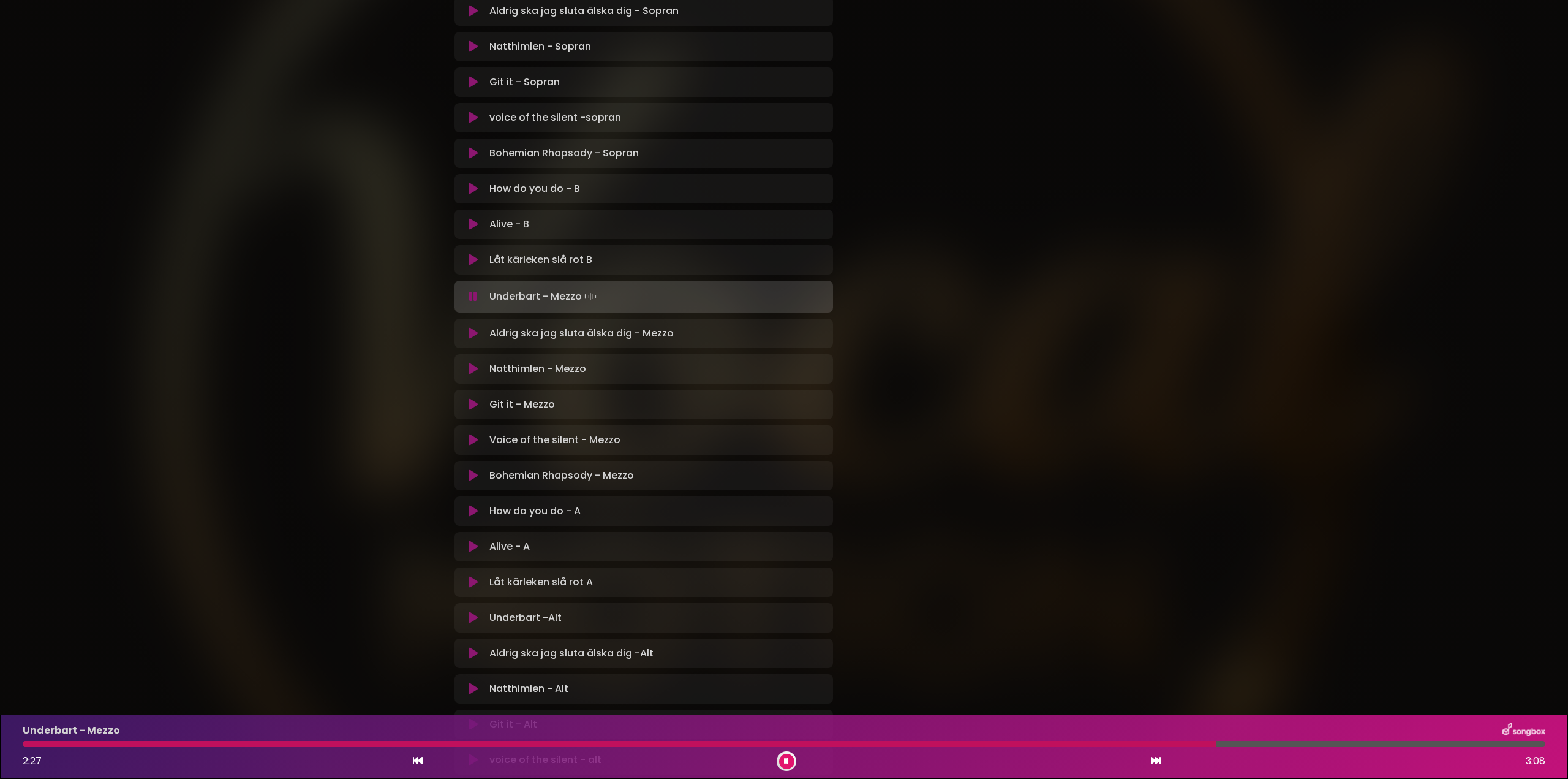
click at [1216, 743] on div at bounding box center [619, 743] width 1193 height 5
click at [786, 763] on button at bounding box center [787, 761] width 15 height 15
click at [785, 756] on button at bounding box center [787, 761] width 15 height 15
click at [1262, 737] on div "Underbart - Mezzo" at bounding box center [784, 730] width 1537 height 16
click at [1261, 741] on div at bounding box center [641, 743] width 1238 height 5
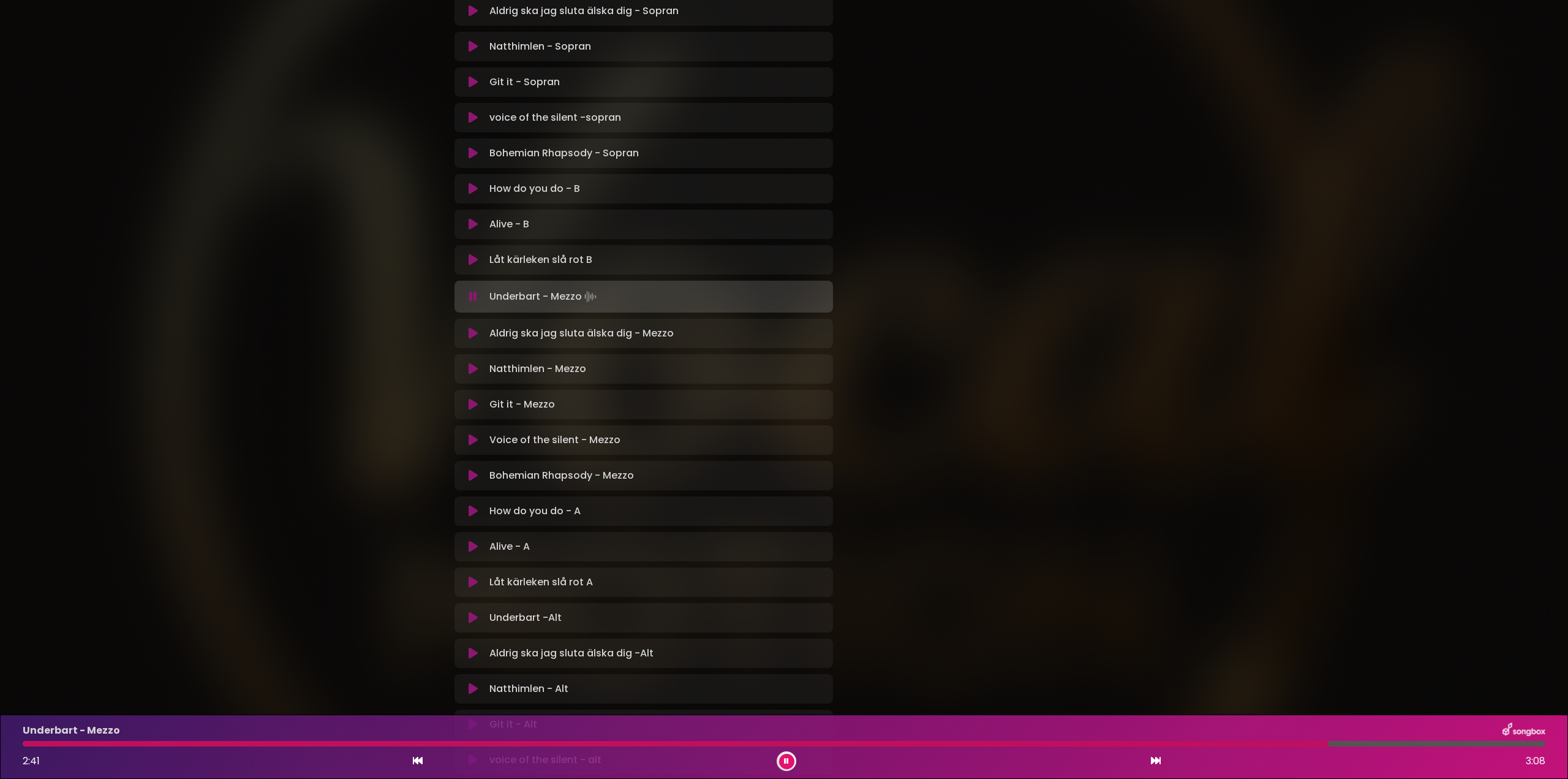
click at [1258, 743] on div at bounding box center [675, 743] width 1306 height 5
click at [1258, 743] on div at bounding box center [666, 743] width 1287 height 5
click at [1258, 743] on div at bounding box center [665, 743] width 1285 height 5
click at [1258, 743] on div at bounding box center [664, 743] width 1284 height 5
click at [1252, 742] on div at bounding box center [772, 743] width 1498 height 5
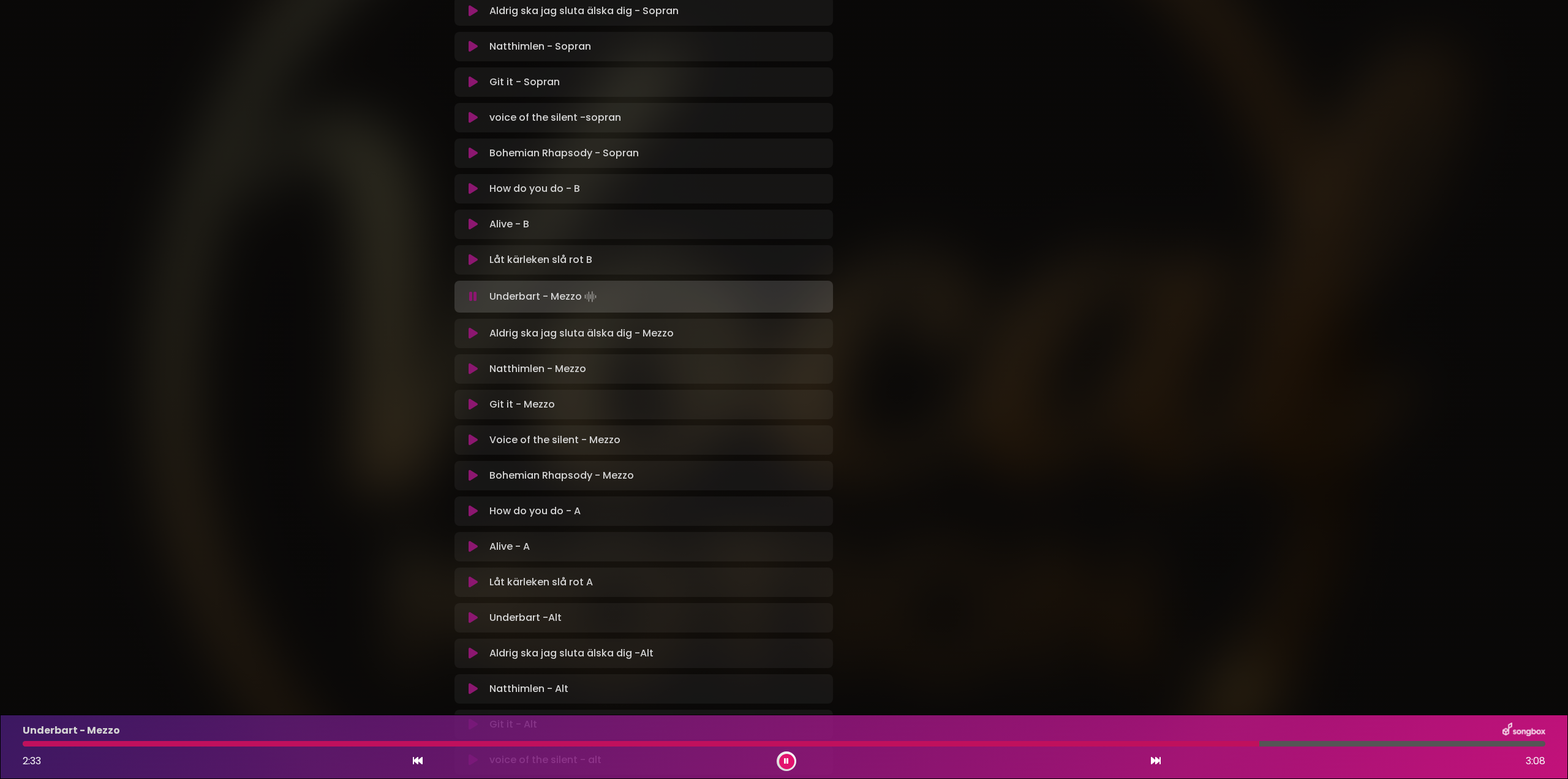
click at [1182, 746] on div "Underbart - Mezzo 2:33 3:08" at bounding box center [784, 746] width 1537 height 48
click at [1179, 740] on div "Underbart - Mezzo 2:33 3:08" at bounding box center [784, 746] width 1537 height 48
click at [1179, 741] on div at bounding box center [646, 743] width 1246 height 5
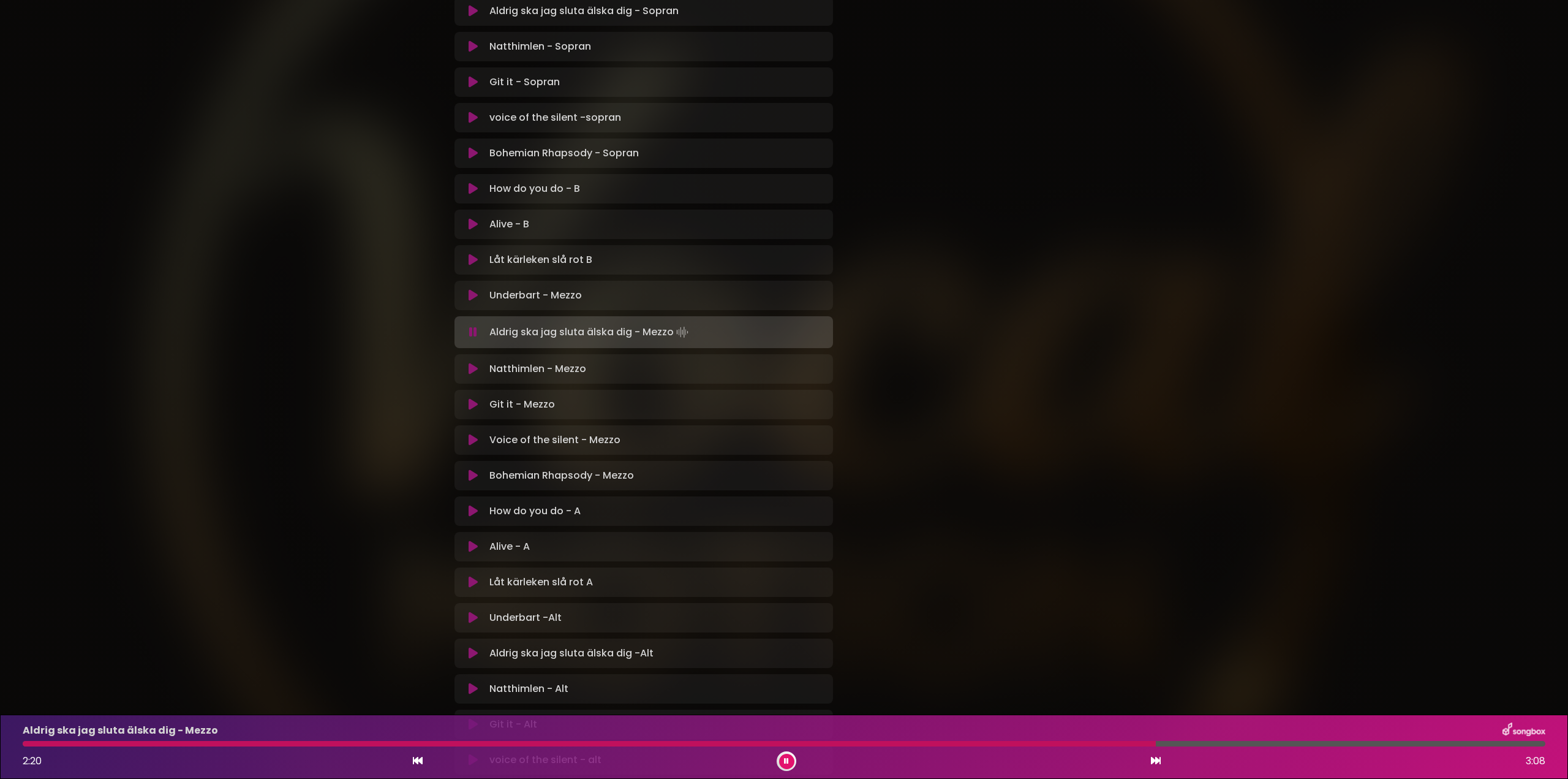
click at [1088, 743] on div at bounding box center [590, 743] width 1134 height 5
click at [1050, 743] on div at bounding box center [589, 743] width 1132 height 5
click at [29, 743] on div at bounding box center [750, 743] width 1455 height 5
click at [658, 744] on div at bounding box center [396, 743] width 747 height 5
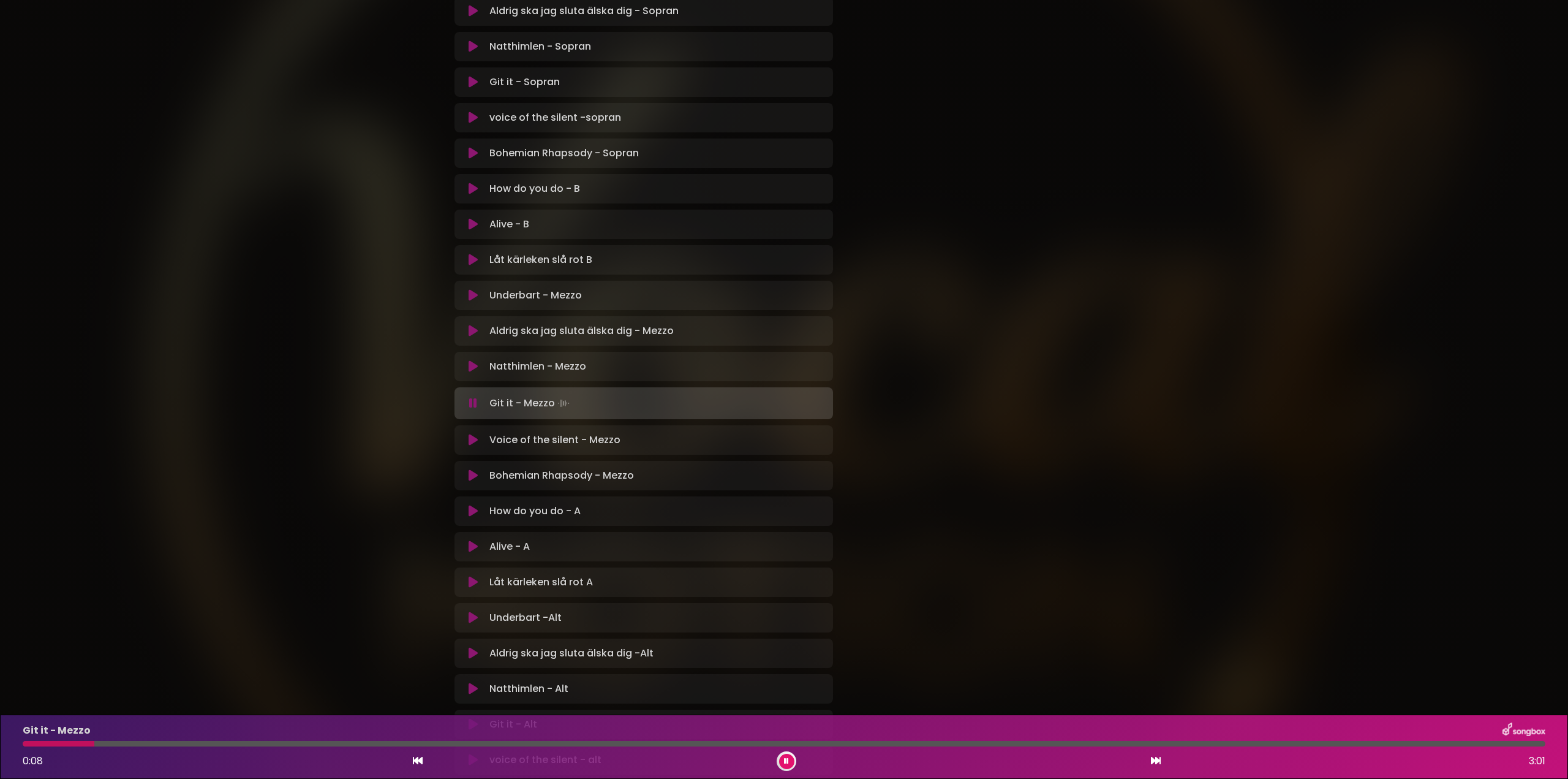
click at [473, 440] on icon at bounding box center [473, 440] width 9 height 12
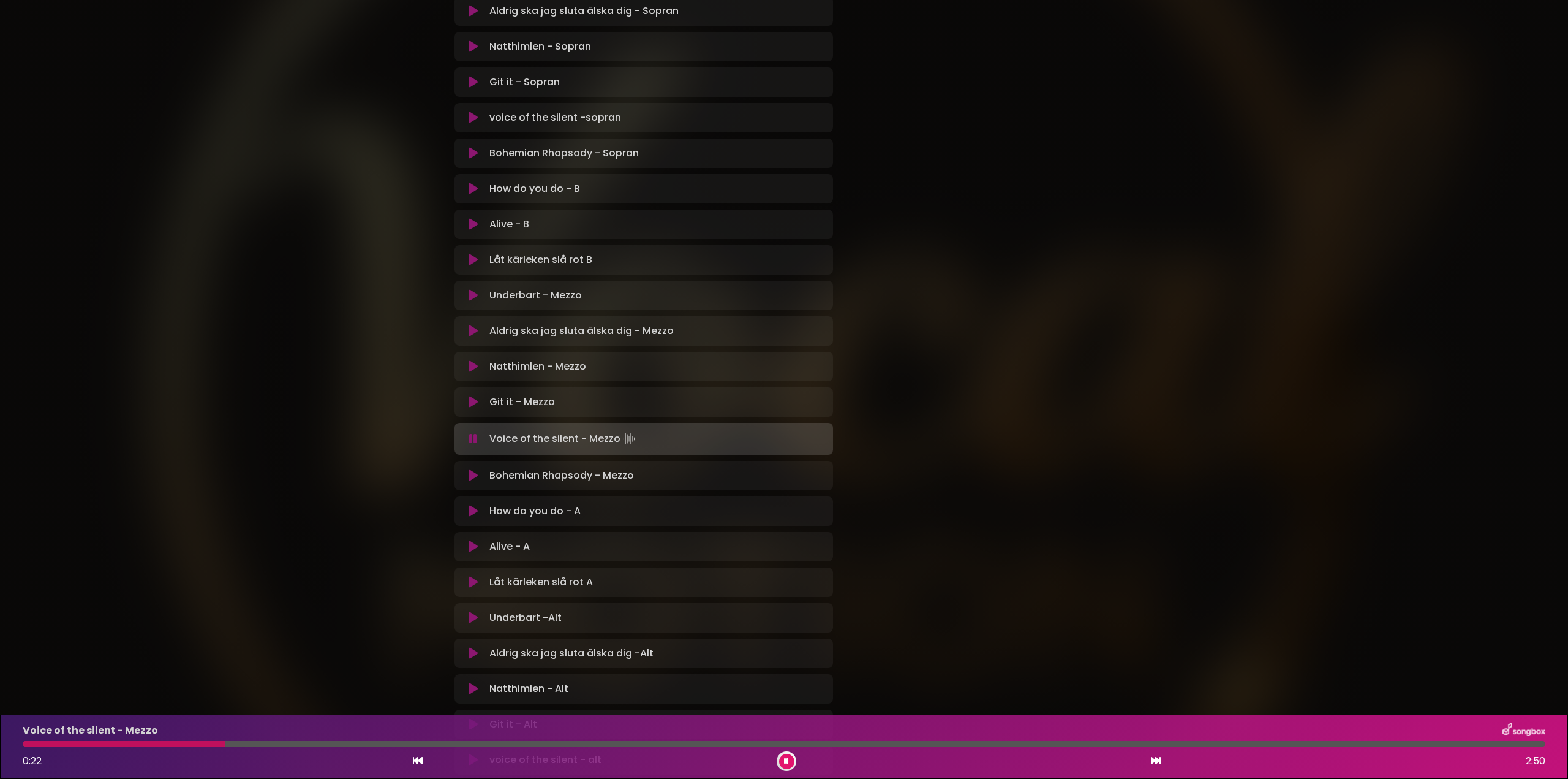
click at [473, 511] on icon at bounding box center [473, 511] width 9 height 12
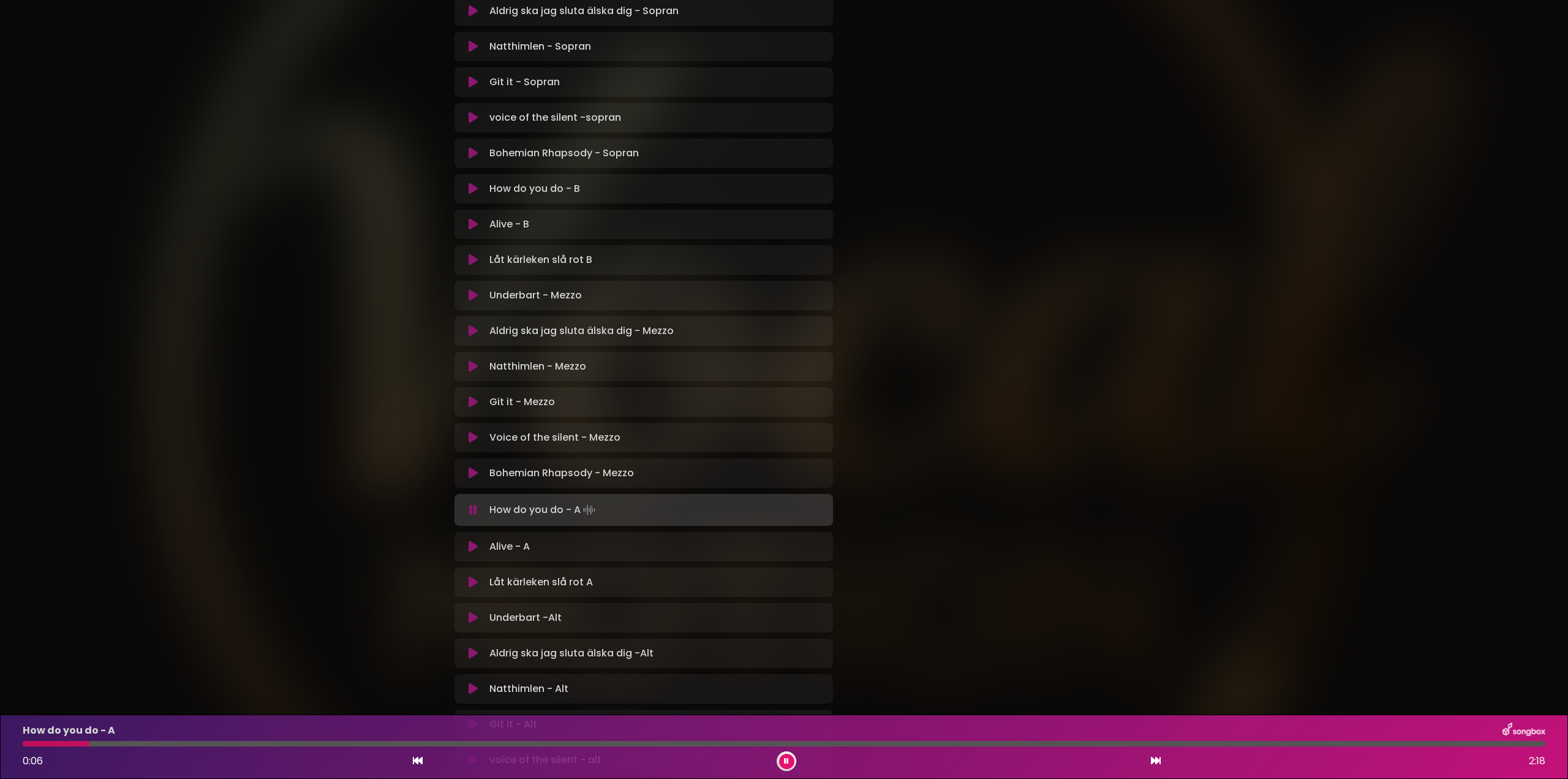
click at [787, 757] on button at bounding box center [787, 761] width 15 height 15
click at [789, 763] on icon at bounding box center [787, 761] width 8 height 9
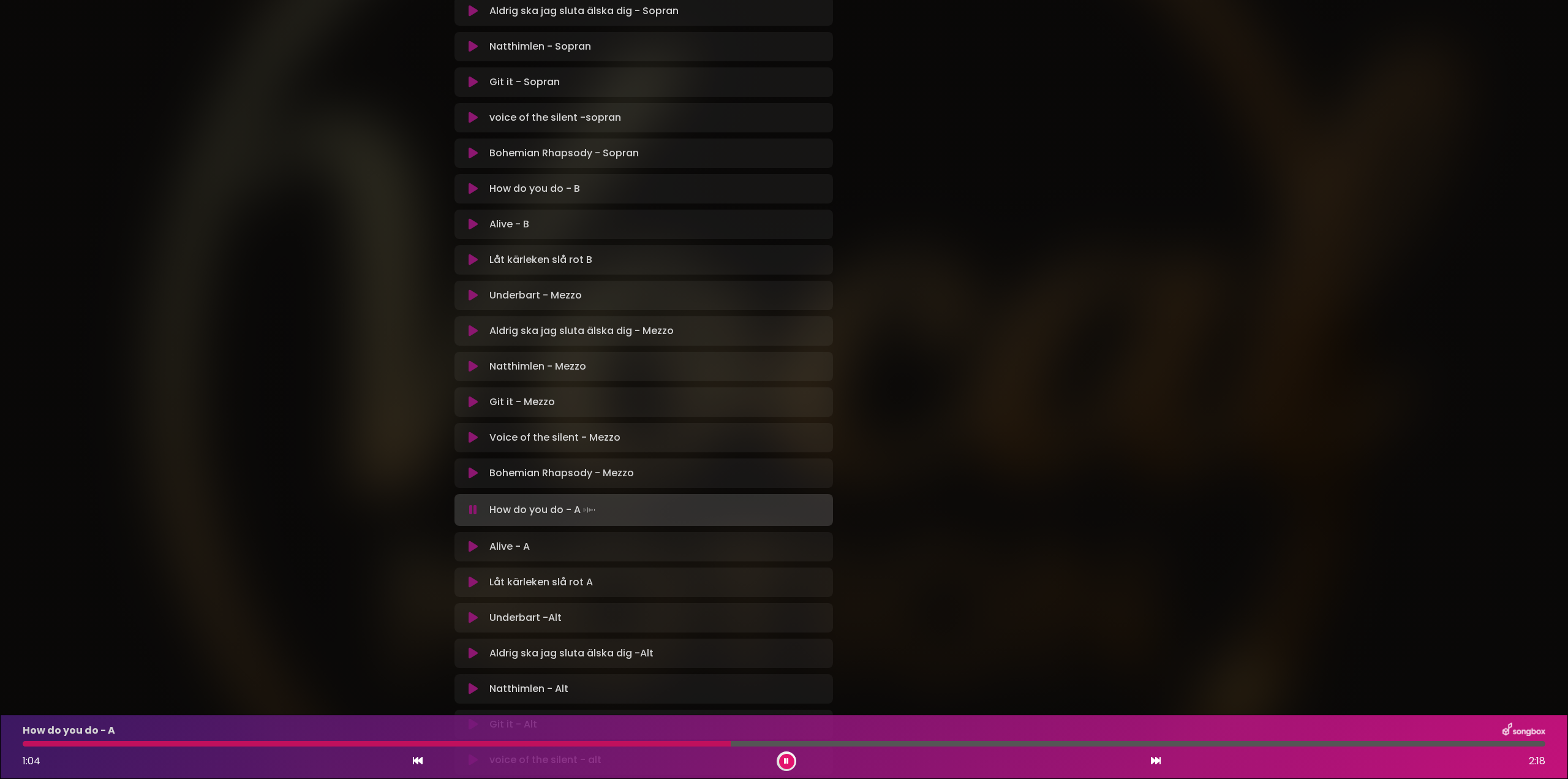
click at [596, 743] on div at bounding box center [377, 743] width 708 height 5
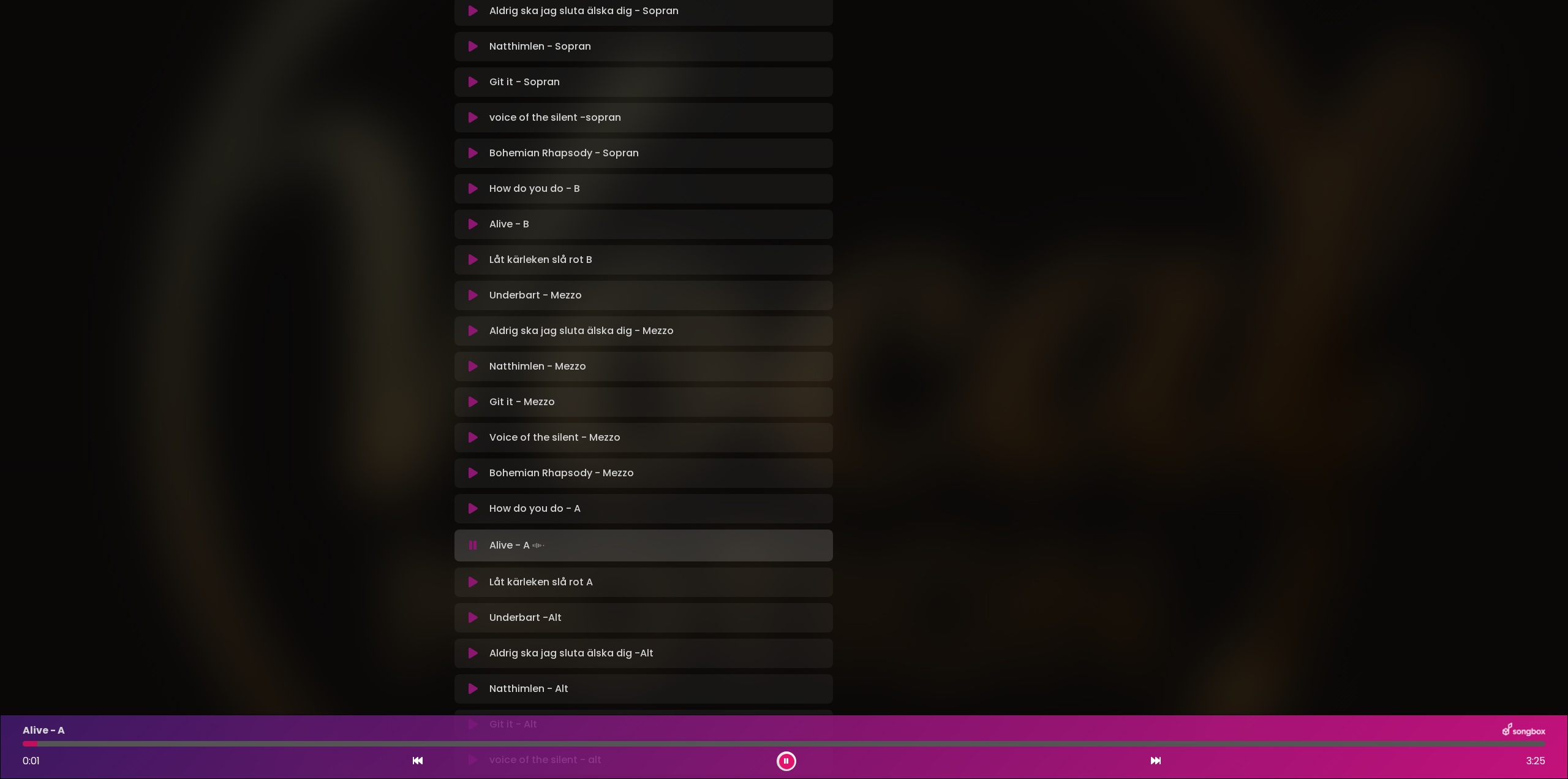
drag, startPoint x: 470, startPoint y: 509, endPoint x: 474, endPoint y: 515, distance: 7.2
click at [470, 510] on icon at bounding box center [473, 508] width 9 height 12
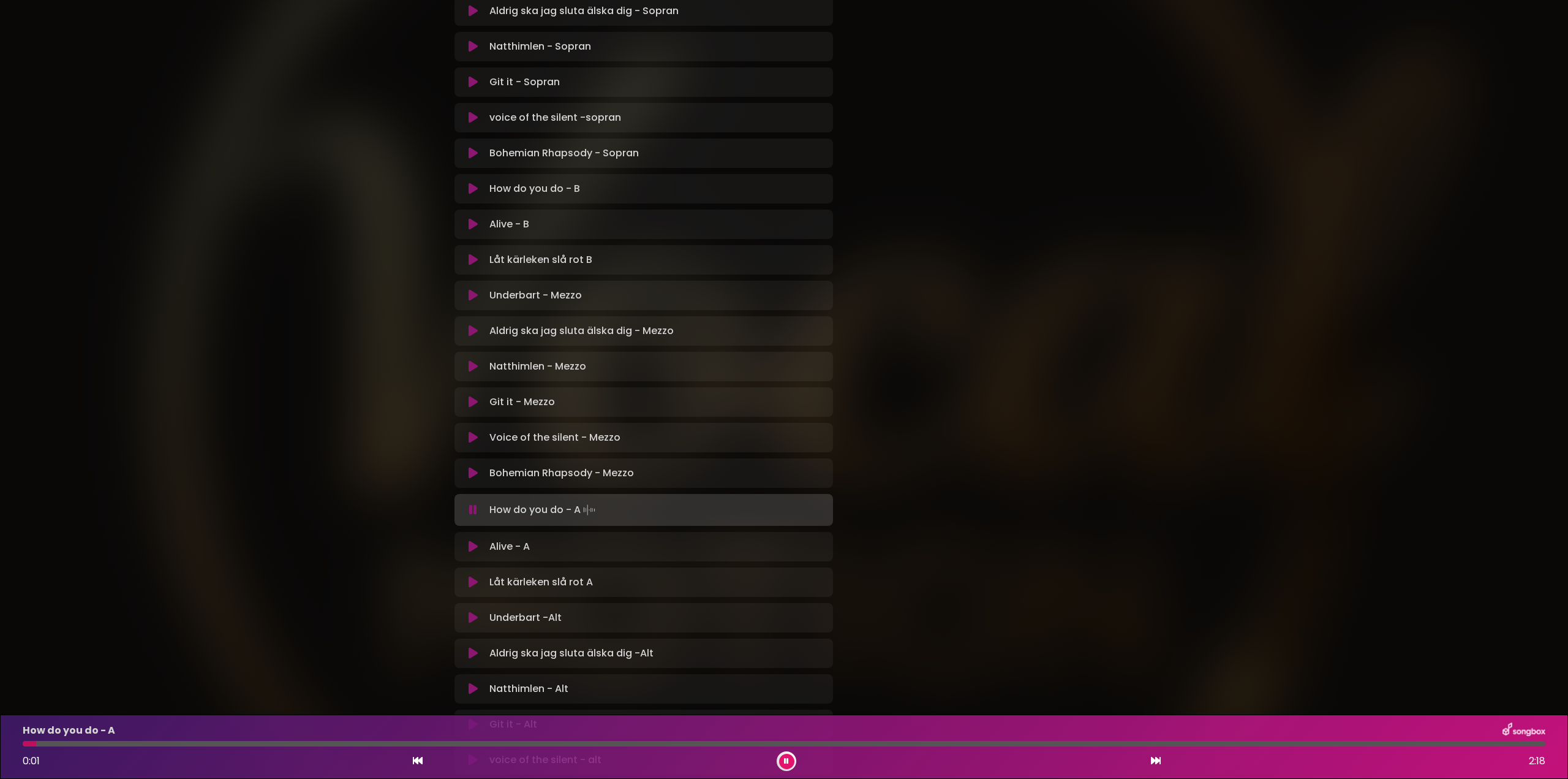
click at [1486, 744] on div at bounding box center [784, 743] width 1523 height 5
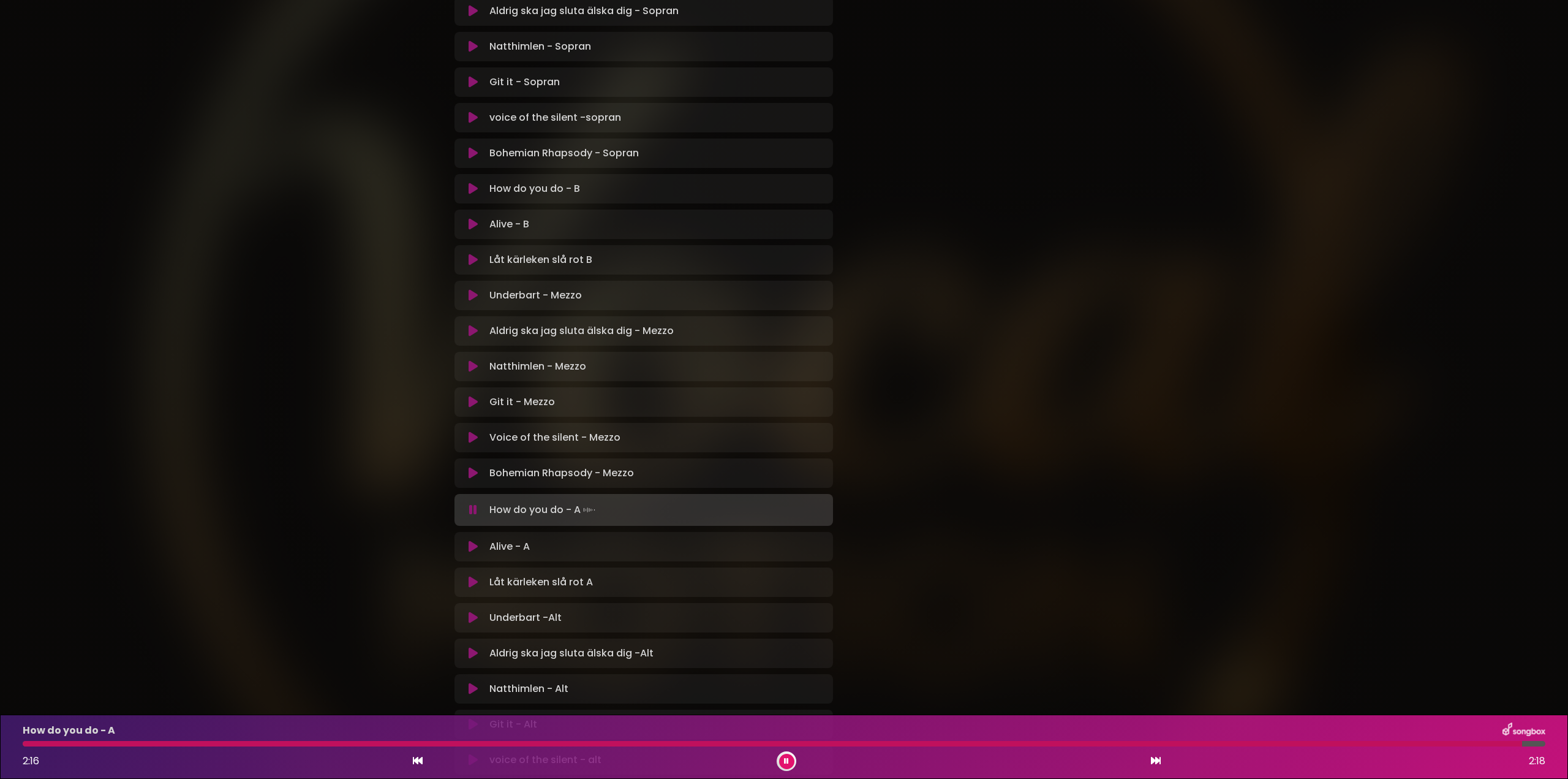
click at [1486, 744] on div at bounding box center [772, 743] width 1499 height 5
click at [1486, 744] on div at bounding box center [776, 743] width 1508 height 5
click at [1487, 744] on div at bounding box center [754, 743] width 1464 height 5
click at [1487, 744] on div at bounding box center [781, 743] width 1516 height 5
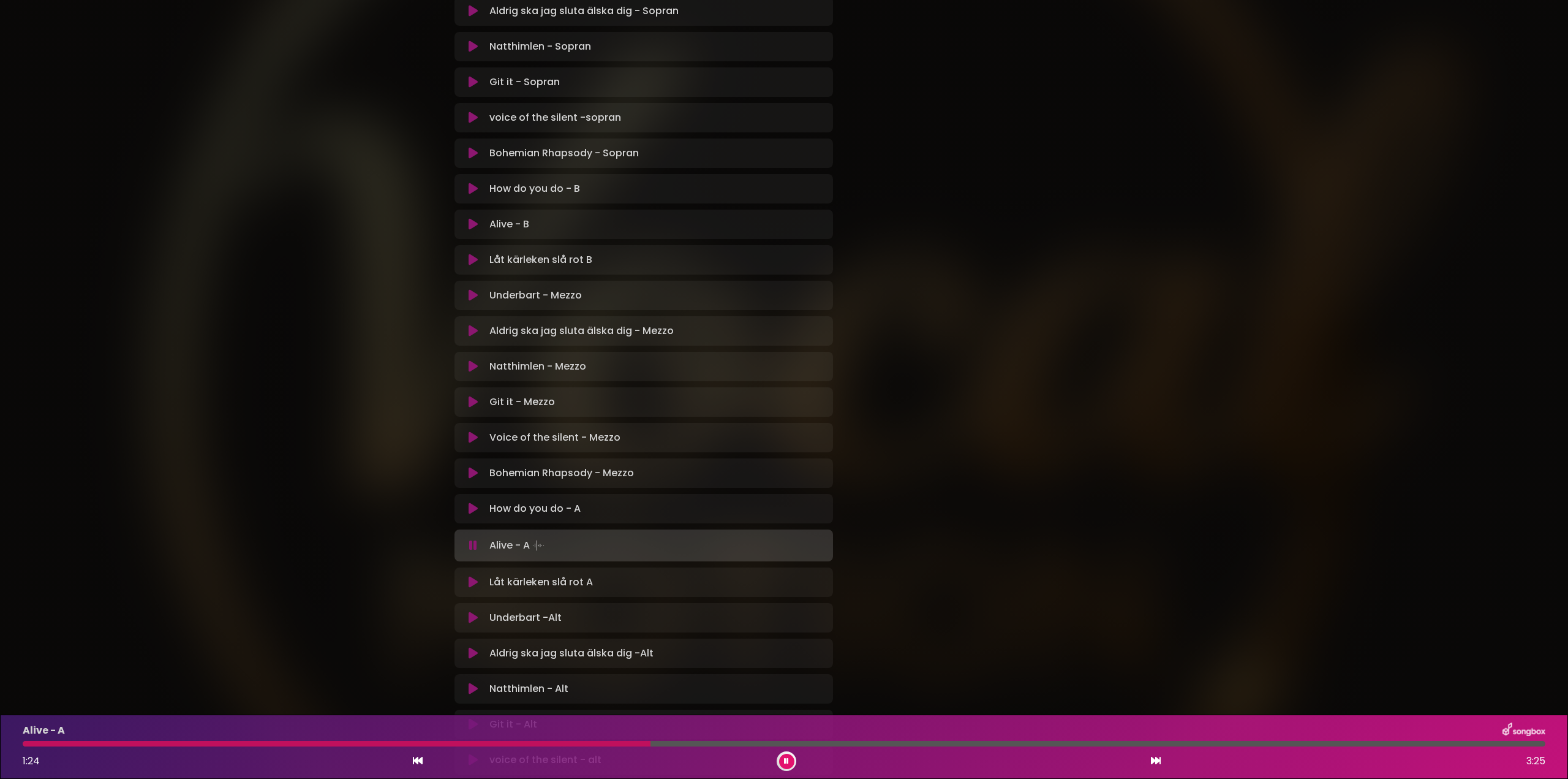
click at [548, 747] on div "Alive - A 1:24 3:25" at bounding box center [784, 746] width 1537 height 48
click at [554, 745] on div at bounding box center [339, 743] width 631 height 5
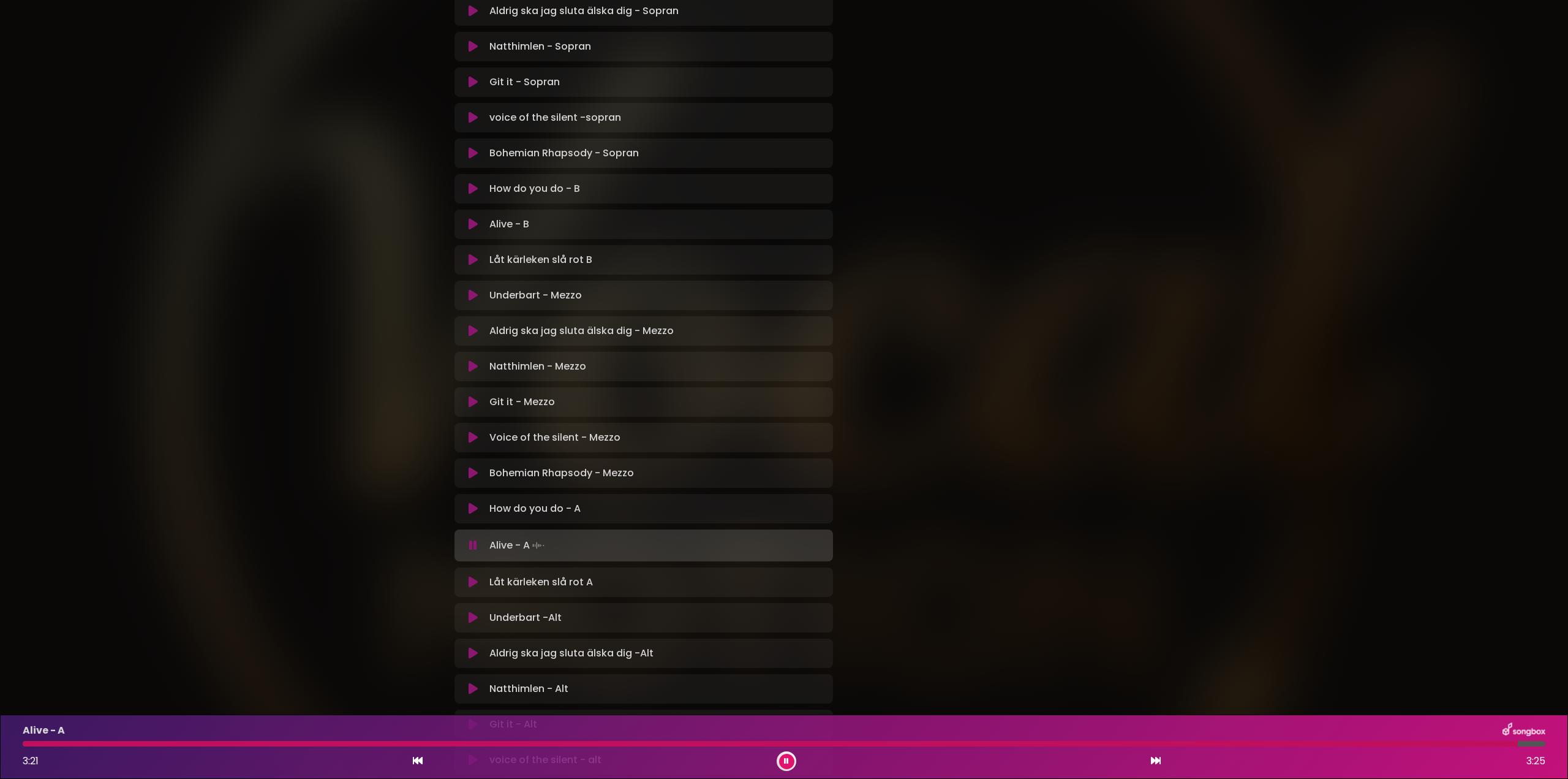
click at [475, 587] on icon at bounding box center [473, 582] width 9 height 12
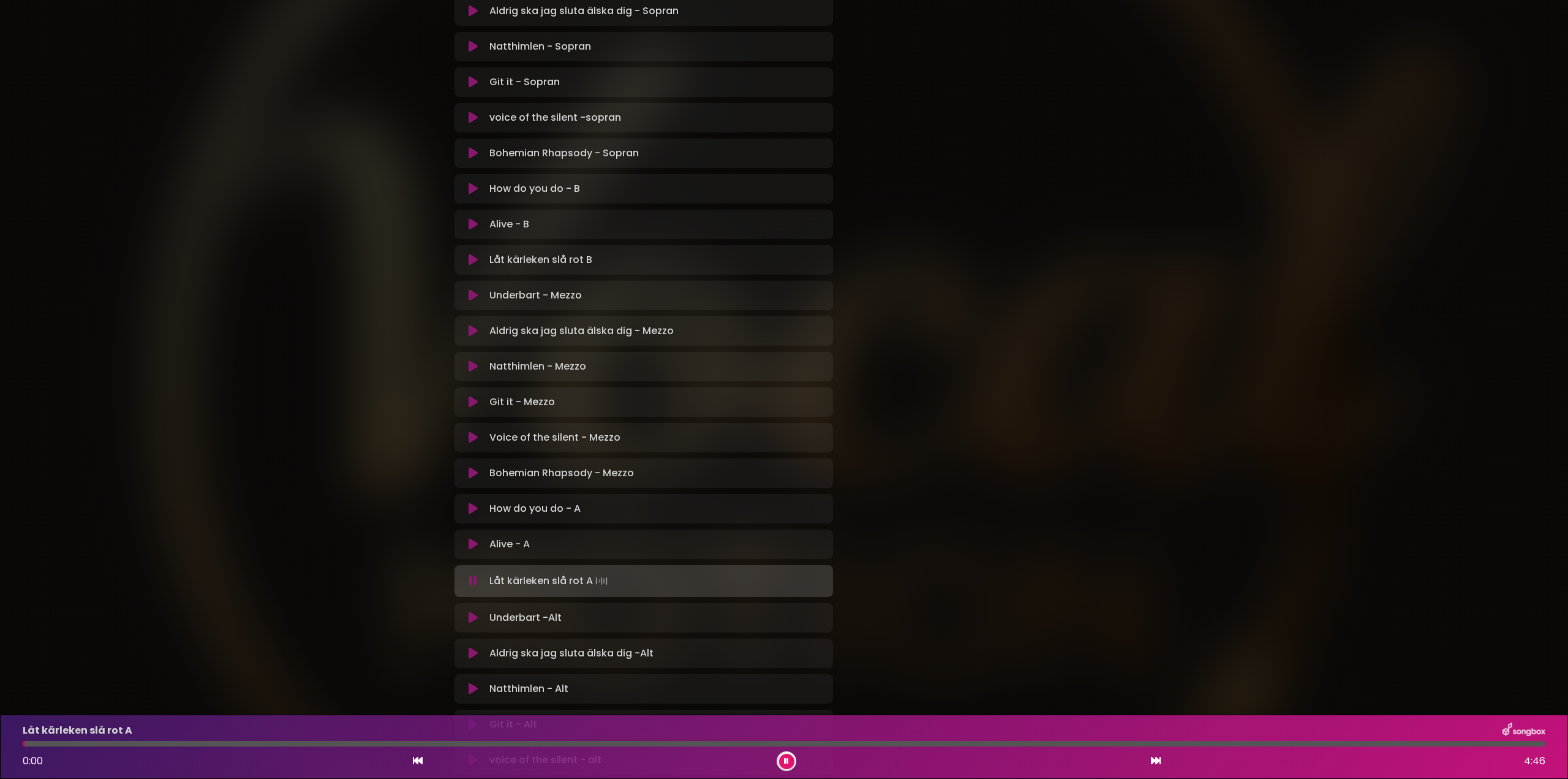
click at [113, 743] on div at bounding box center [784, 743] width 1523 height 5
click at [130, 743] on div at bounding box center [784, 743] width 1523 height 5
click at [448, 743] on div at bounding box center [784, 743] width 1523 height 5
click at [485, 746] on div at bounding box center [784, 743] width 1523 height 5
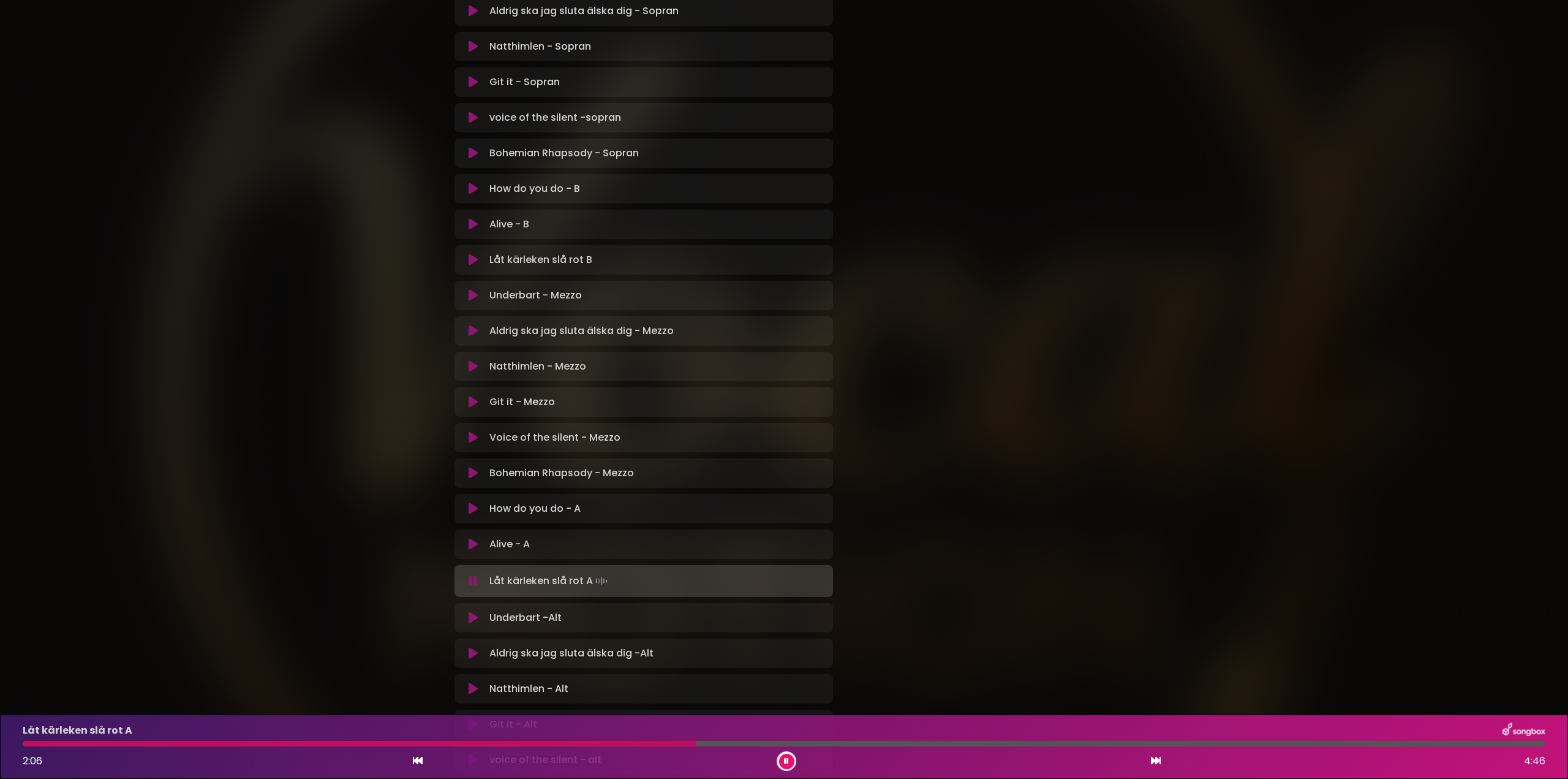
click at [1022, 741] on div at bounding box center [784, 743] width 1523 height 5
click at [938, 746] on div at bounding box center [527, 743] width 1008 height 5
click at [787, 763] on icon at bounding box center [787, 761] width 8 height 8
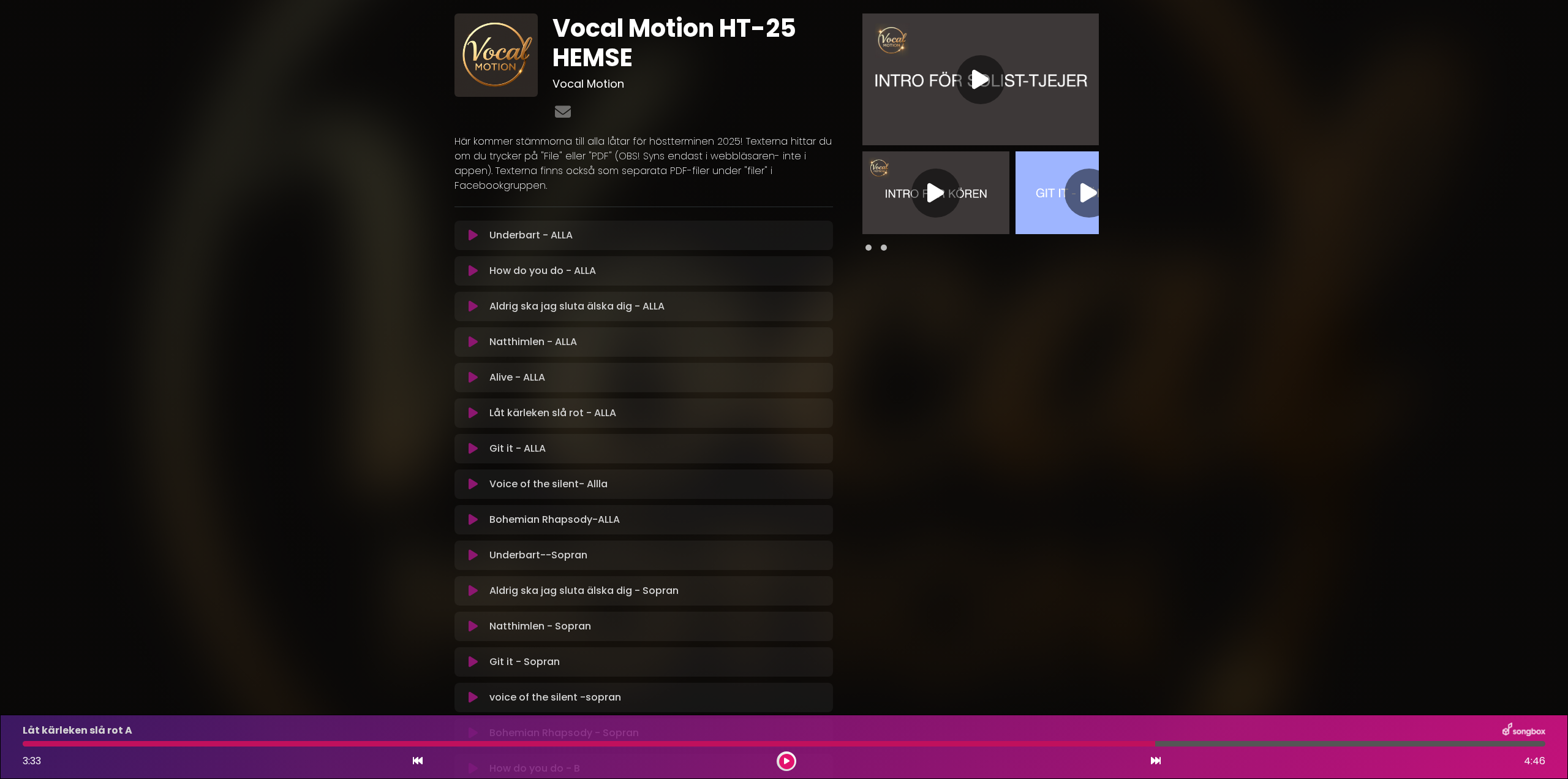
scroll to position [0, 0]
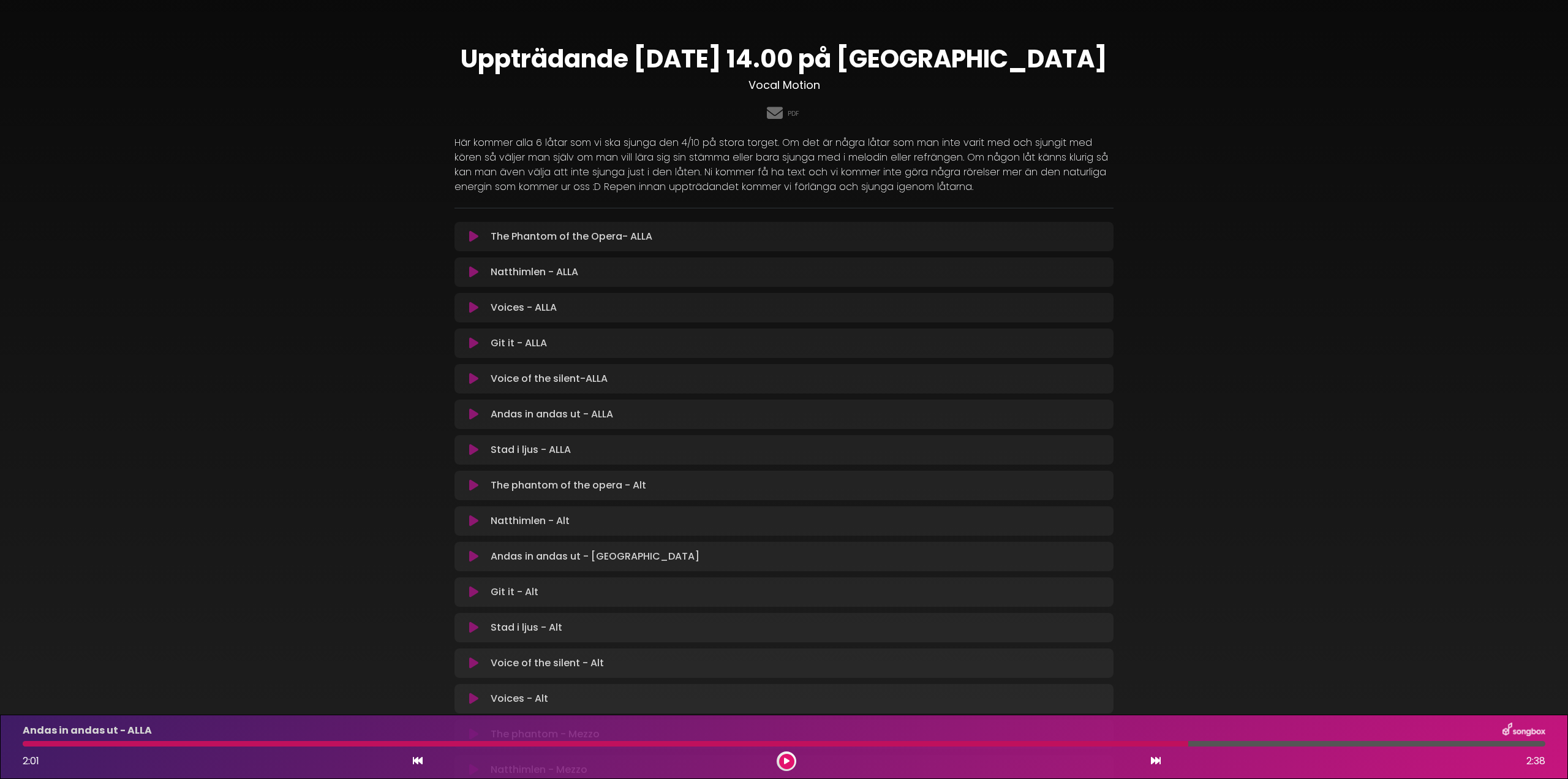
click at [469, 413] on icon at bounding box center [473, 414] width 9 height 12
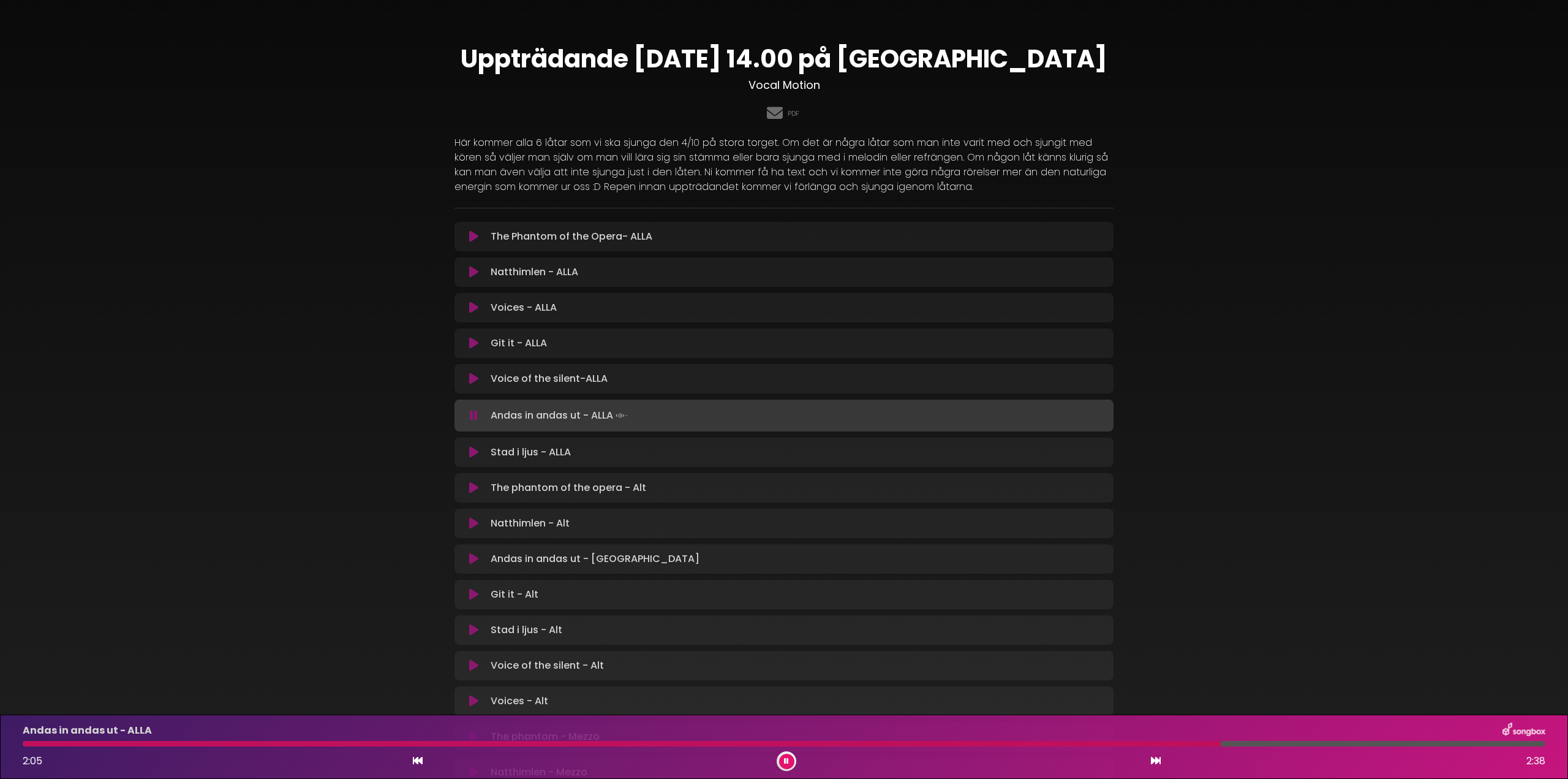
click at [25, 746] on div "Andas in andas ut - ALLA 2:05 2:38" at bounding box center [784, 746] width 1537 height 48
click at [26, 743] on div at bounding box center [625, 743] width 1206 height 5
click at [787, 759] on icon at bounding box center [787, 760] width 5 height 8
